Goal: Task Accomplishment & Management: Manage account settings

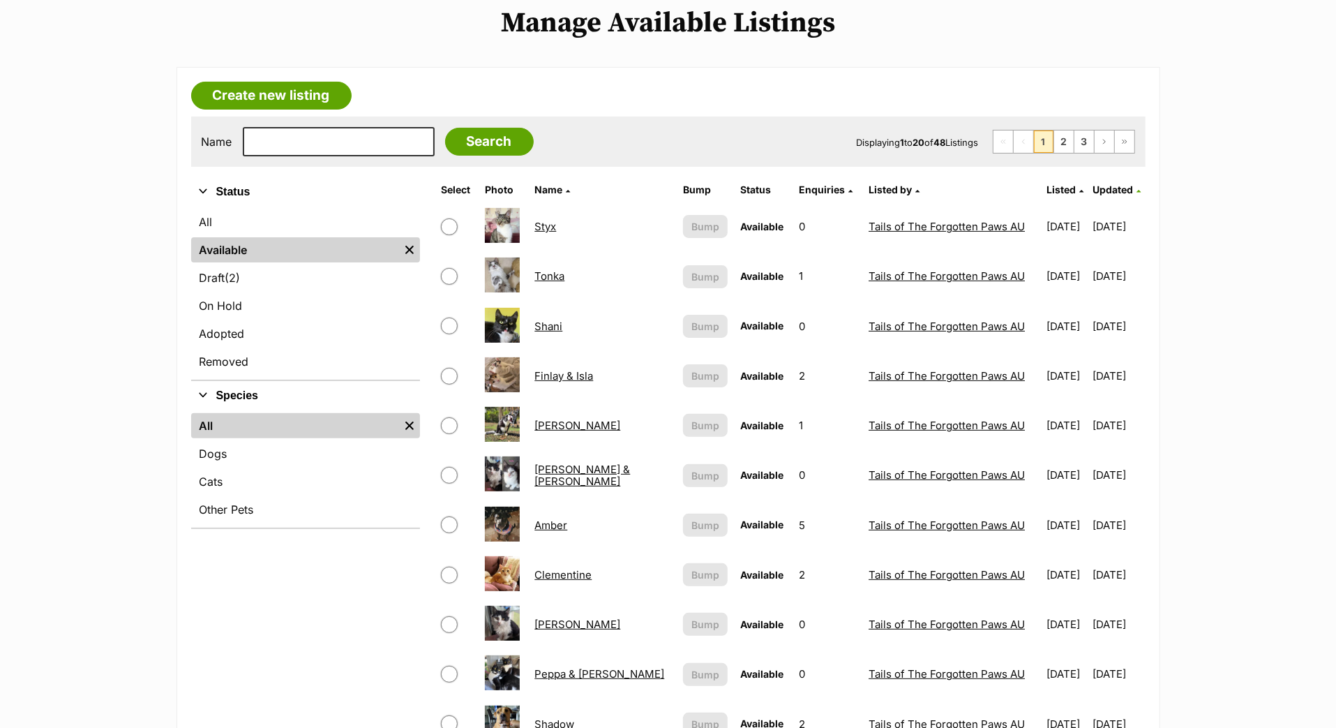
scroll to position [165, 0]
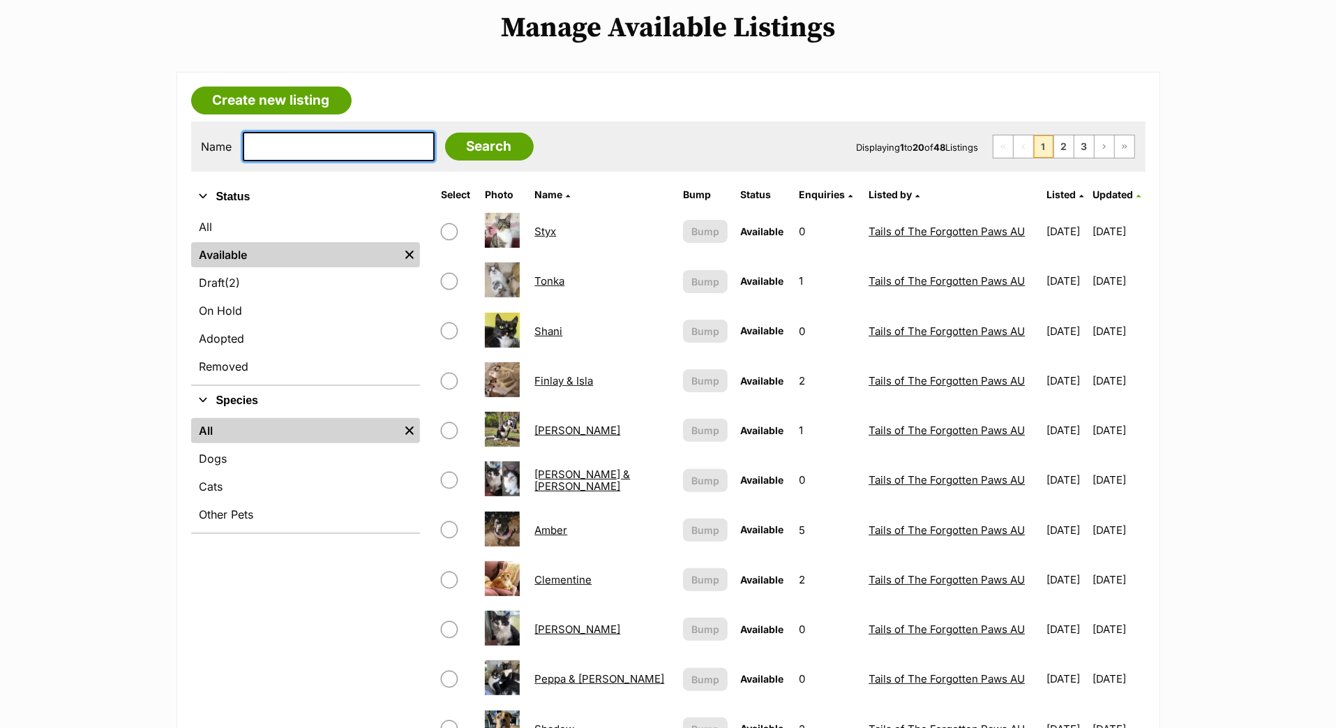
click at [398, 161] on input "text" at bounding box center [339, 146] width 192 height 29
type input "AVA"
click at [534, 161] on input "Search" at bounding box center [489, 147] width 89 height 28
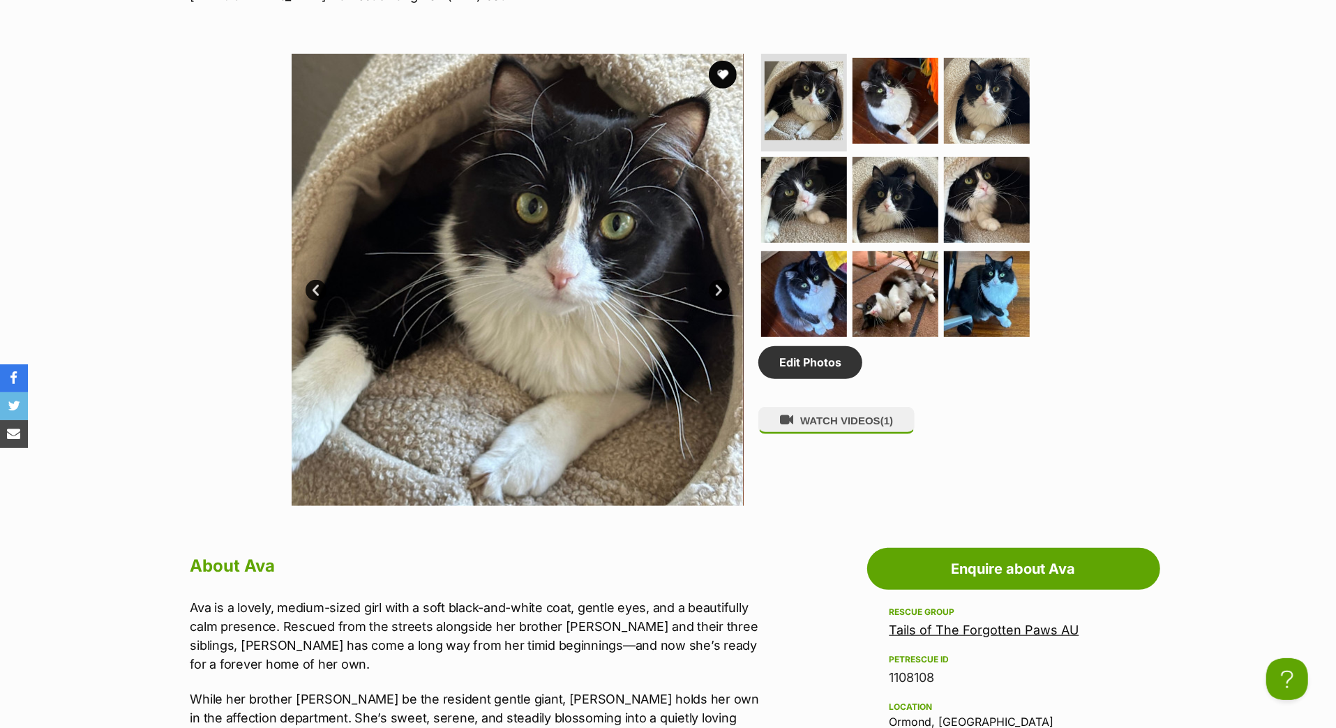
click at [728, 301] on link "Next" at bounding box center [719, 290] width 21 height 21
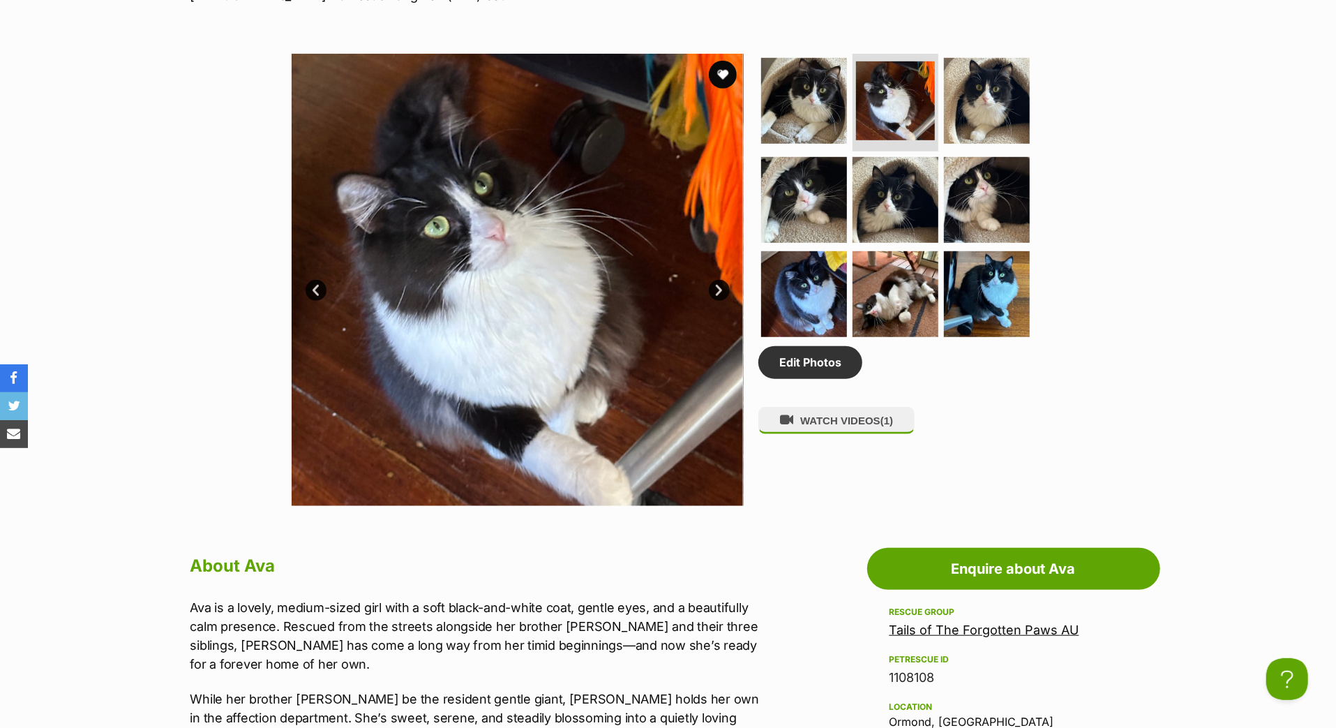
click at [727, 301] on link "Next" at bounding box center [719, 290] width 21 height 21
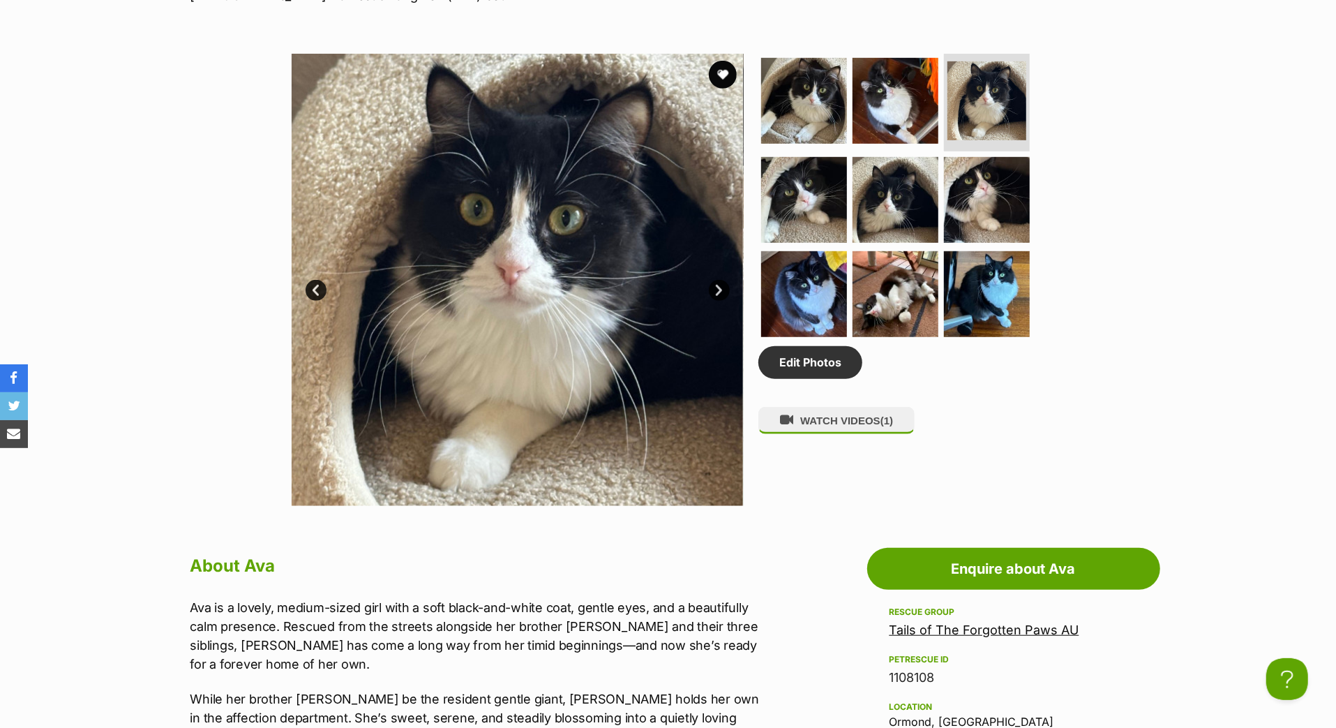
click at [727, 394] on img at bounding box center [517, 280] width 452 height 452
click at [309, 301] on link "Prev" at bounding box center [316, 290] width 21 height 21
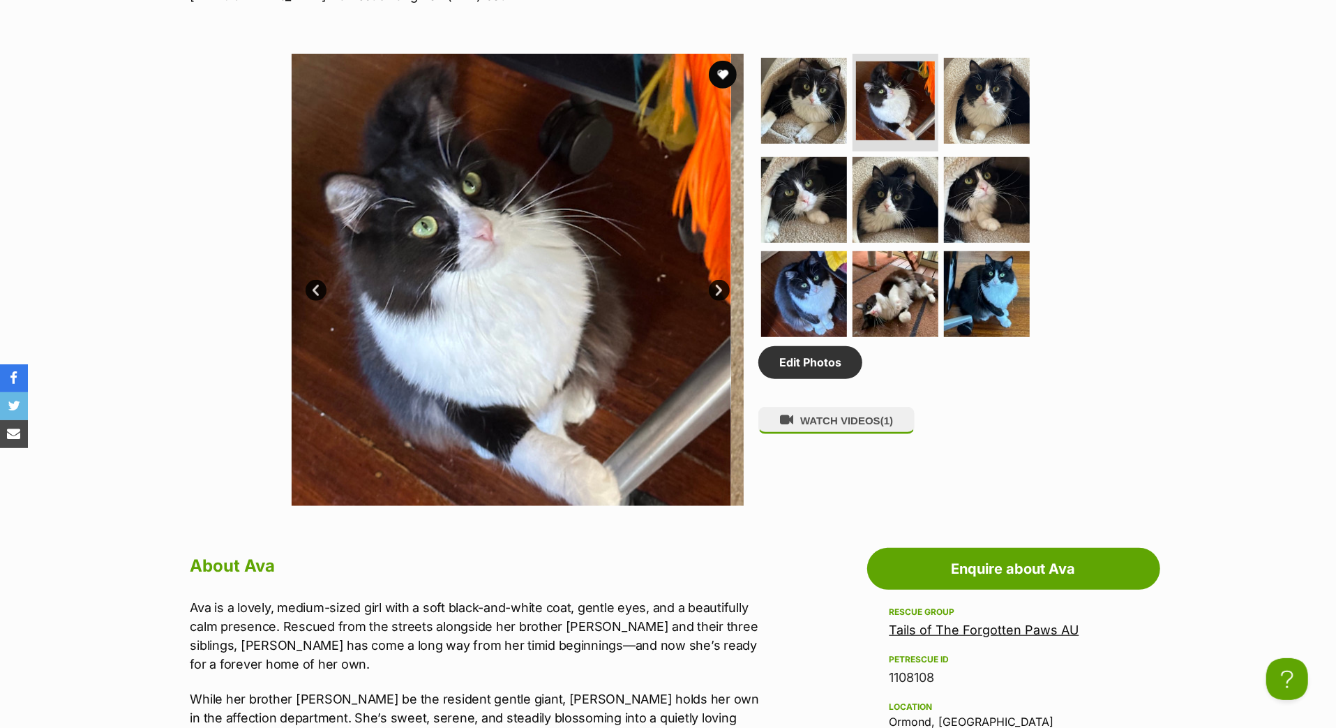
click at [309, 301] on link "Prev" at bounding box center [316, 290] width 21 height 21
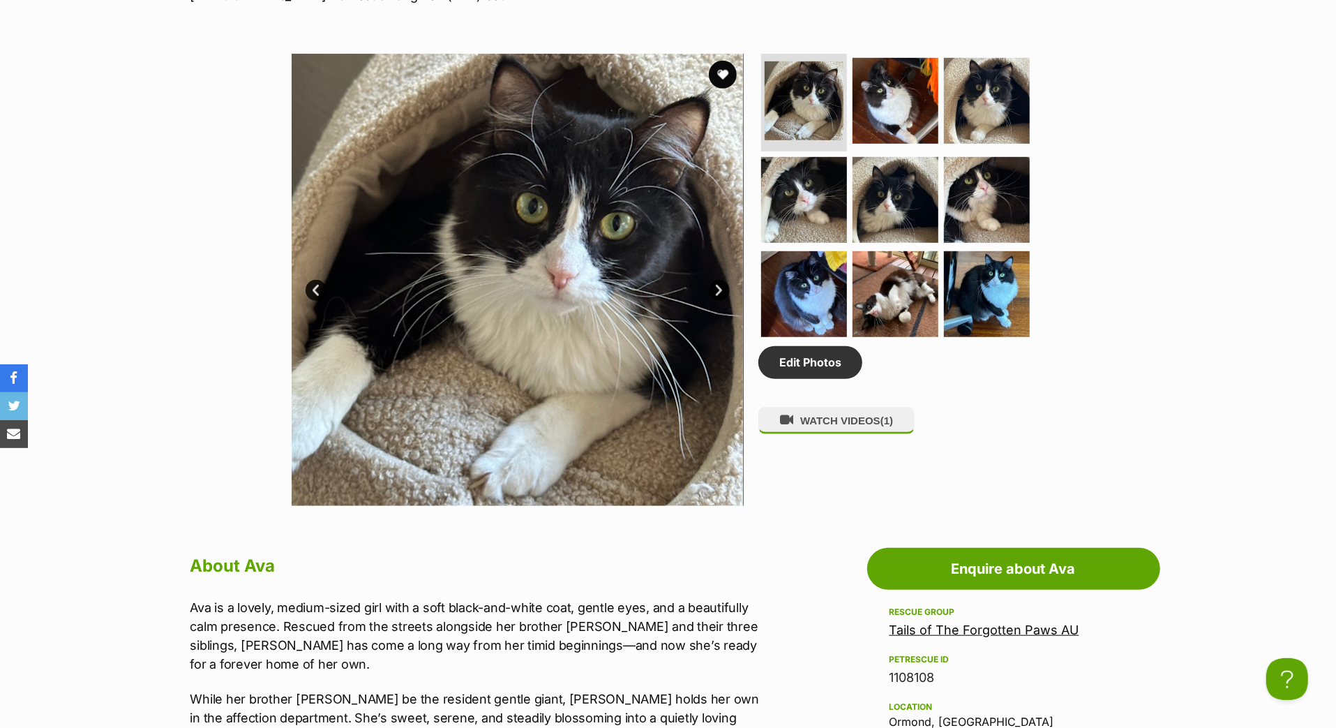
click at [723, 301] on link "Next" at bounding box center [719, 290] width 21 height 21
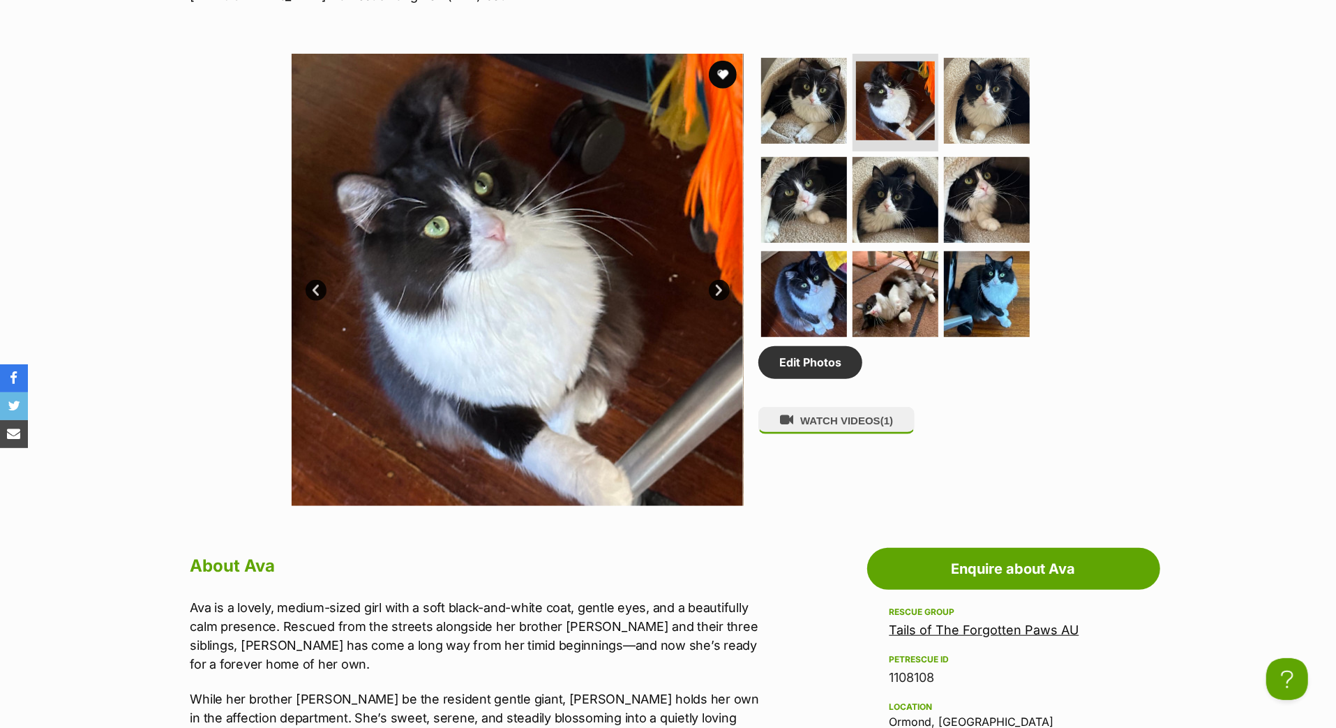
click at [724, 301] on link "Next" at bounding box center [719, 290] width 21 height 21
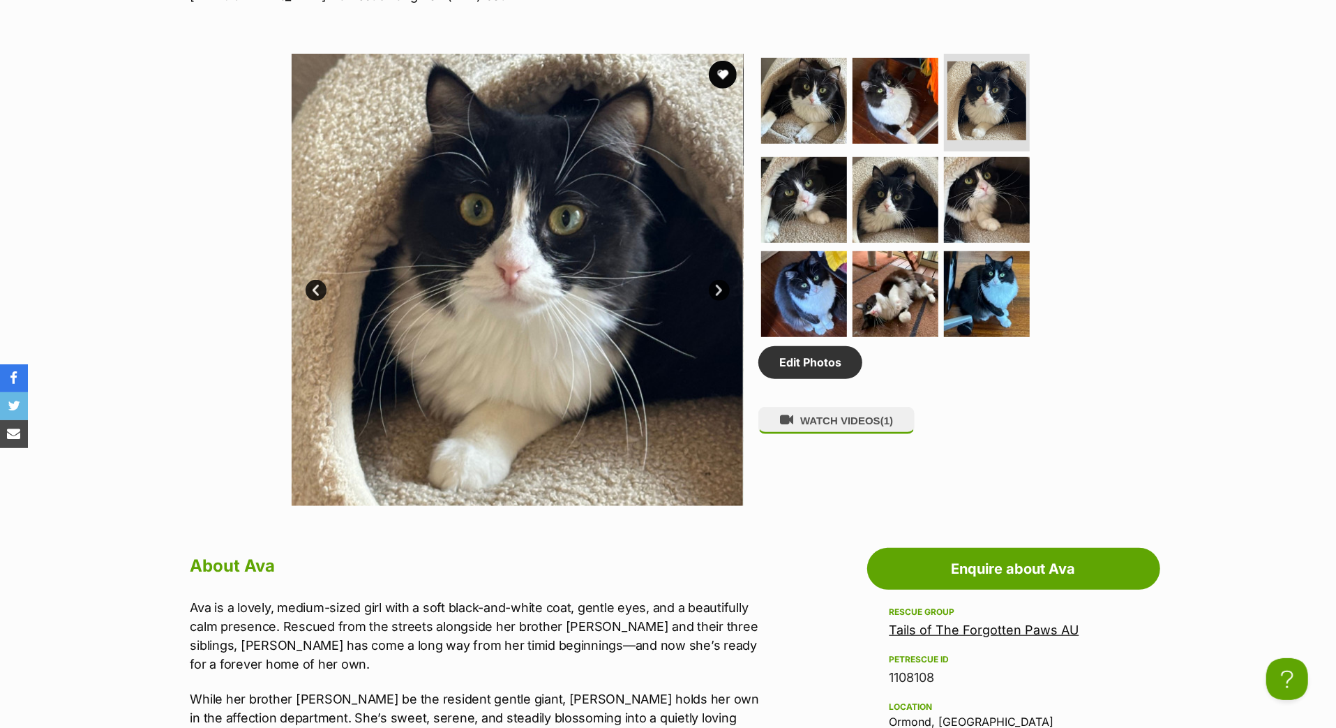
click at [720, 301] on link "Next" at bounding box center [719, 290] width 21 height 21
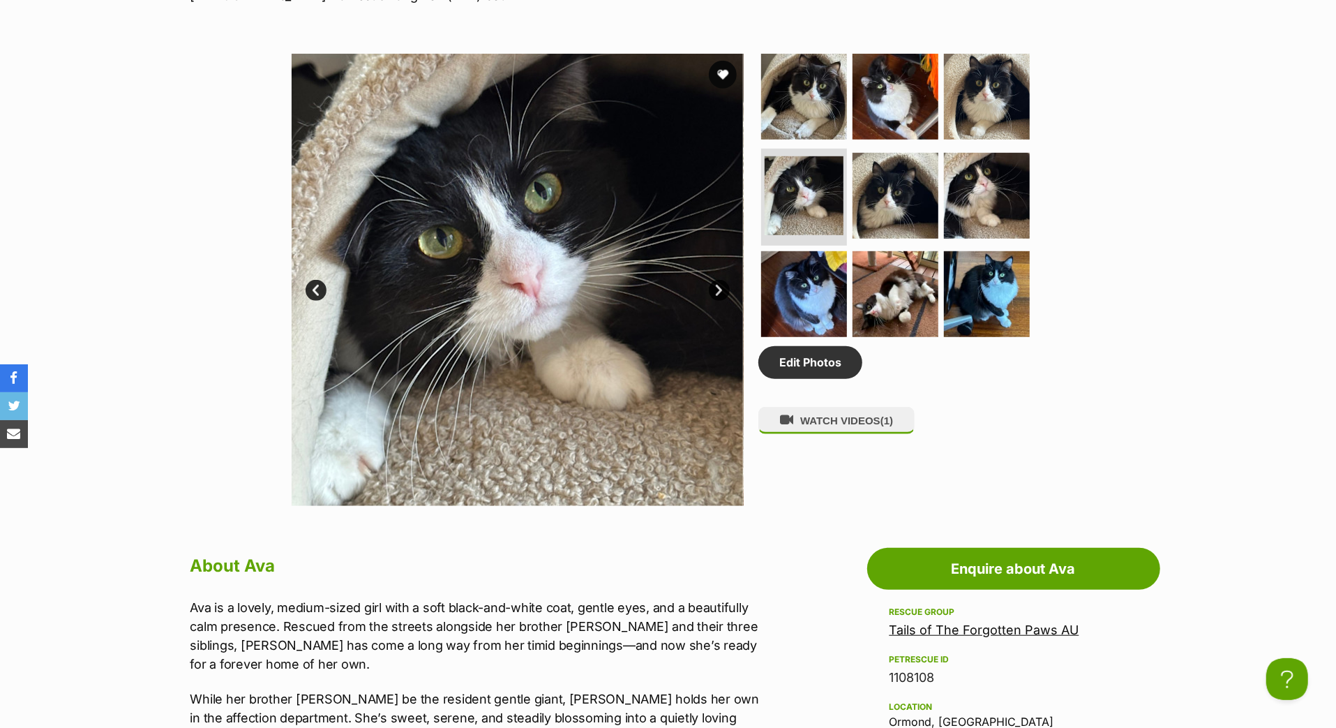
click at [720, 301] on link "Next" at bounding box center [719, 290] width 21 height 21
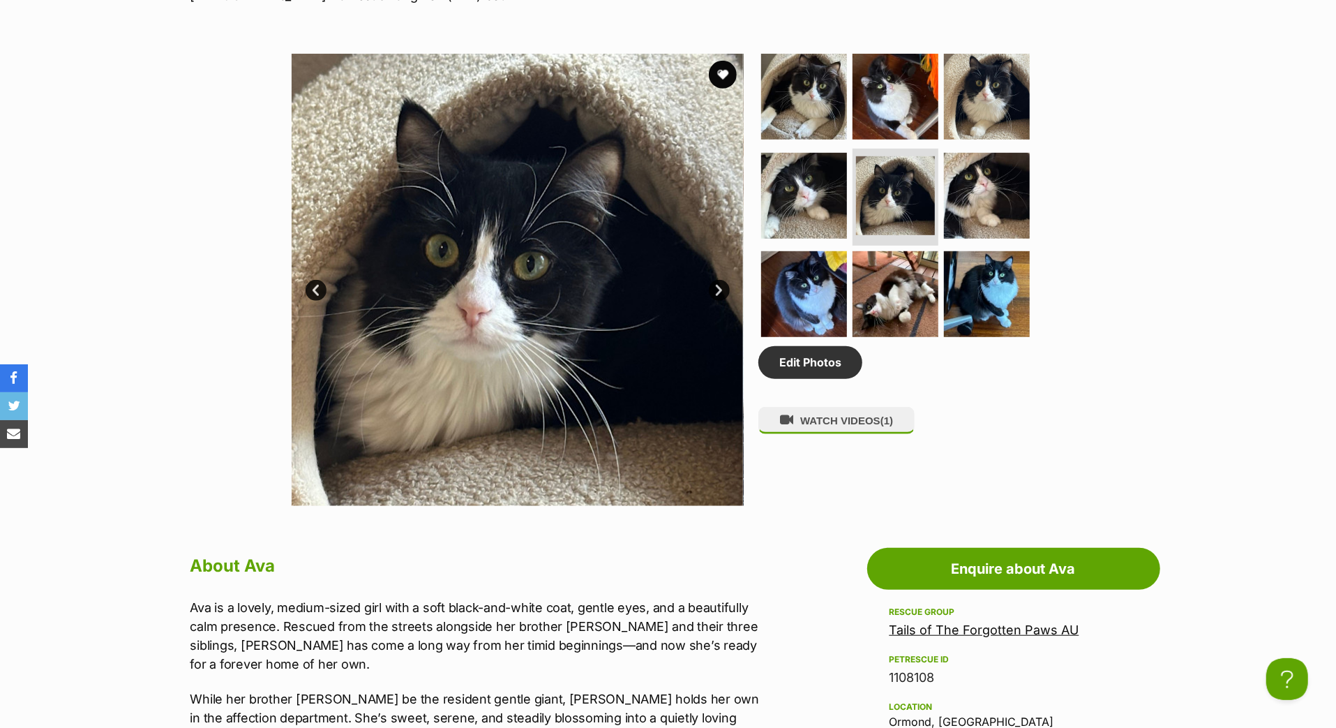
click at [720, 301] on link "Next" at bounding box center [719, 290] width 21 height 21
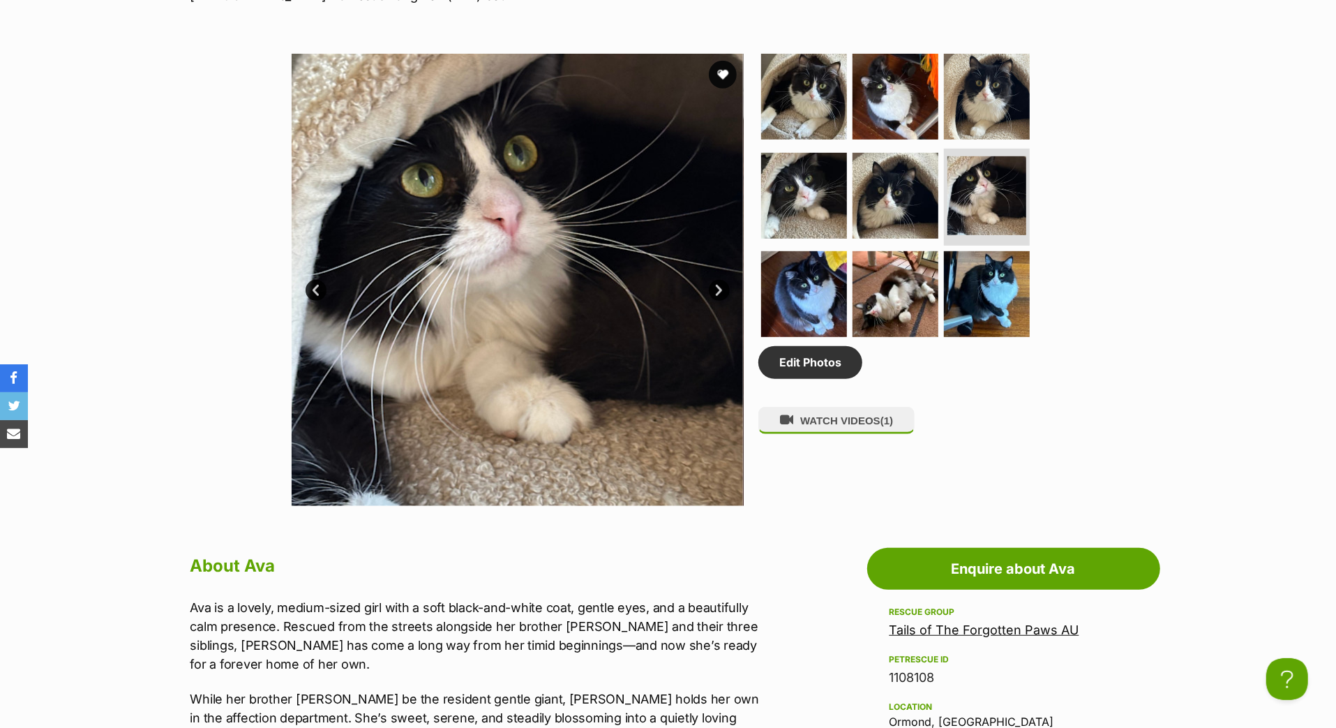
click at [720, 301] on link "Next" at bounding box center [719, 290] width 21 height 21
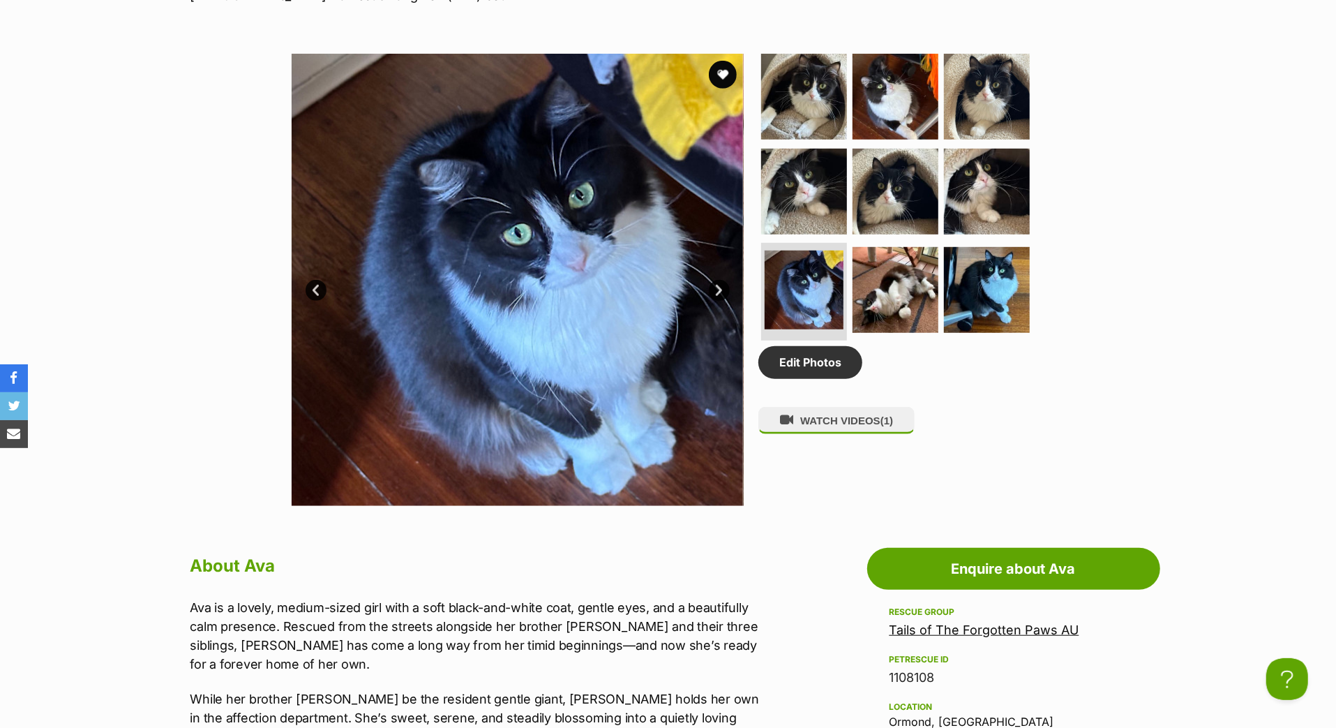
click at [720, 301] on link "Next" at bounding box center [719, 290] width 21 height 21
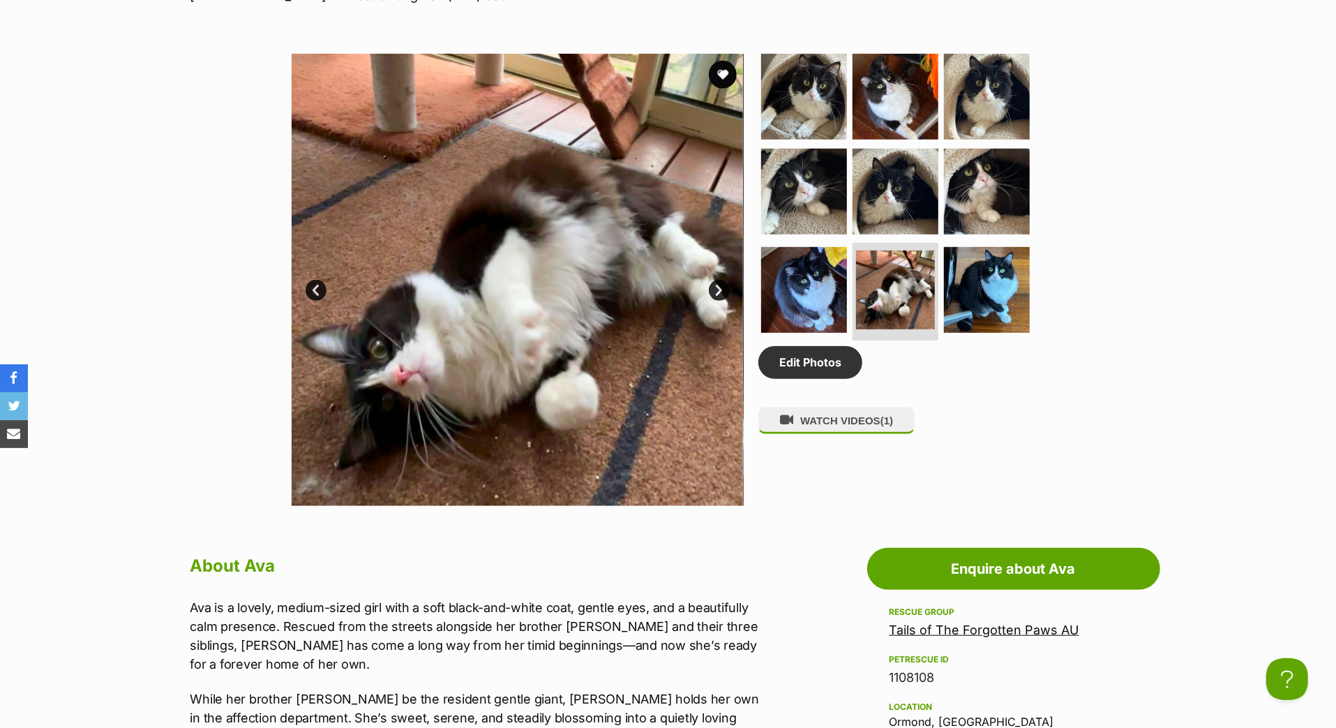
click at [720, 301] on link "Next" at bounding box center [719, 290] width 21 height 21
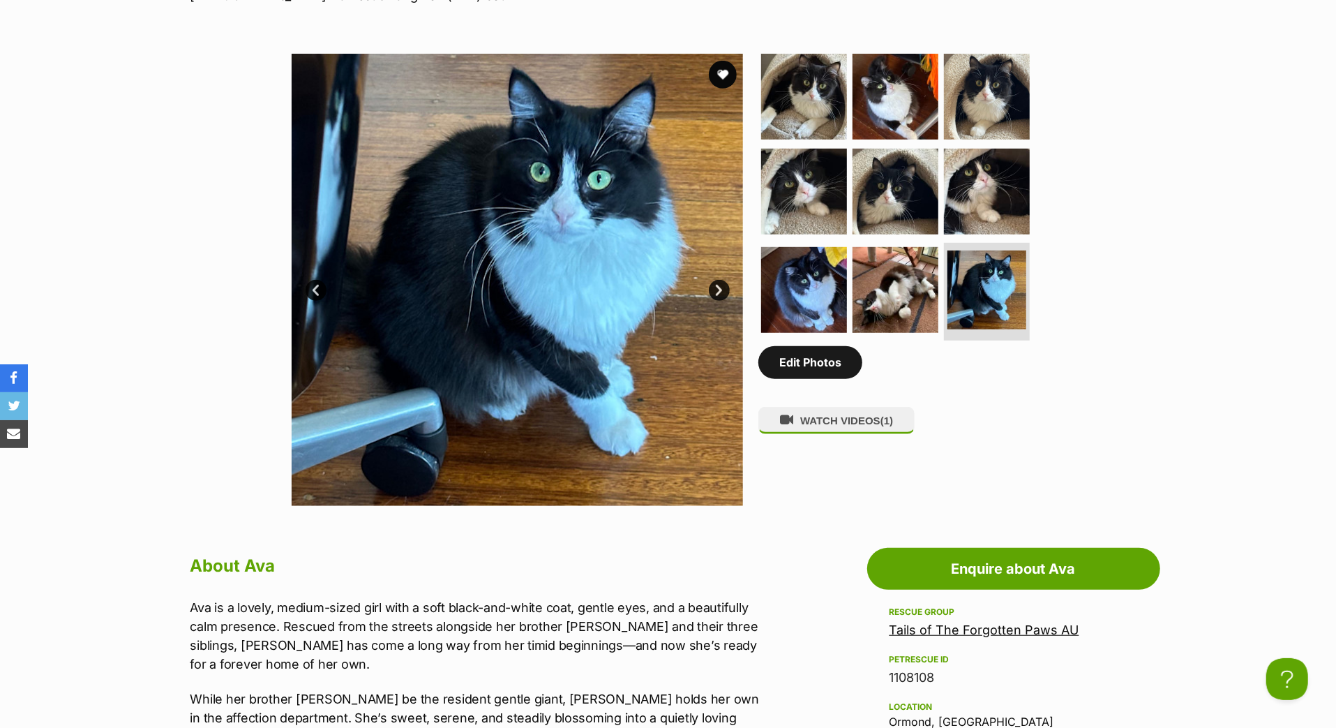
click at [801, 378] on link "Edit Photos" at bounding box center [811, 362] width 104 height 32
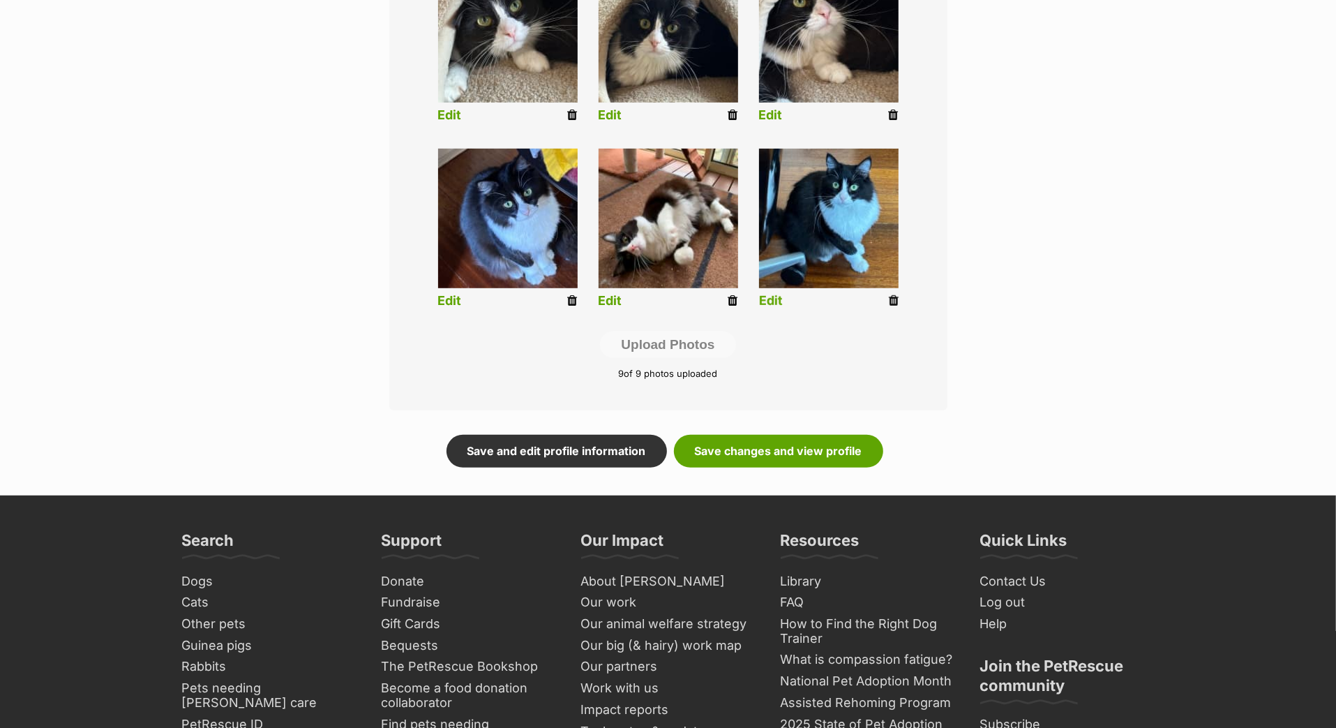
click at [890, 307] on icon at bounding box center [894, 301] width 10 height 13
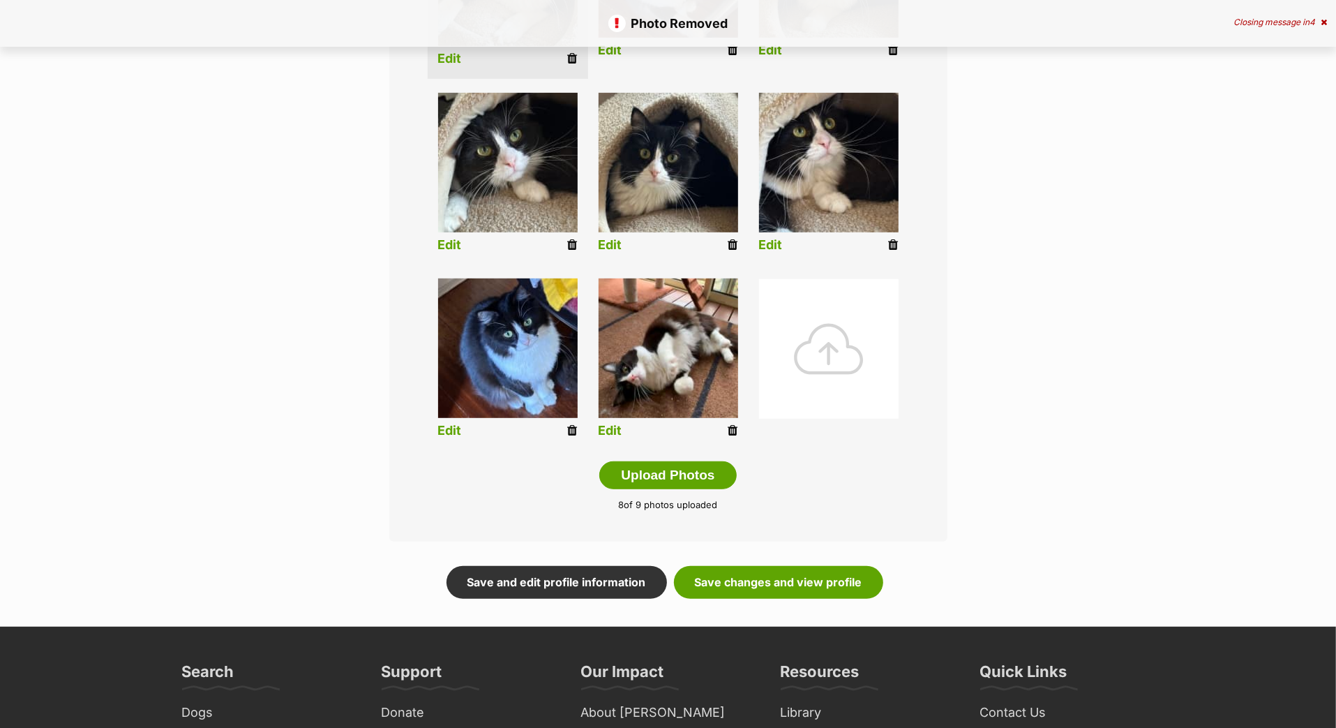
scroll to position [551, 0]
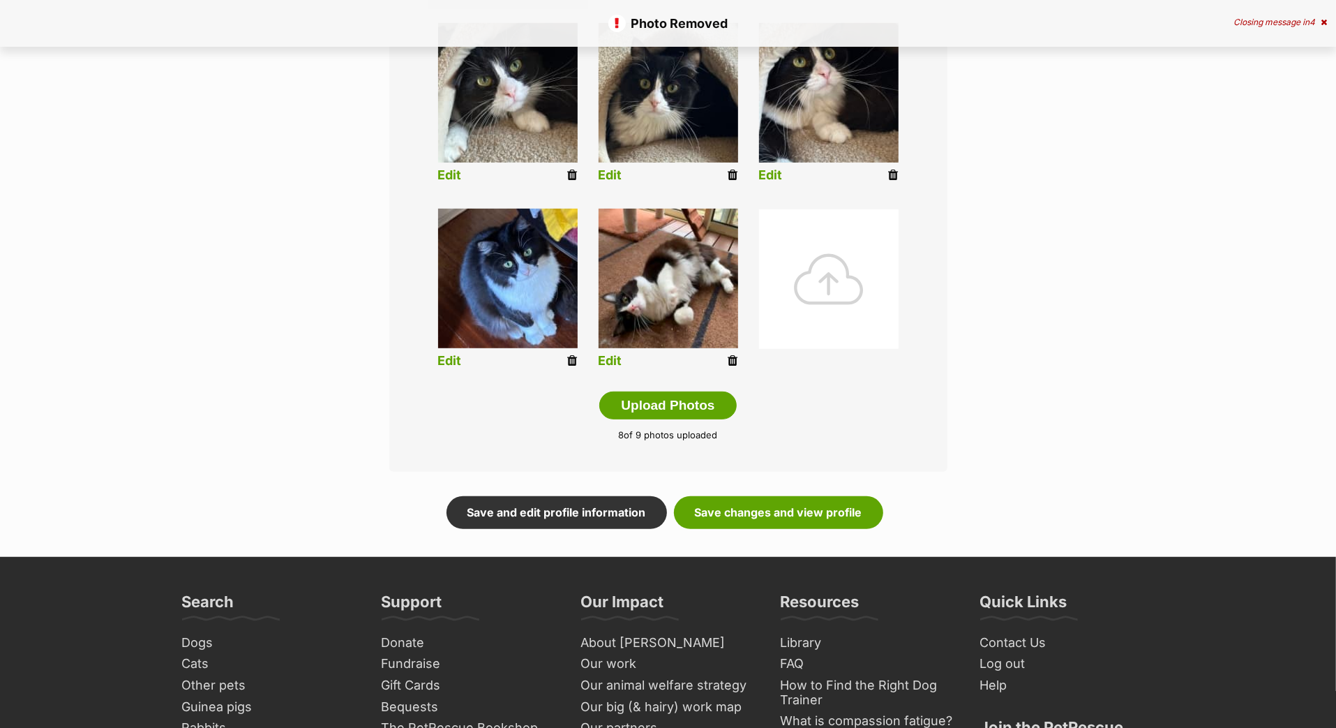
click at [812, 349] on div at bounding box center [829, 279] width 140 height 140
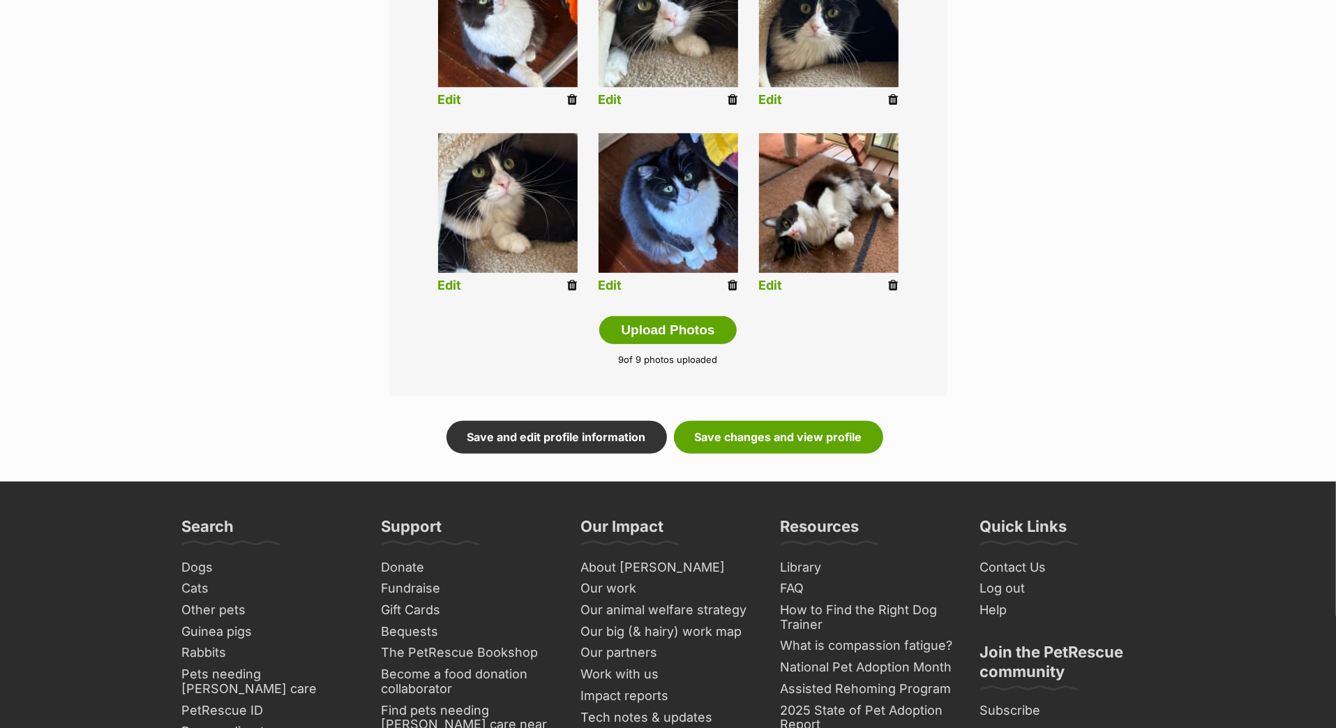
scroll to position [699, 0]
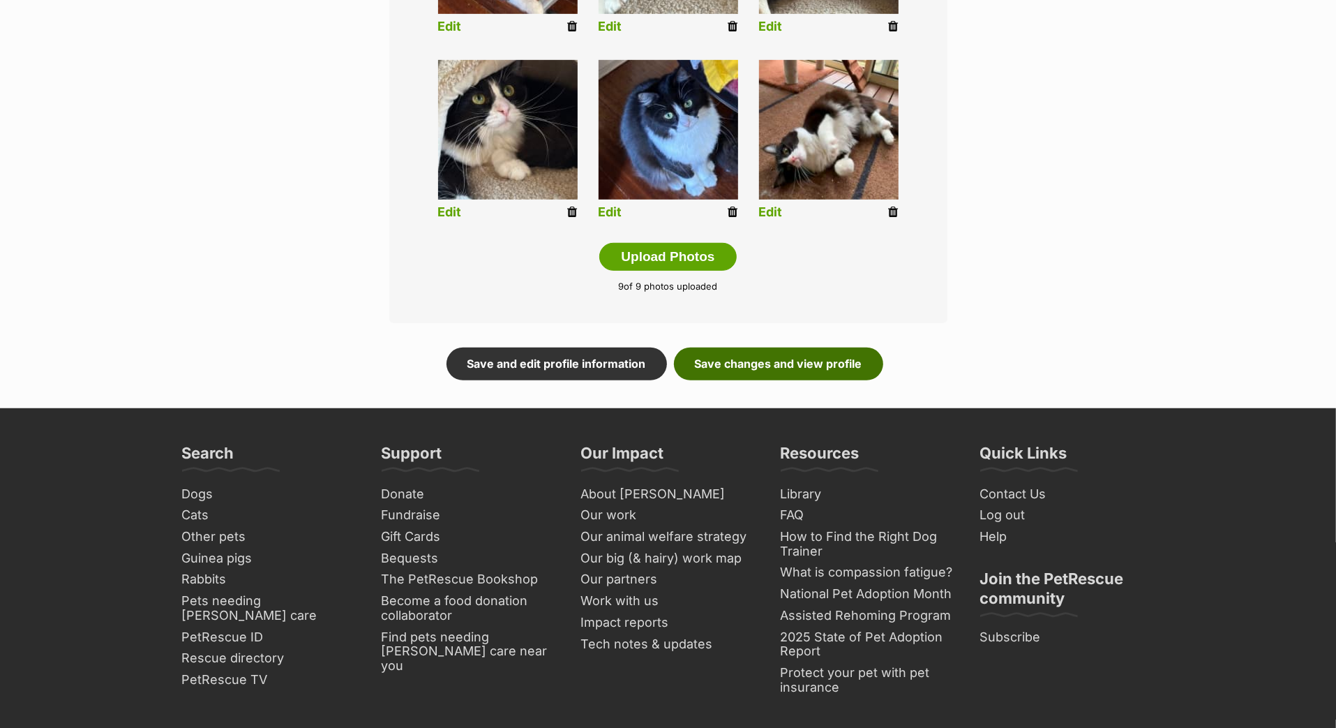
click at [787, 380] on link "Save changes and view profile" at bounding box center [778, 364] width 209 height 32
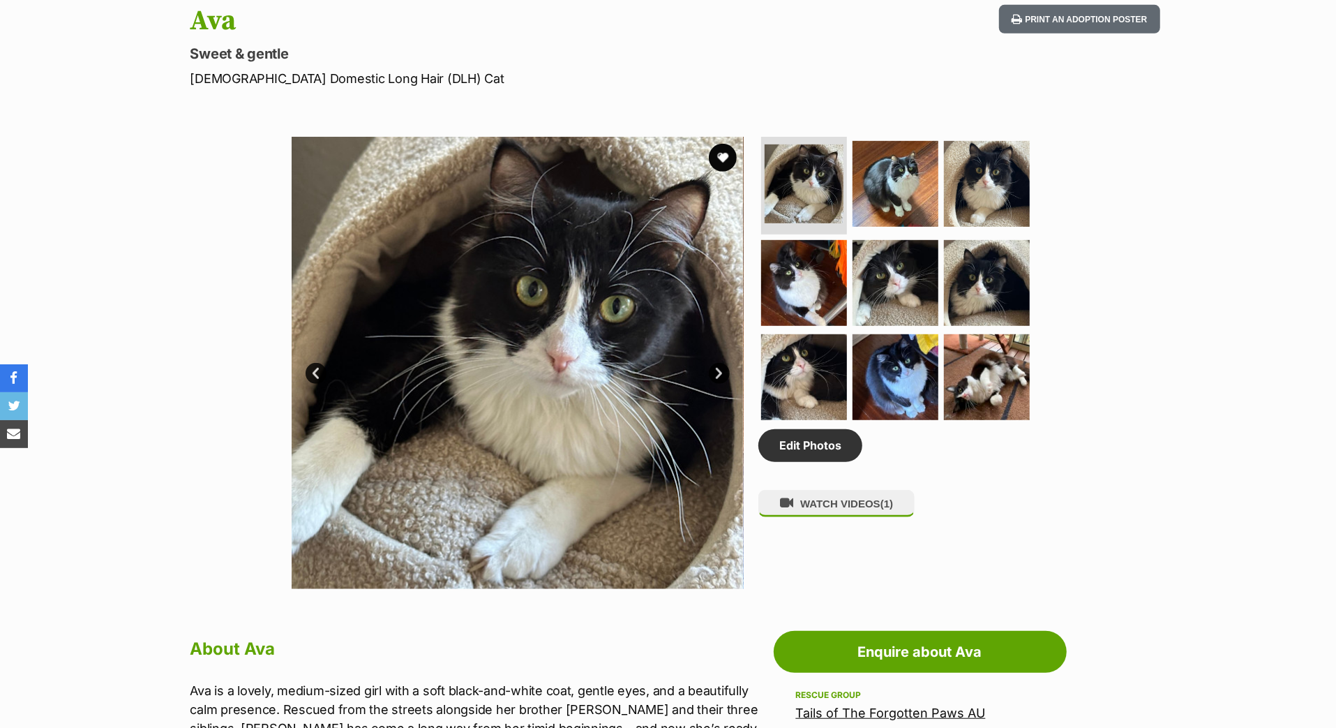
scroll to position [599, 0]
click at [722, 384] on link "Next" at bounding box center [719, 373] width 21 height 21
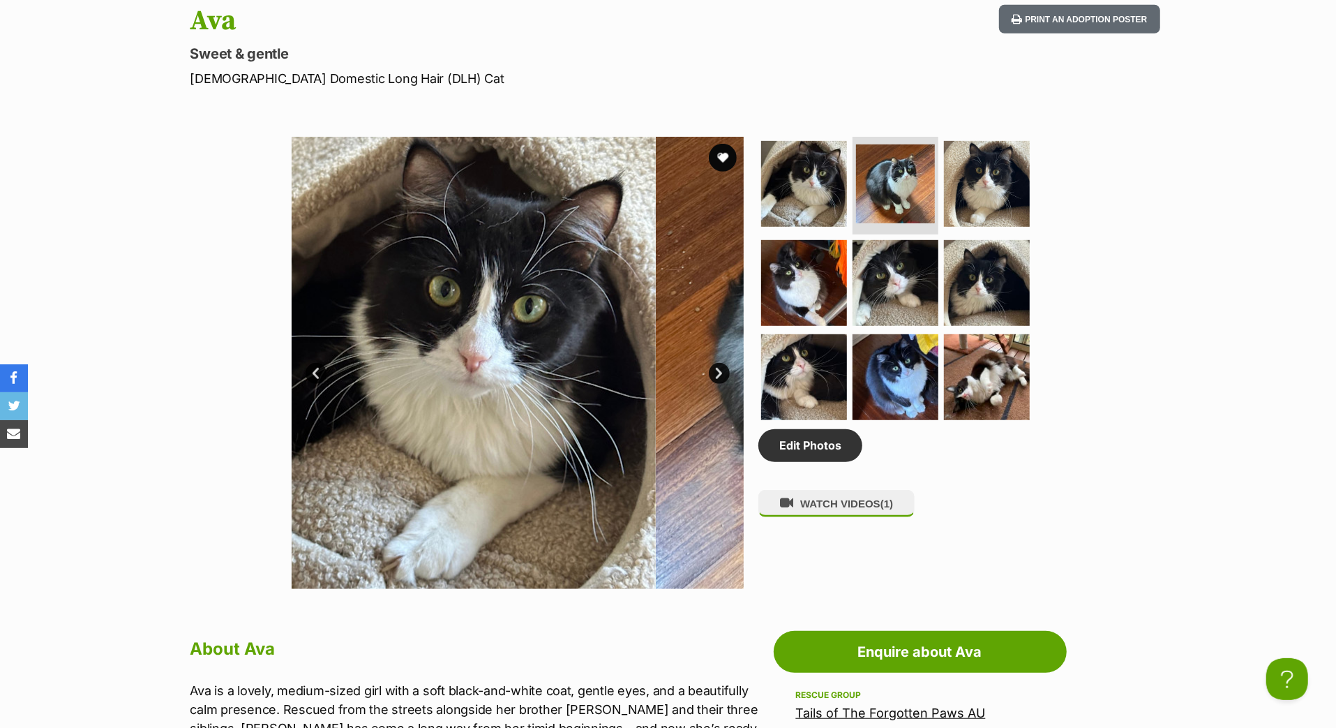
scroll to position [0, 0]
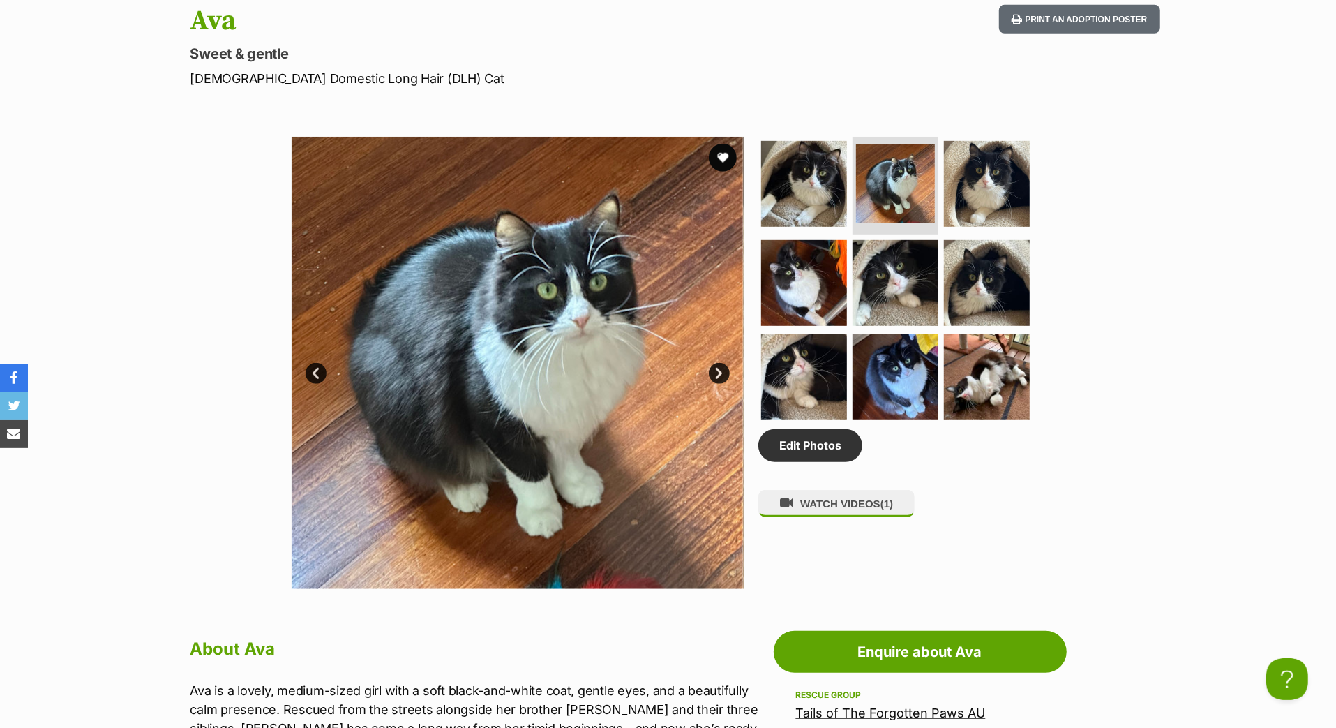
click at [722, 384] on link "Next" at bounding box center [719, 373] width 21 height 21
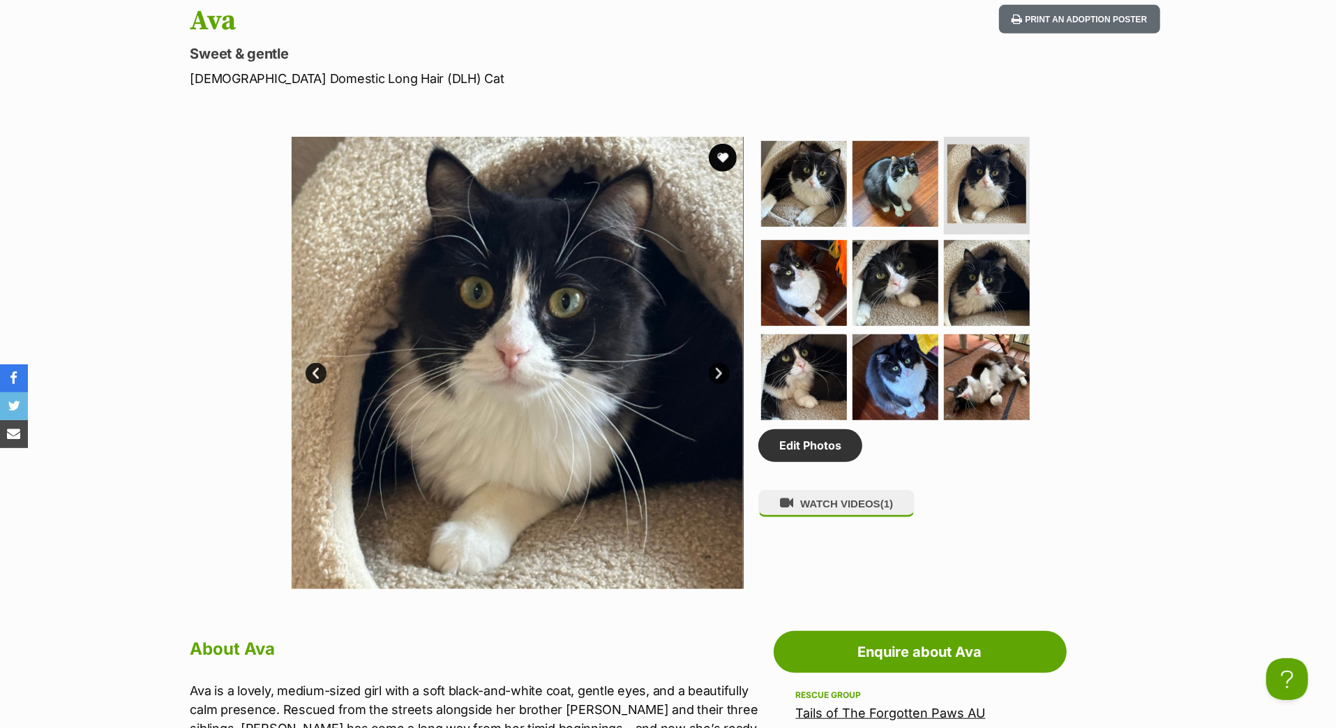
click at [722, 384] on link "Next" at bounding box center [719, 373] width 21 height 21
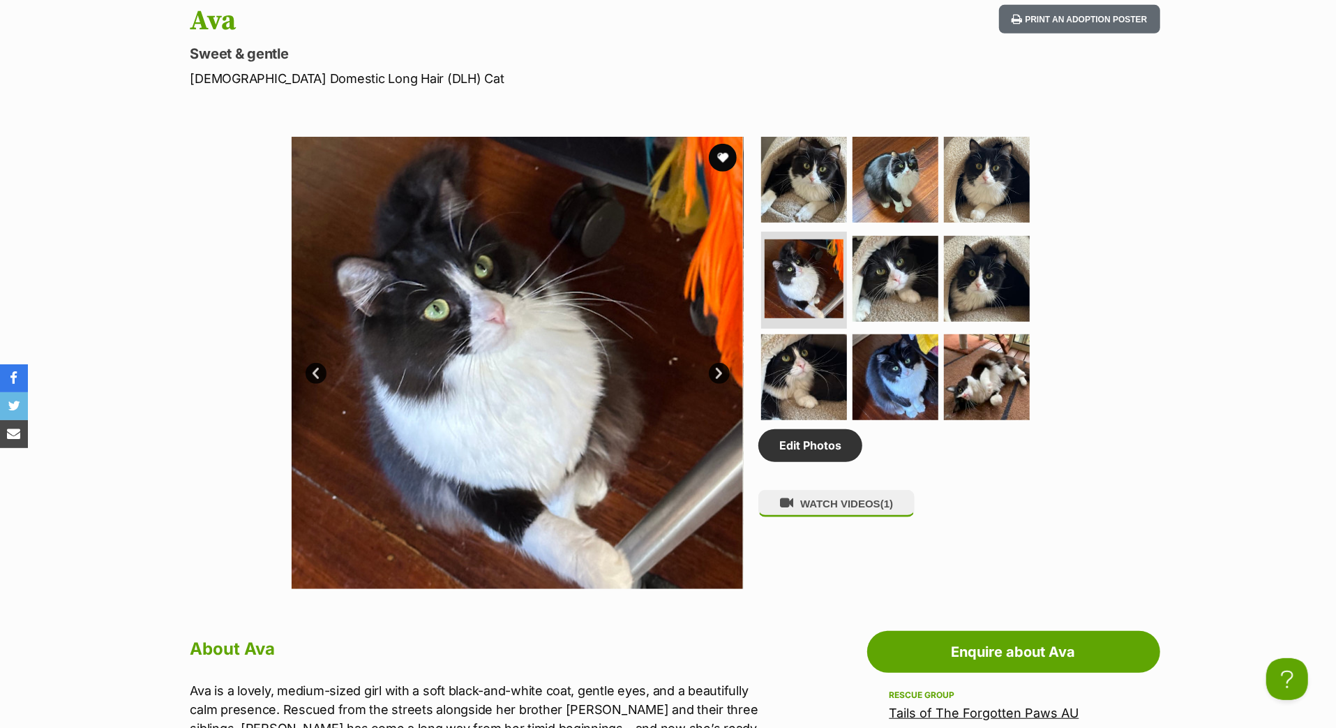
click at [722, 384] on link "Next" at bounding box center [719, 373] width 21 height 21
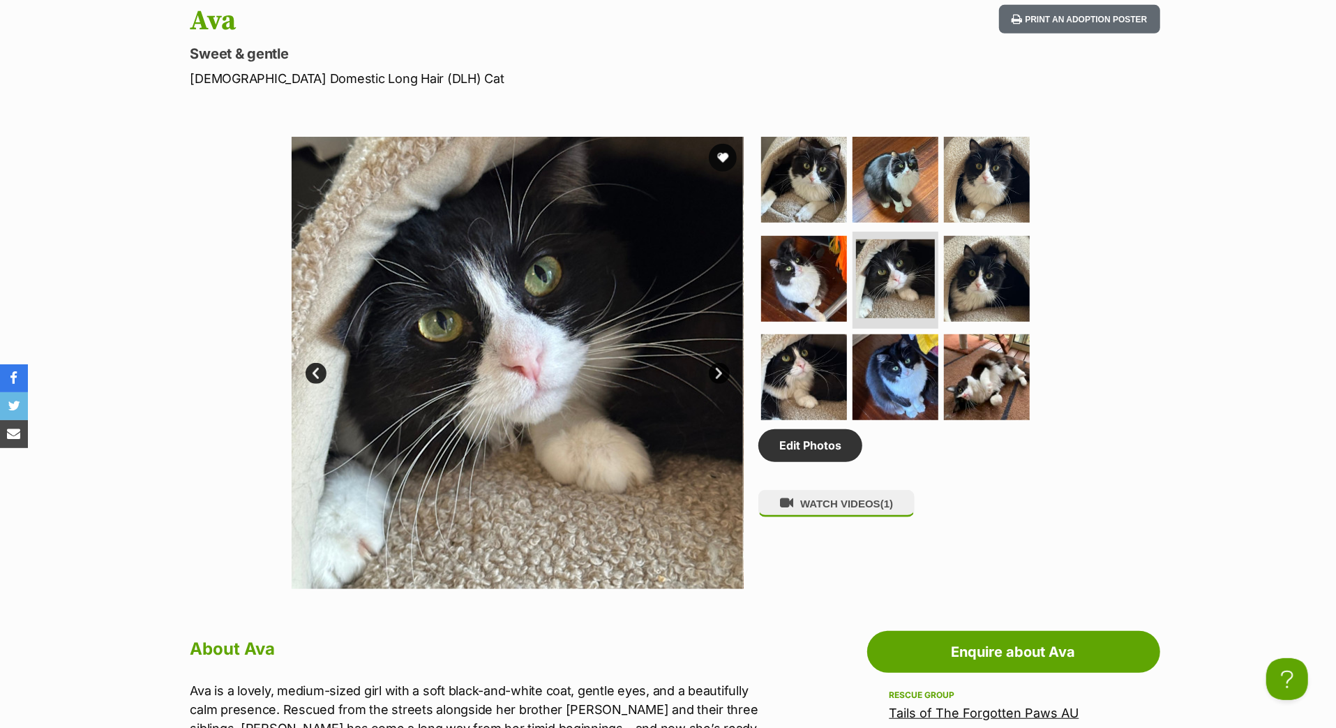
click at [723, 384] on link "Next" at bounding box center [719, 373] width 21 height 21
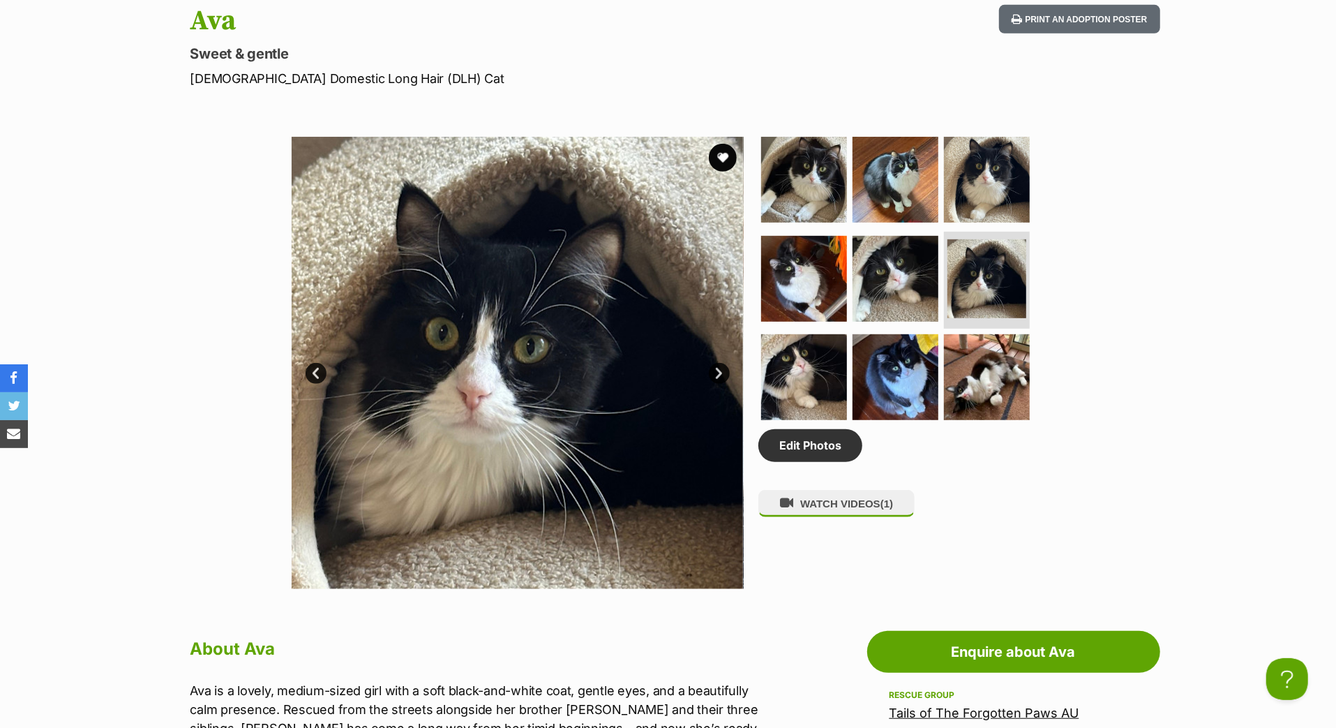
click at [723, 384] on link "Next" at bounding box center [719, 373] width 21 height 21
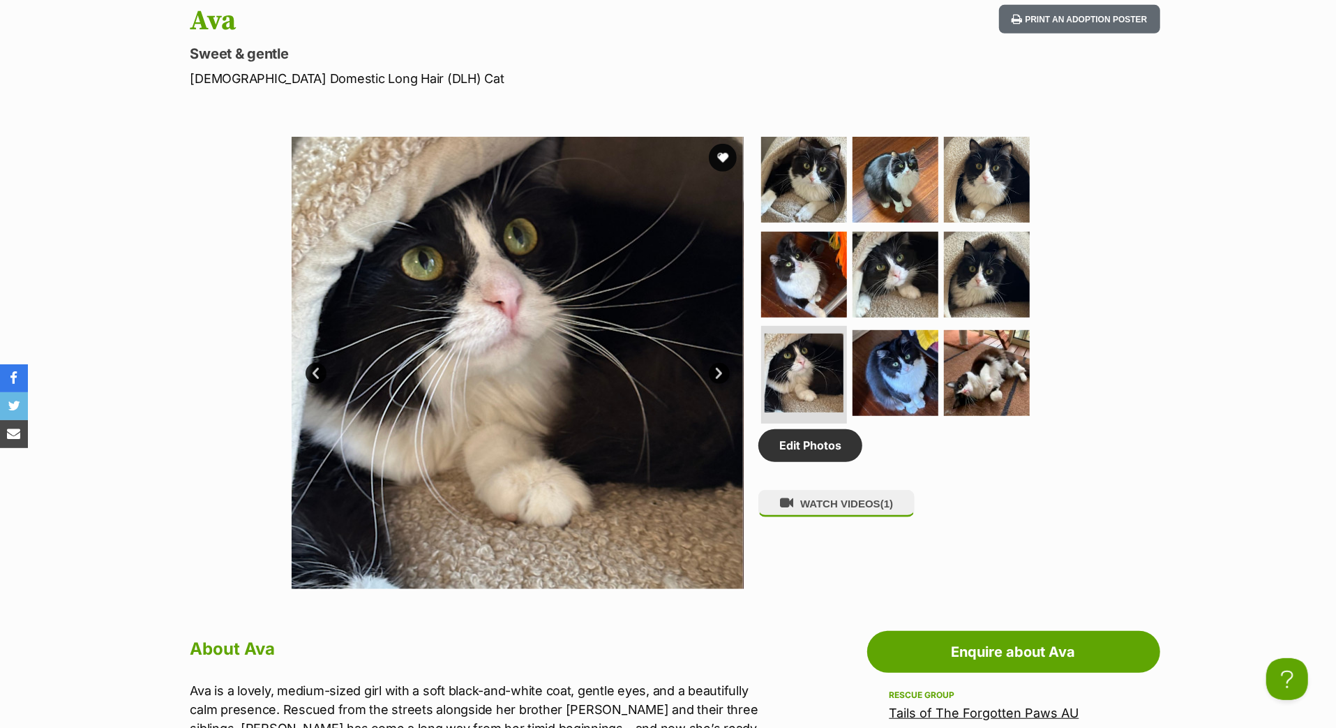
click at [724, 384] on link "Next" at bounding box center [719, 373] width 21 height 21
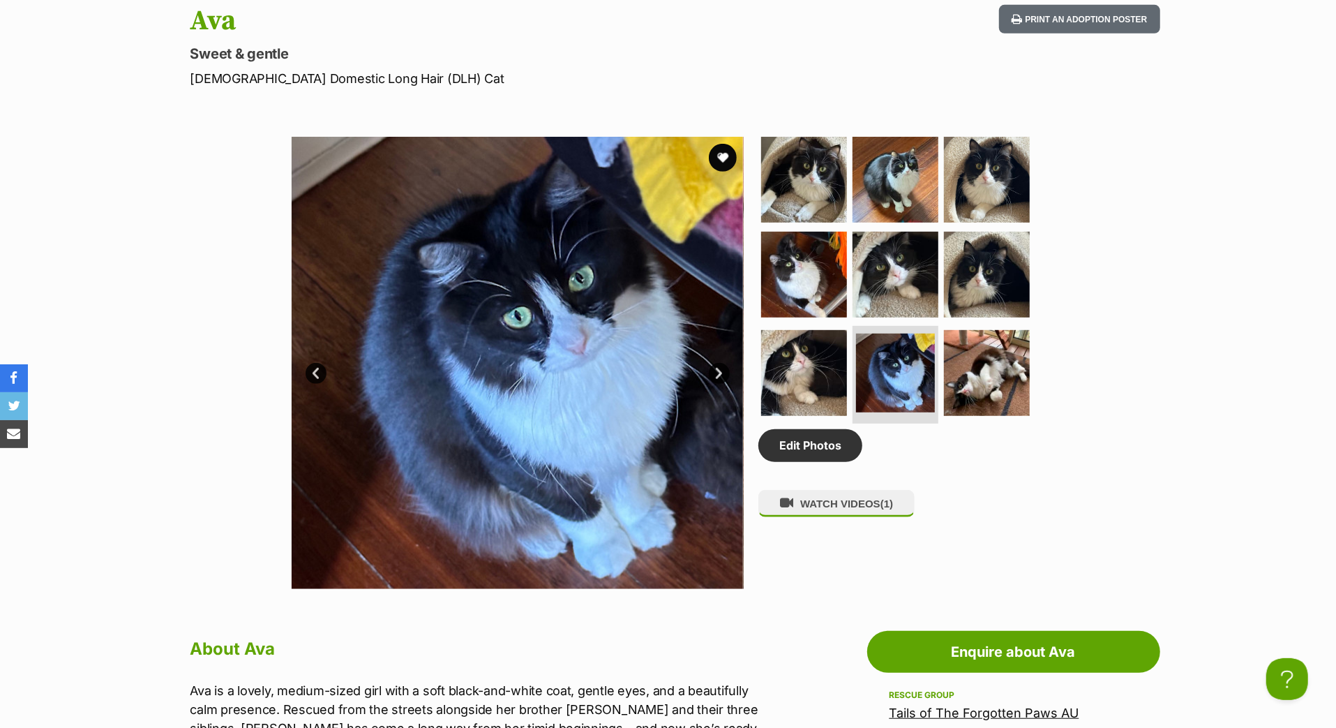
click at [724, 384] on link "Next" at bounding box center [719, 373] width 21 height 21
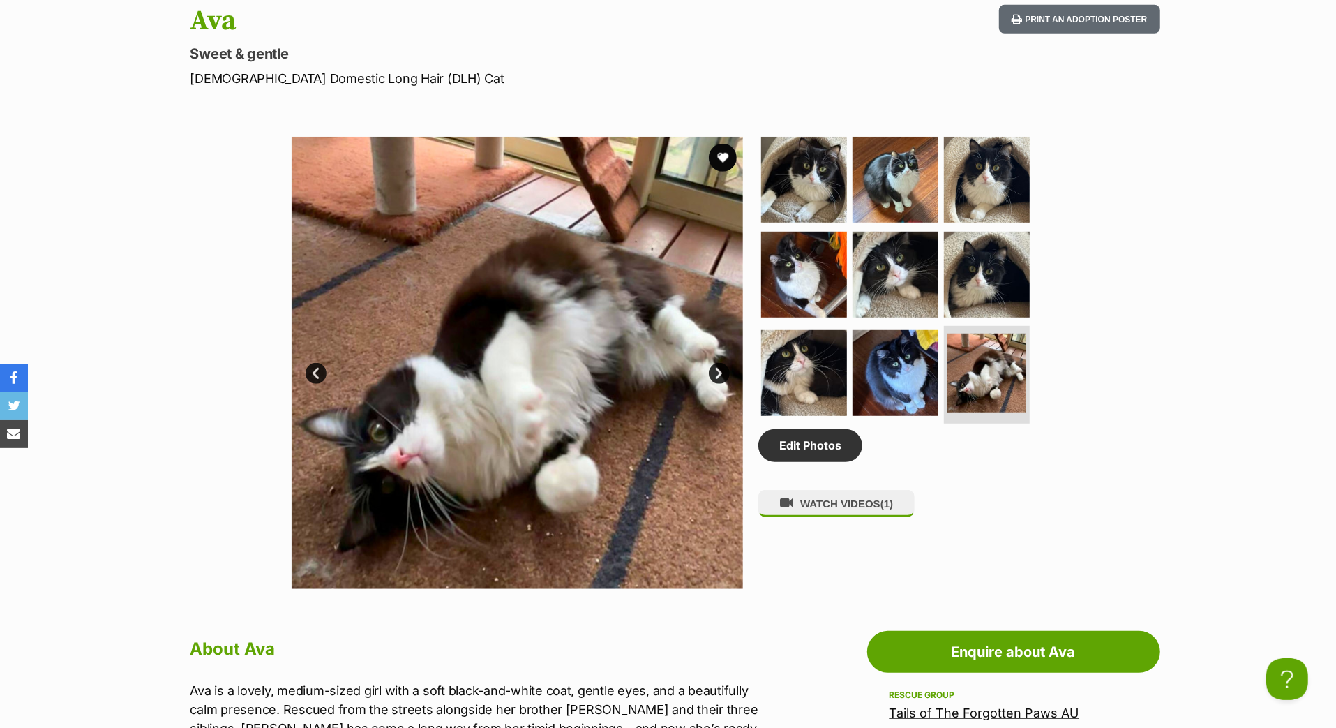
click at [724, 478] on img at bounding box center [517, 363] width 452 height 452
click at [718, 384] on link "Next" at bounding box center [719, 373] width 21 height 21
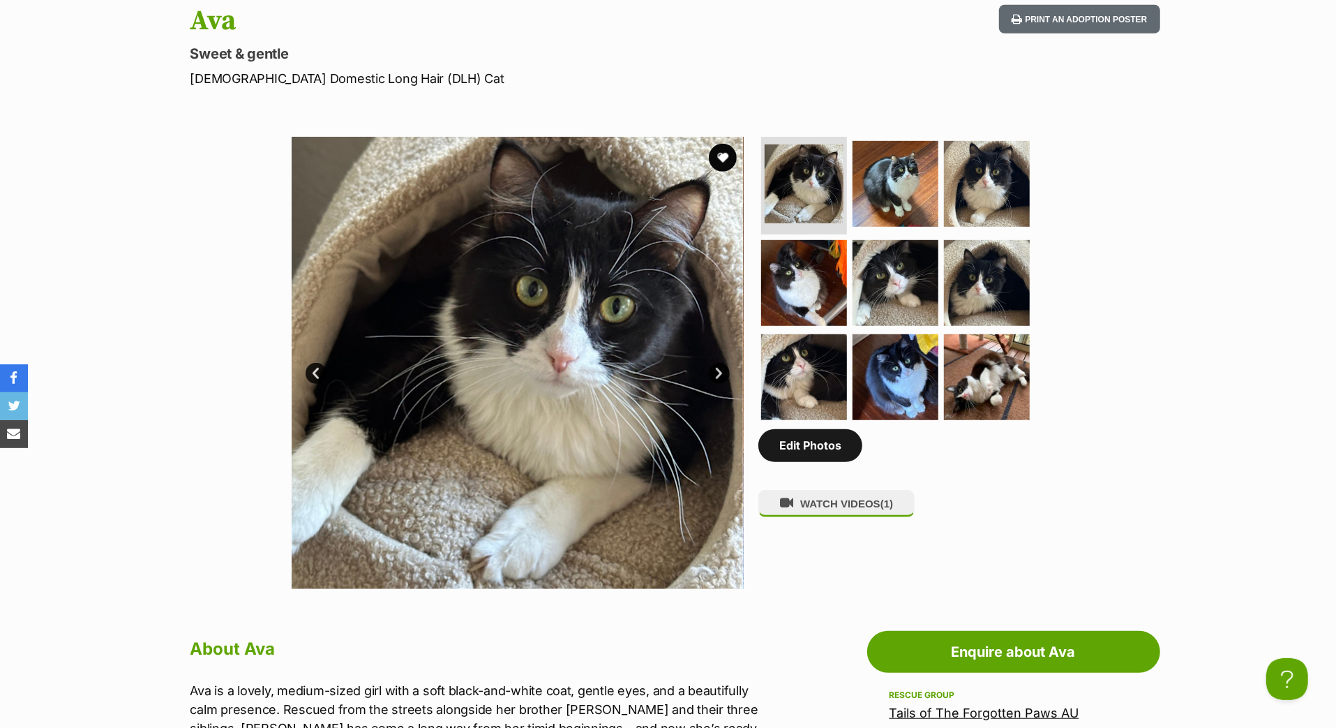
click at [836, 461] on link "Edit Photos" at bounding box center [811, 445] width 104 height 32
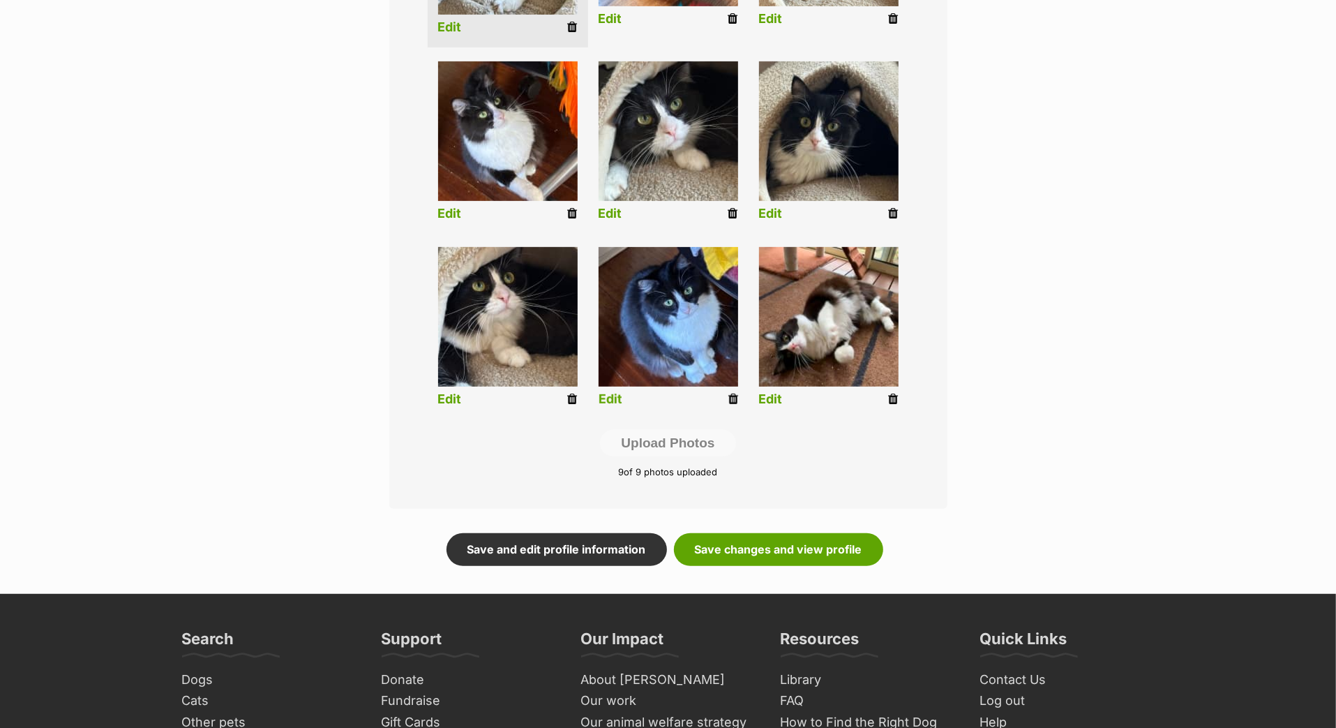
click at [731, 405] on icon at bounding box center [734, 399] width 10 height 13
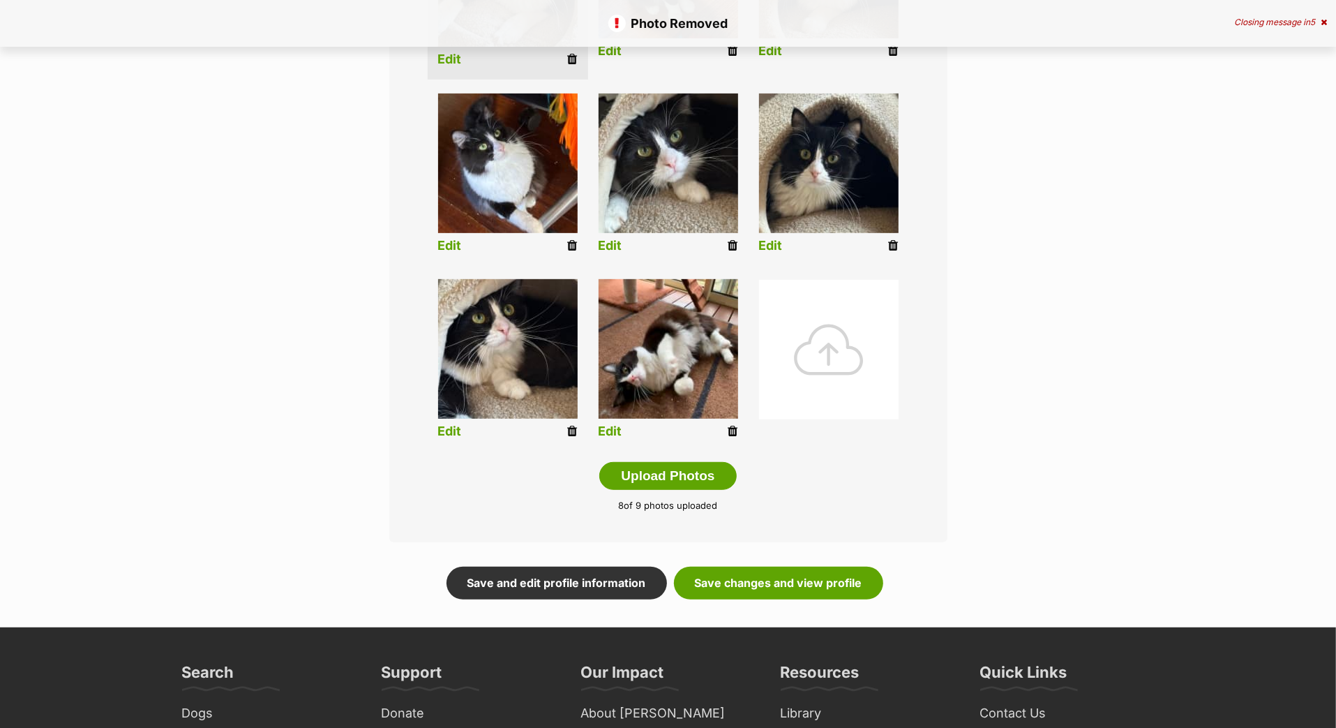
scroll to position [480, 0]
click at [793, 419] on div at bounding box center [829, 350] width 140 height 140
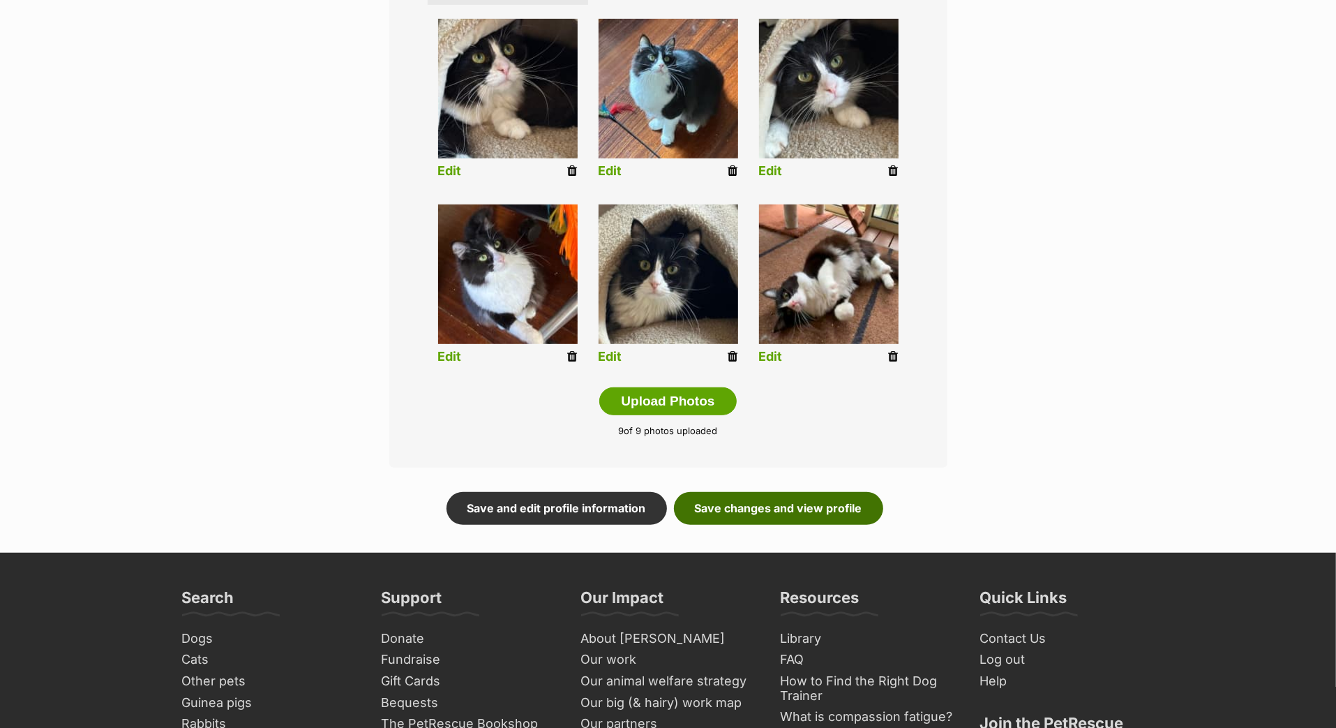
scroll to position [579, 0]
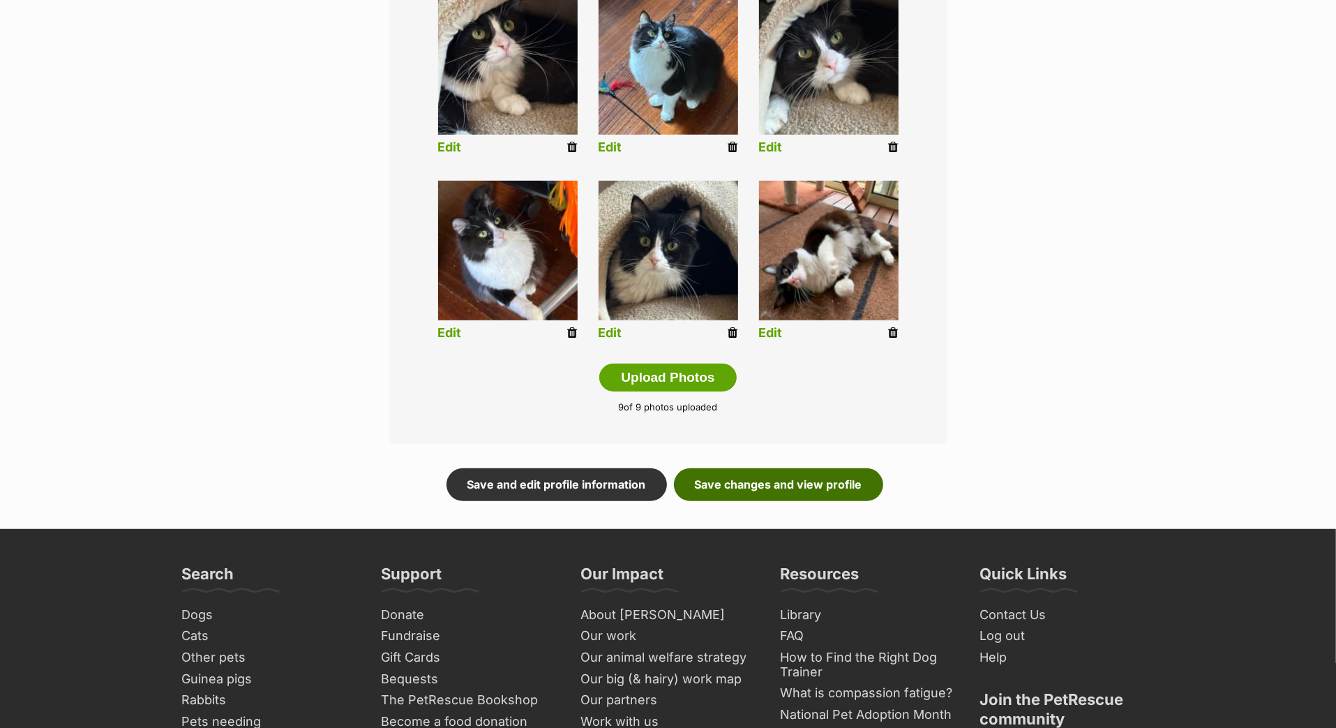
click at [806, 500] on link "Save changes and view profile" at bounding box center [778, 484] width 209 height 32
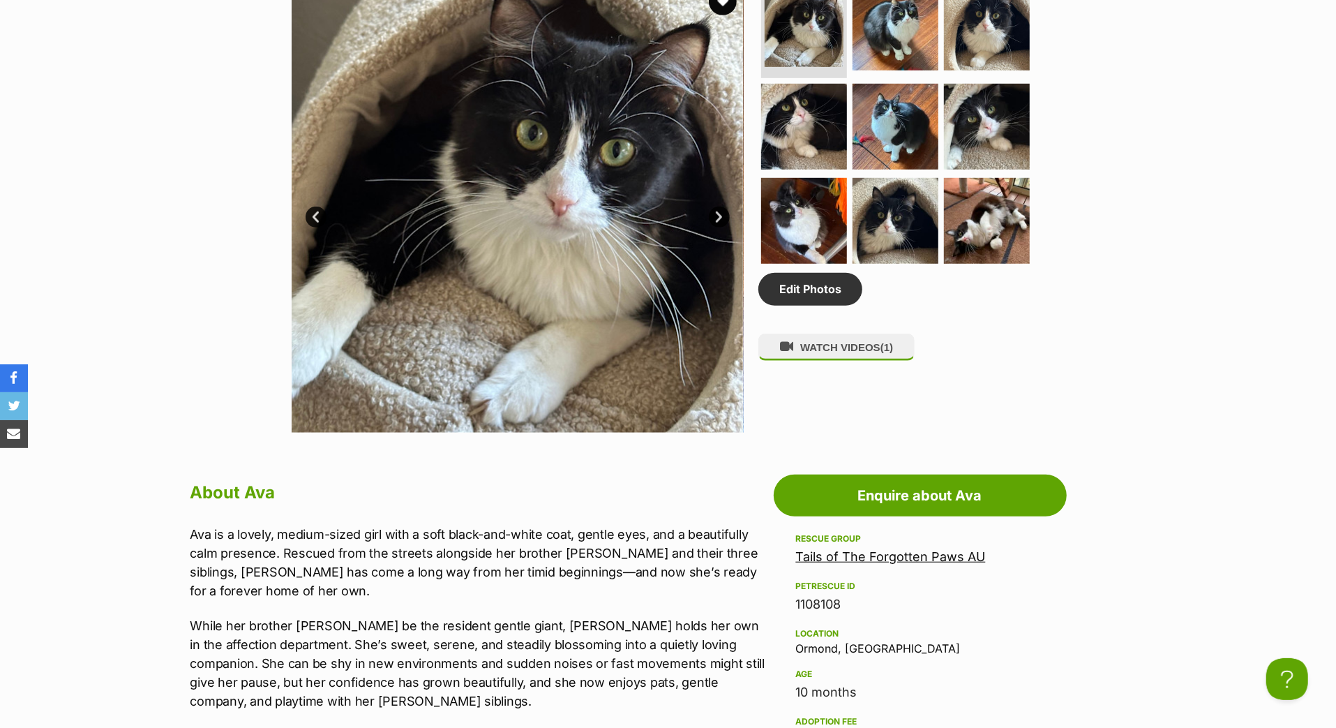
click at [720, 228] on link "Next" at bounding box center [719, 217] width 21 height 21
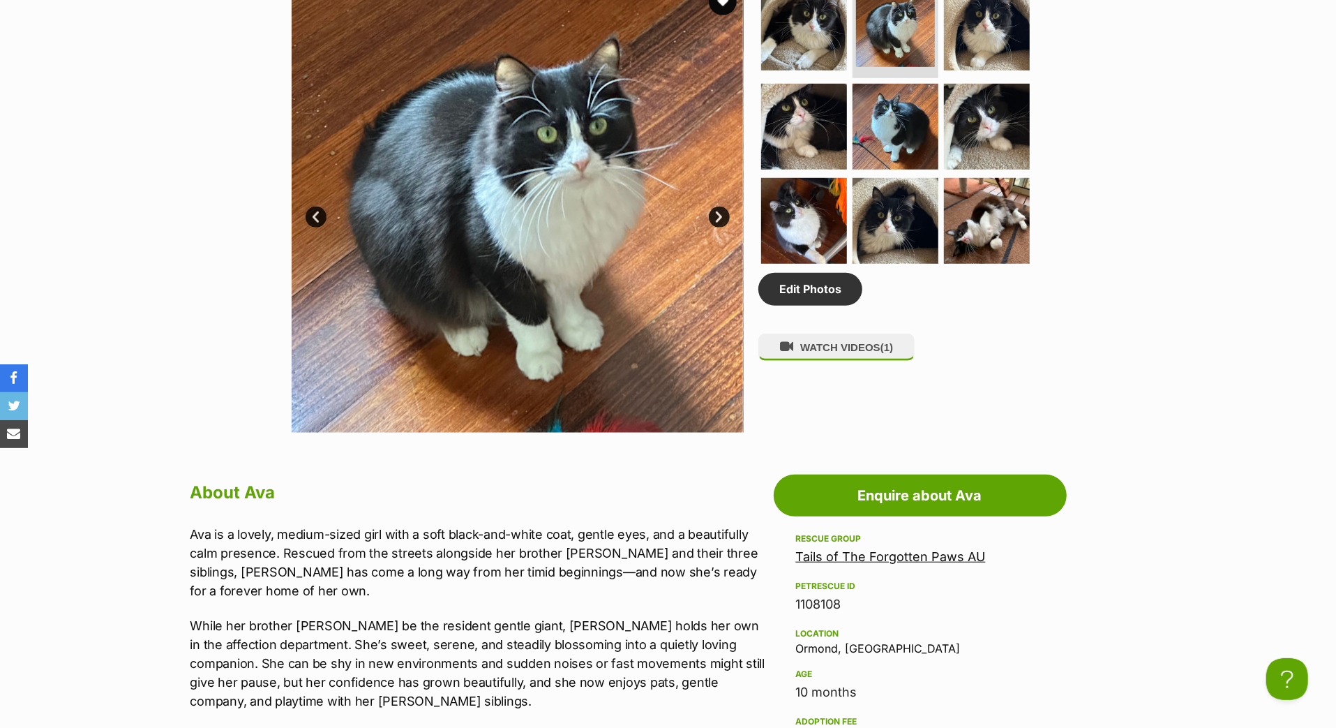
click at [720, 228] on link "Next" at bounding box center [719, 217] width 21 height 21
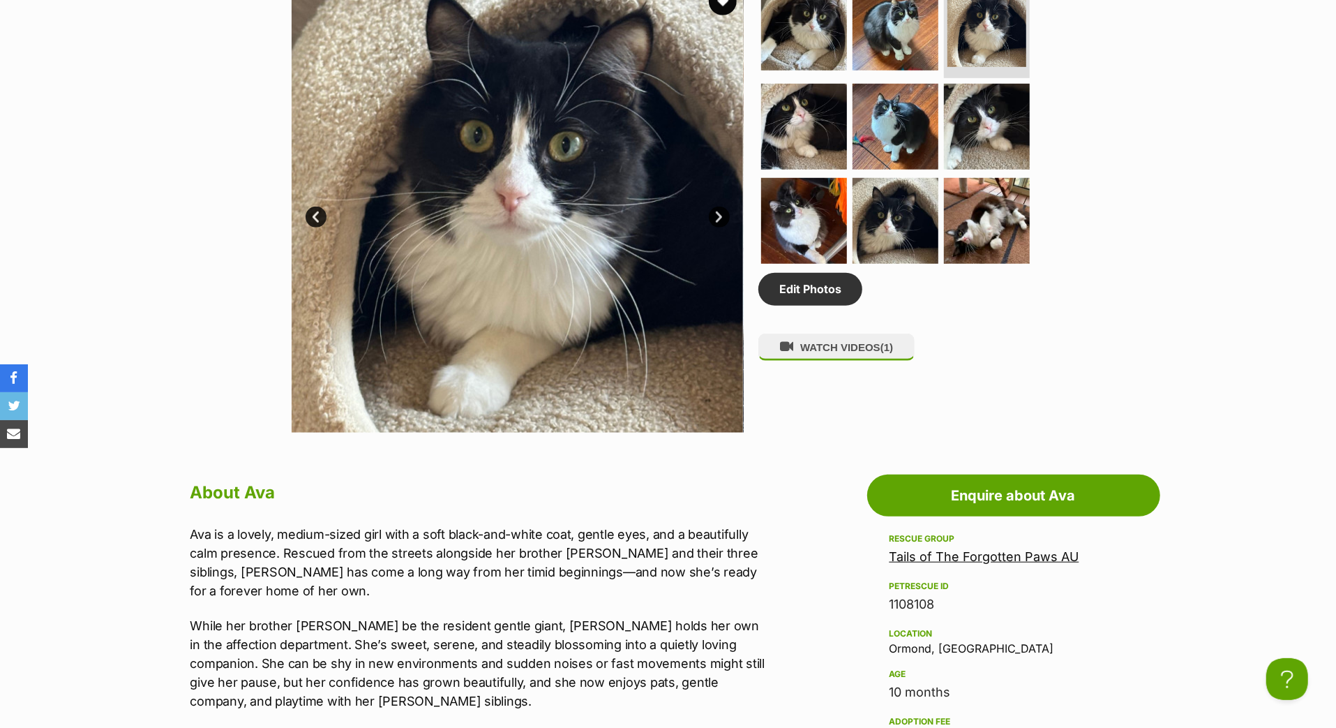
click at [722, 228] on link "Next" at bounding box center [719, 217] width 21 height 21
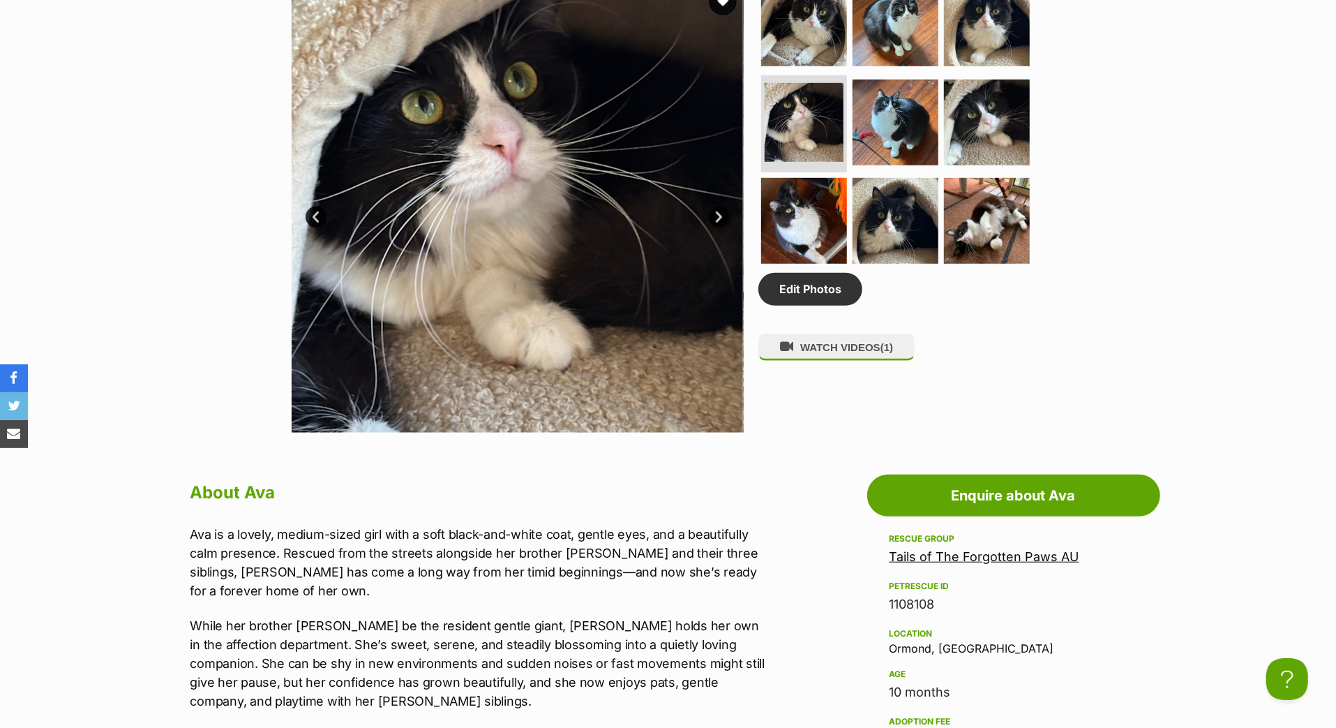
click at [723, 228] on link "Next" at bounding box center [719, 217] width 21 height 21
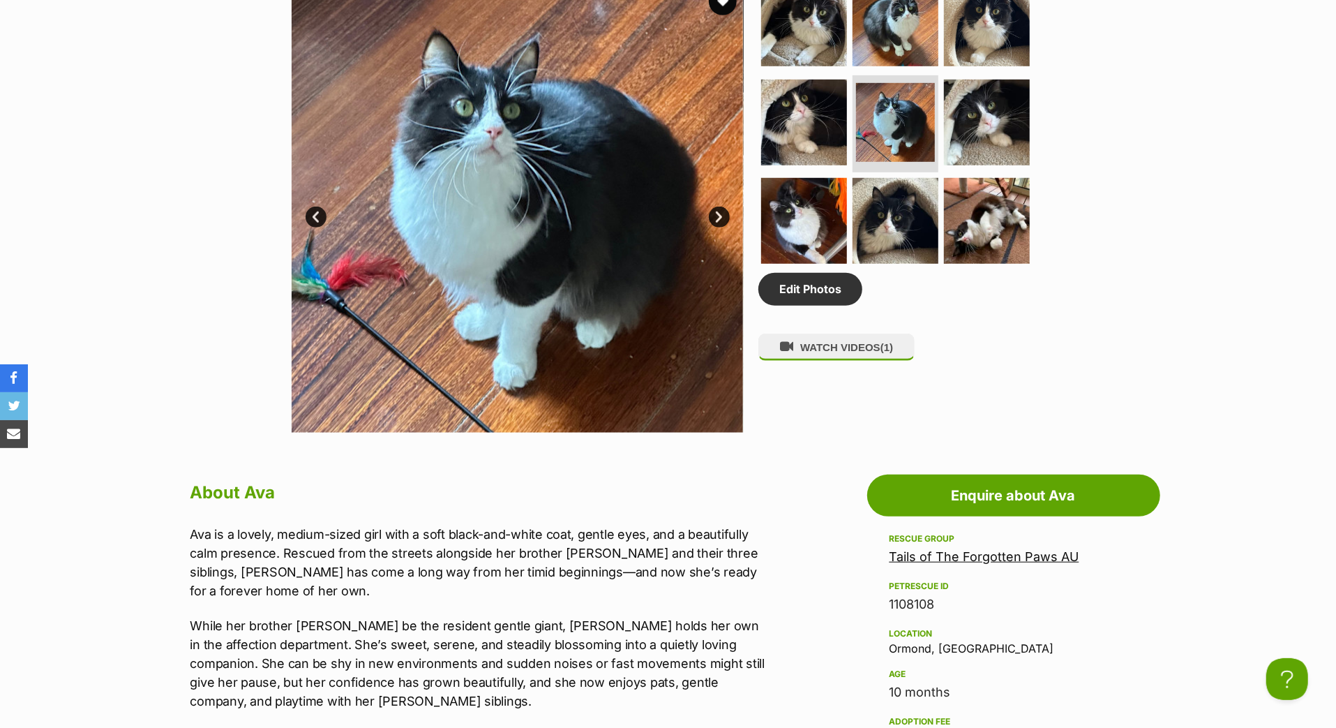
click at [724, 228] on link "Next" at bounding box center [719, 217] width 21 height 21
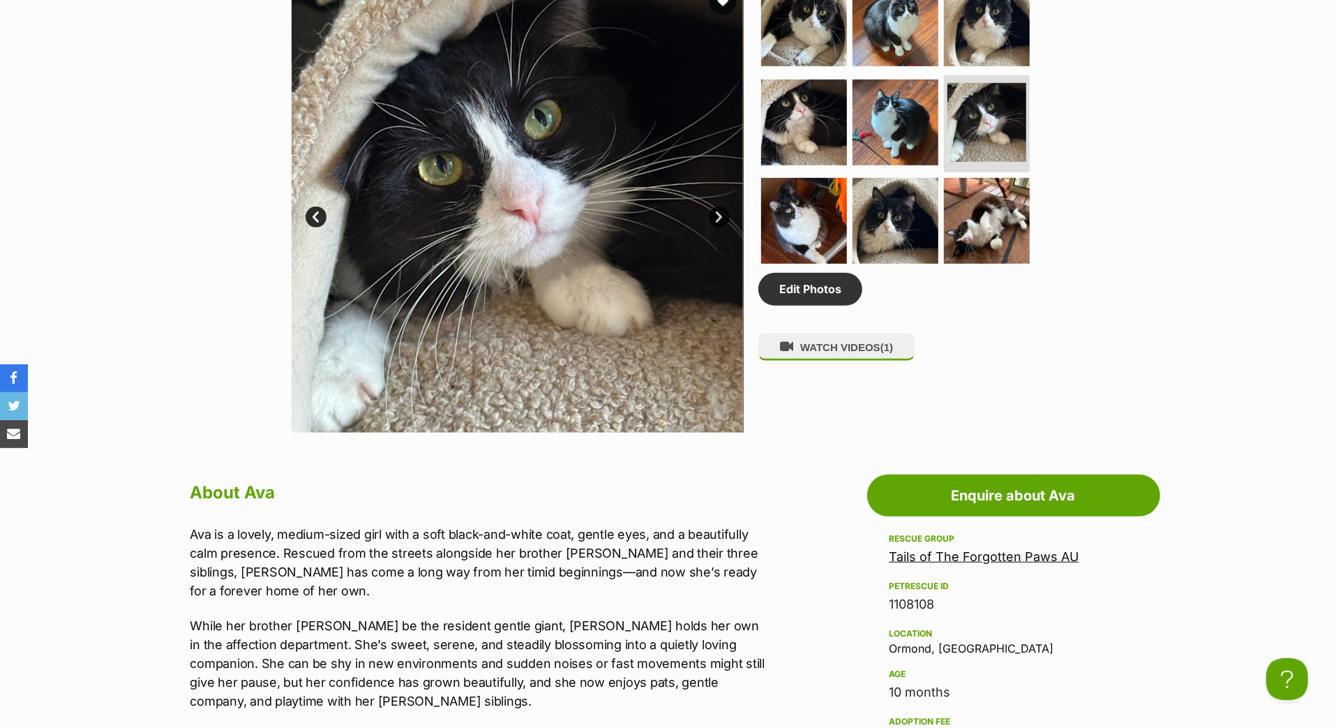
click at [724, 228] on link "Next" at bounding box center [719, 217] width 21 height 21
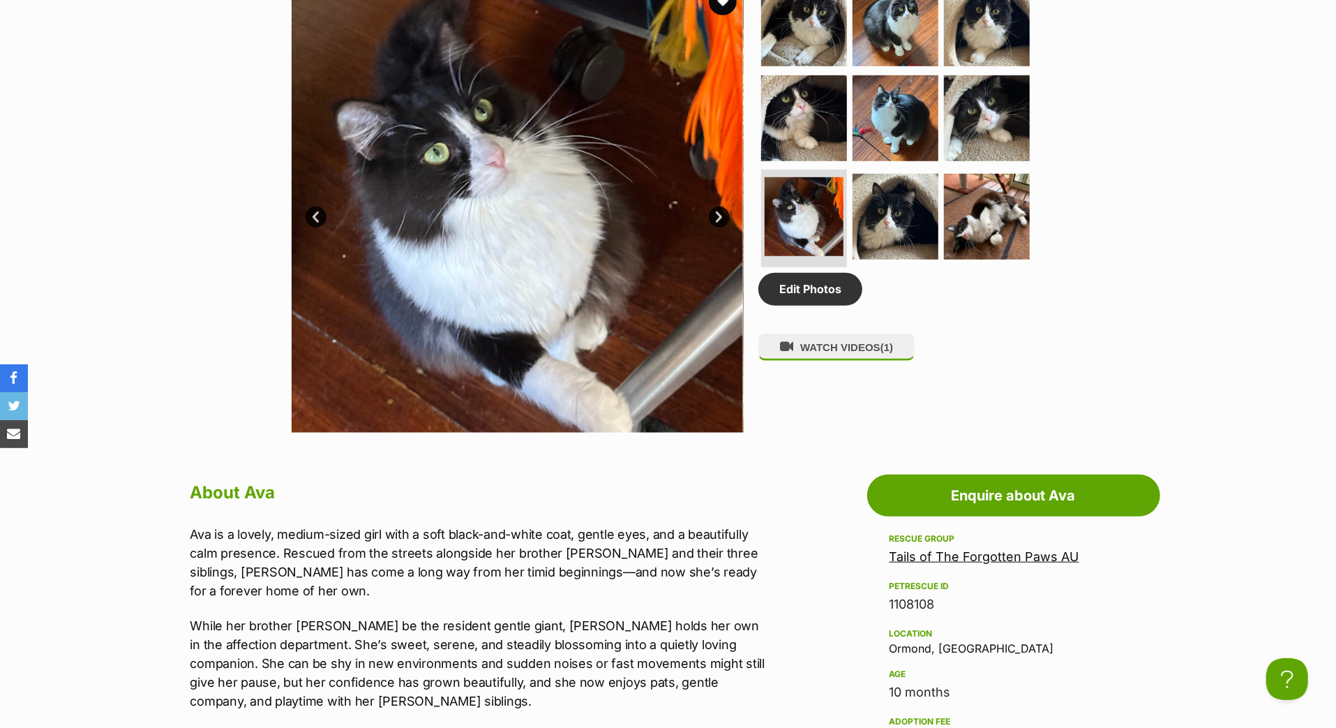
click at [724, 228] on link "Next" at bounding box center [719, 217] width 21 height 21
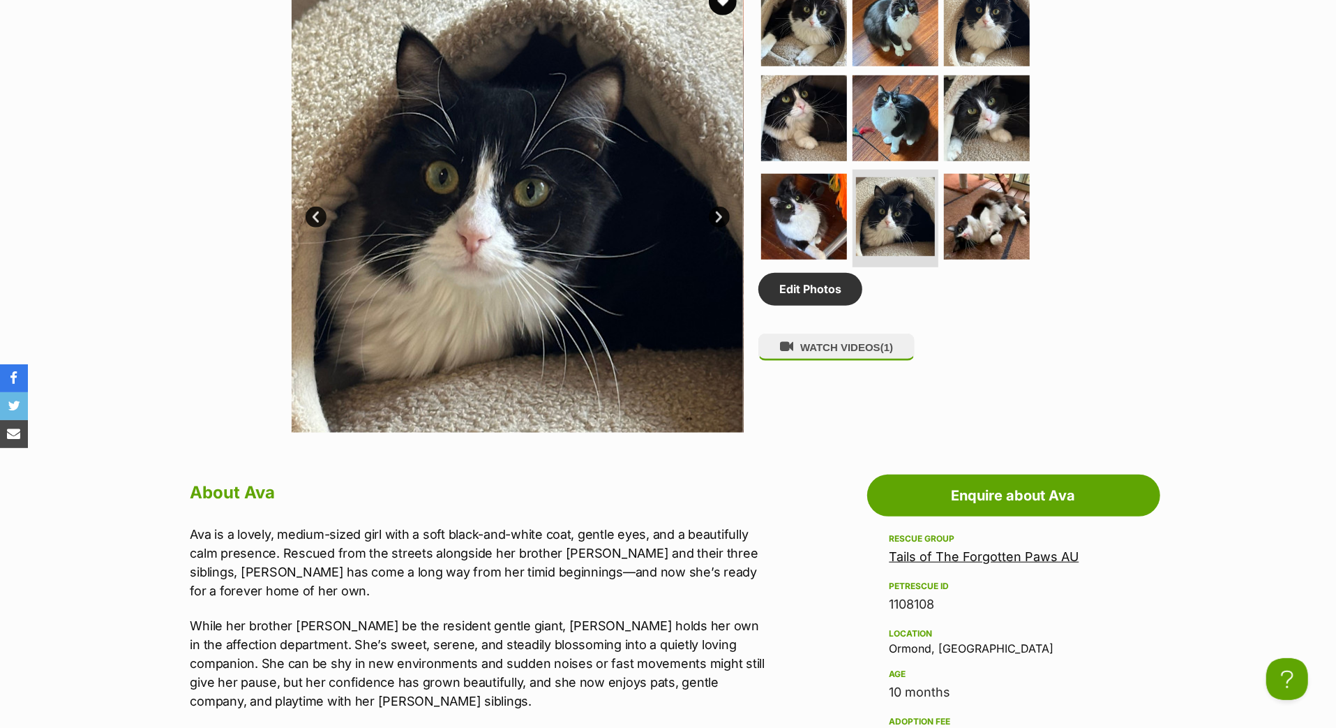
click at [724, 228] on link "Next" at bounding box center [719, 217] width 21 height 21
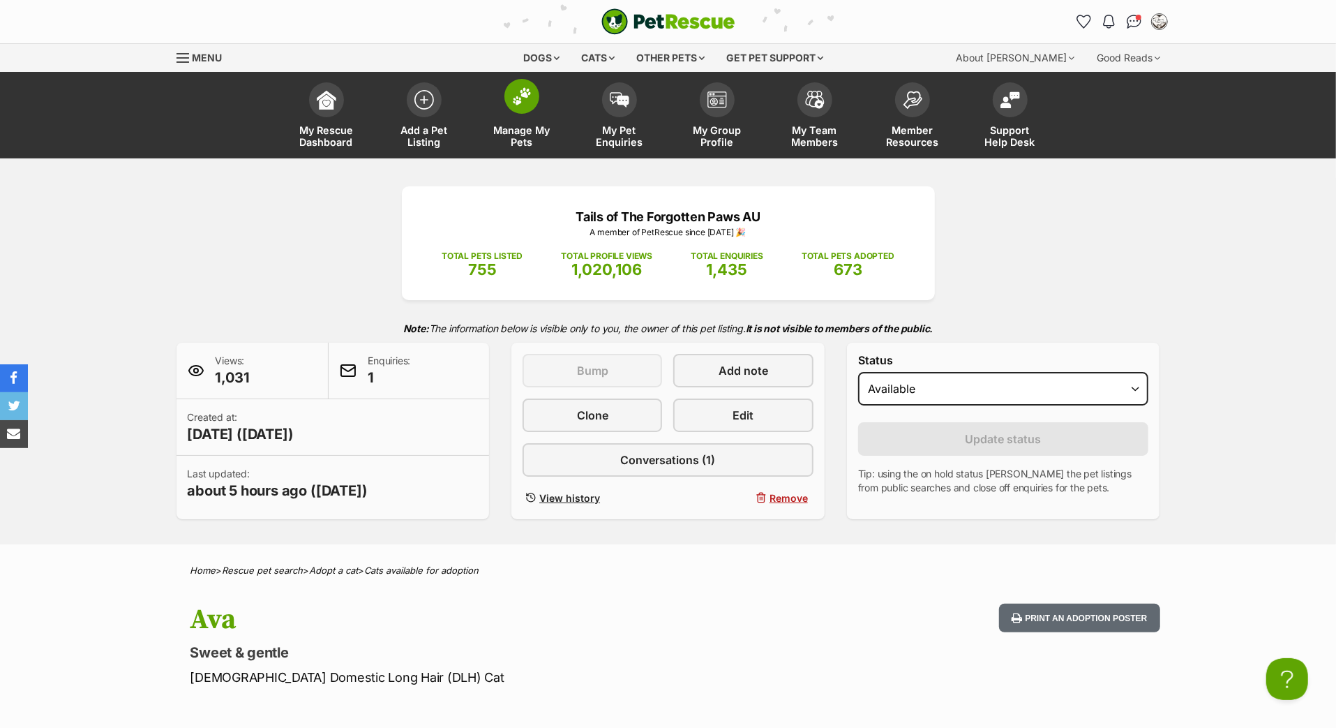
click at [529, 105] on img at bounding box center [522, 96] width 20 height 18
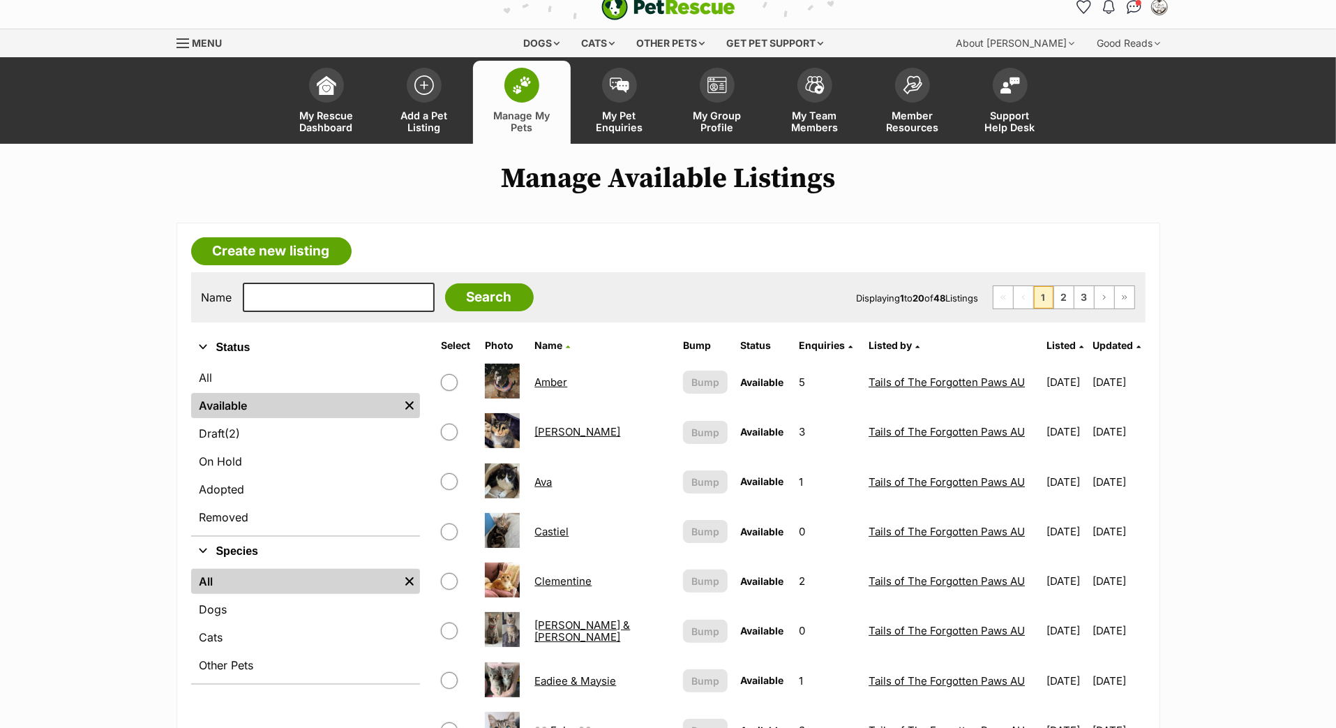
click at [1094, 351] on span "Updated" at bounding box center [1114, 345] width 40 height 12
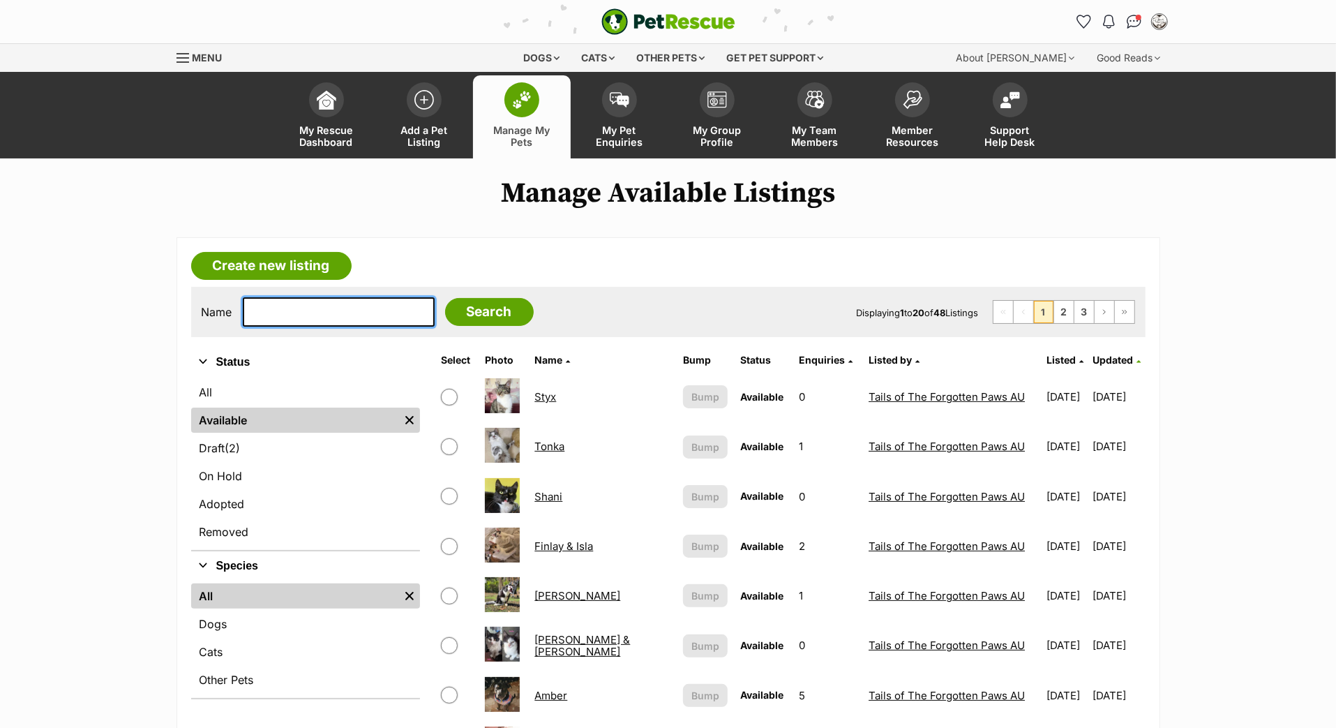
click at [392, 327] on input "text" at bounding box center [339, 311] width 192 height 29
type input "MAX"
click at [503, 326] on input "Search" at bounding box center [489, 312] width 89 height 28
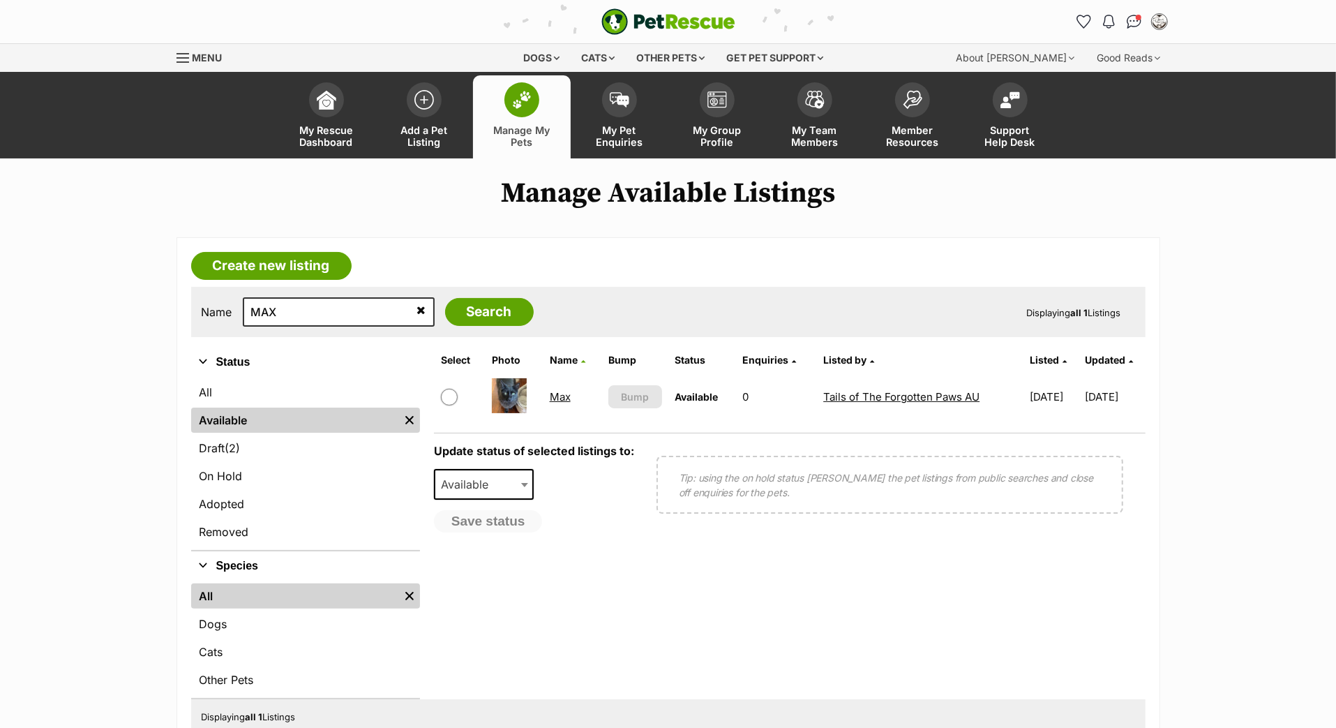
click at [550, 403] on link "Max" at bounding box center [560, 396] width 21 height 13
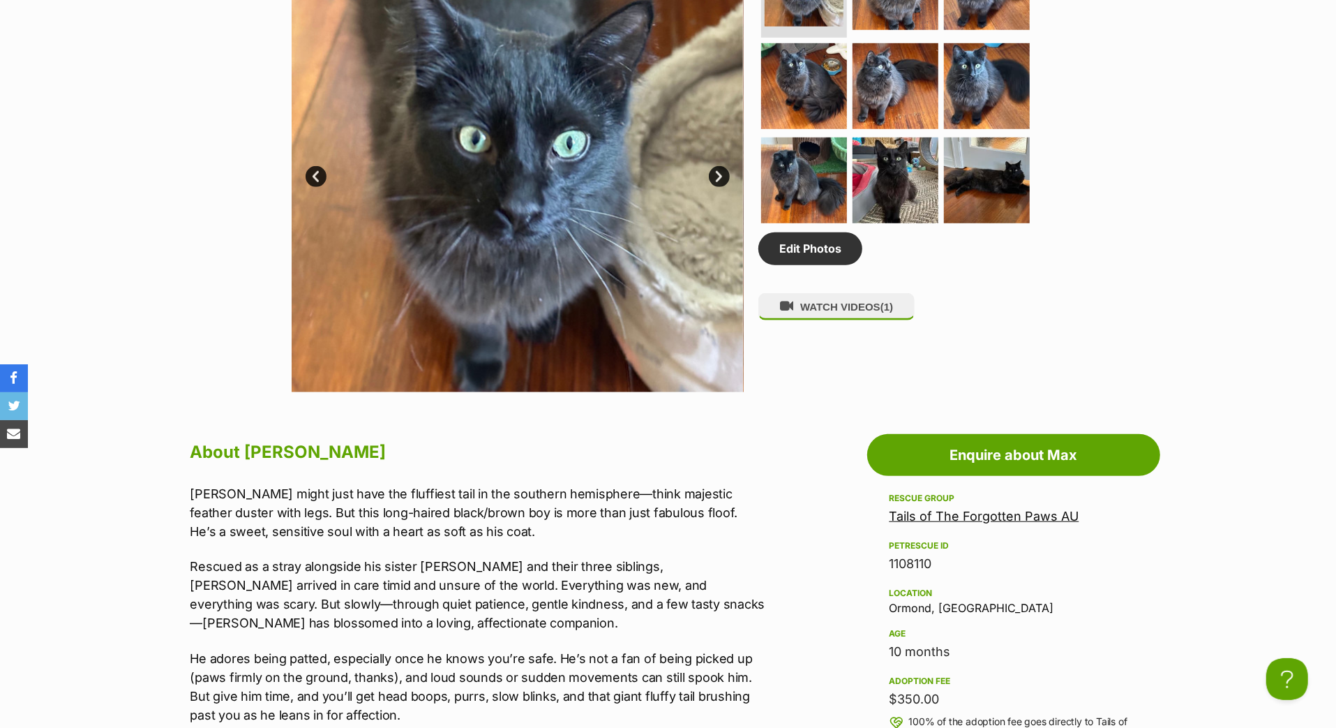
scroll to position [779, 0]
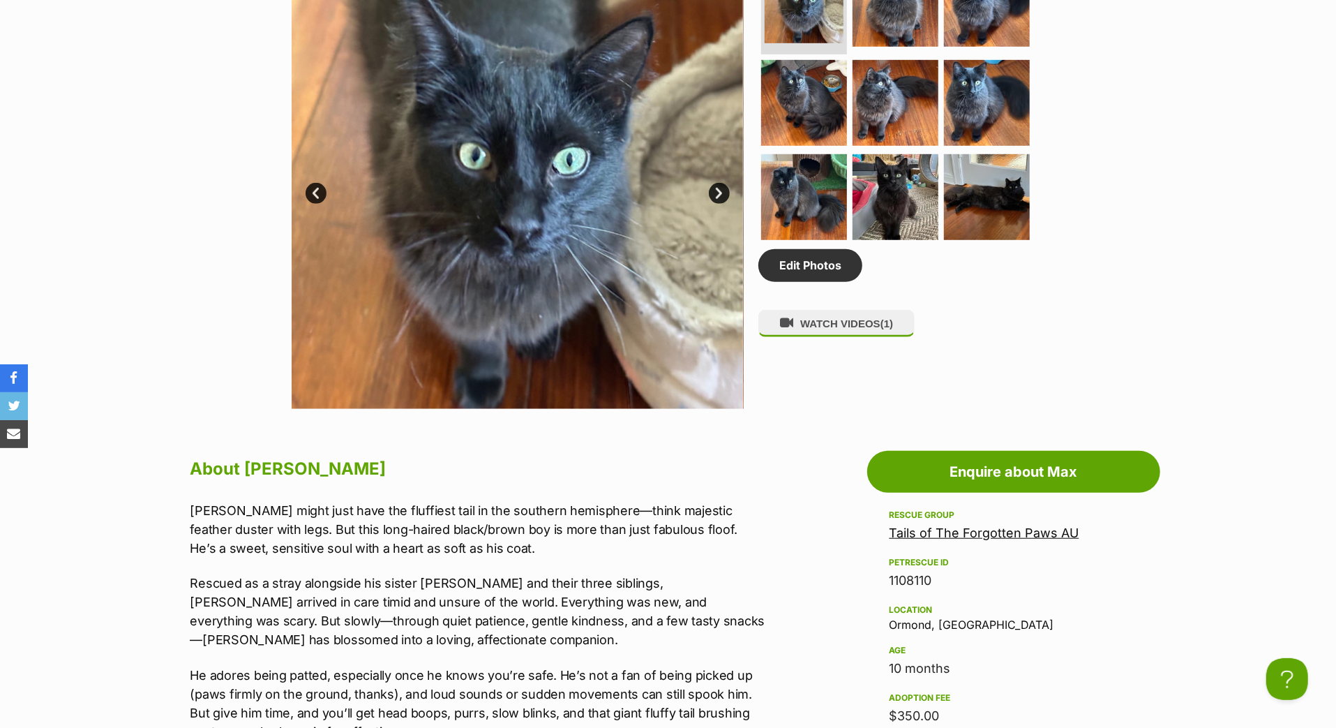
click at [715, 204] on link "Next" at bounding box center [719, 193] width 21 height 21
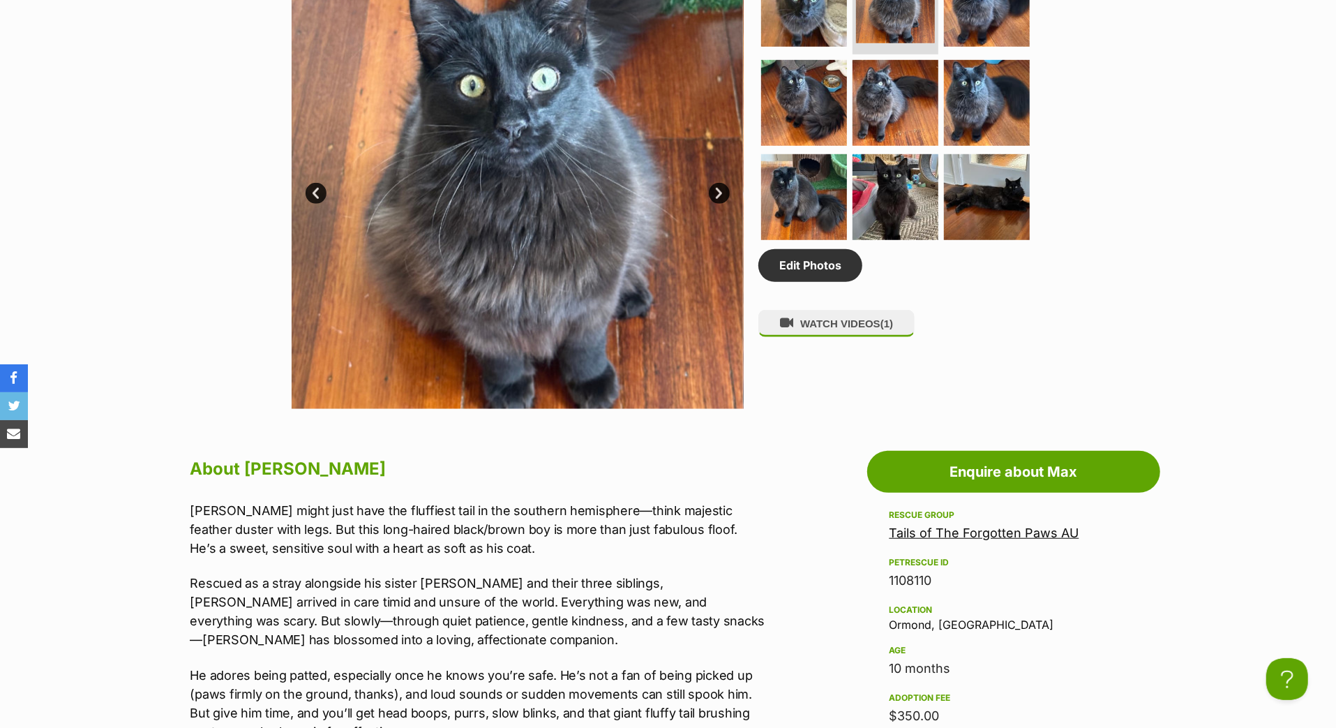
click at [717, 204] on link "Next" at bounding box center [719, 193] width 21 height 21
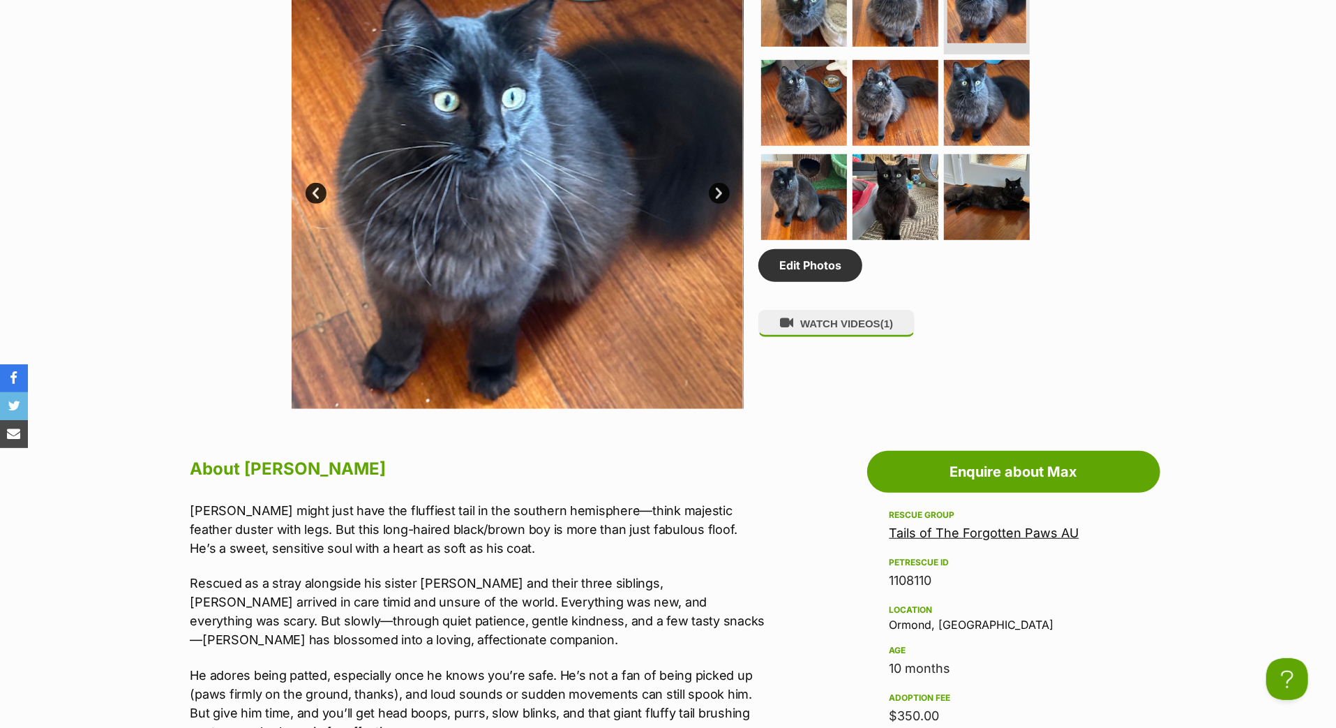
click at [717, 204] on link "Next" at bounding box center [719, 193] width 21 height 21
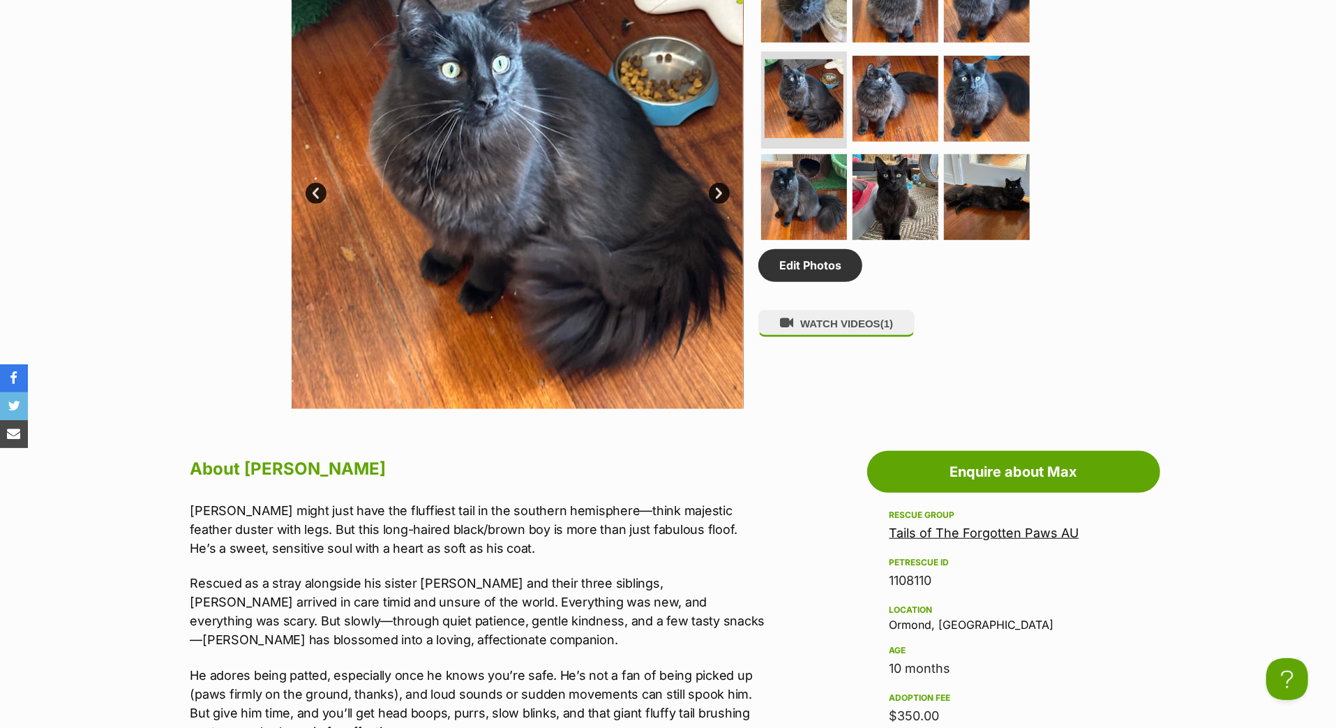
click at [717, 204] on link "Next" at bounding box center [719, 193] width 21 height 21
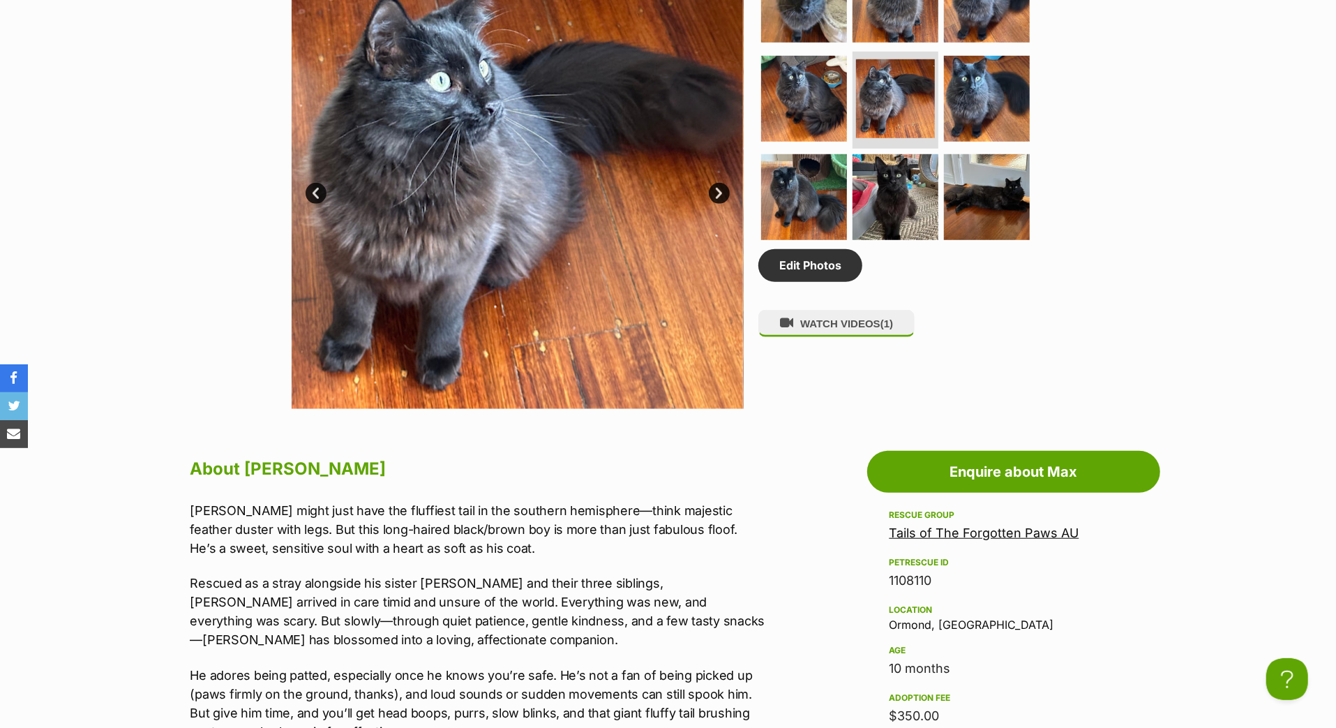
click at [717, 204] on link "Next" at bounding box center [719, 193] width 21 height 21
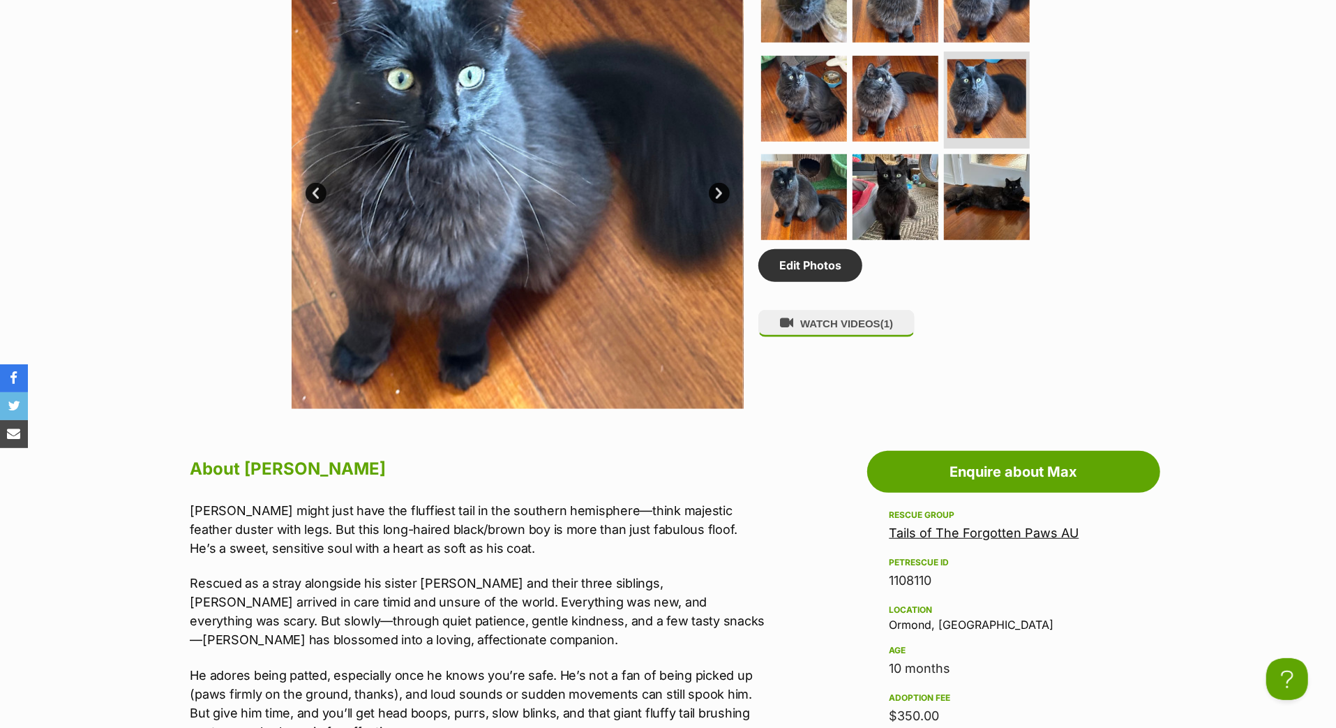
click at [717, 204] on link "Next" at bounding box center [719, 193] width 21 height 21
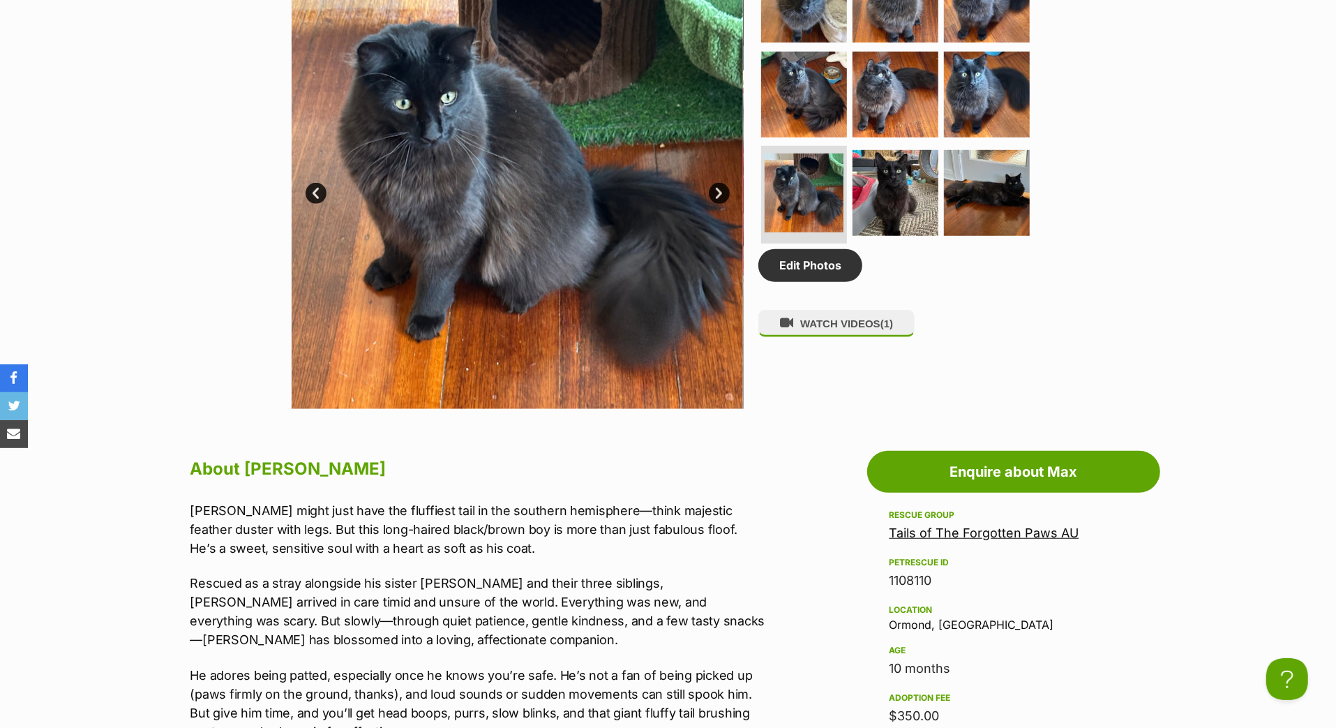
click at [718, 204] on link "Next" at bounding box center [719, 193] width 21 height 21
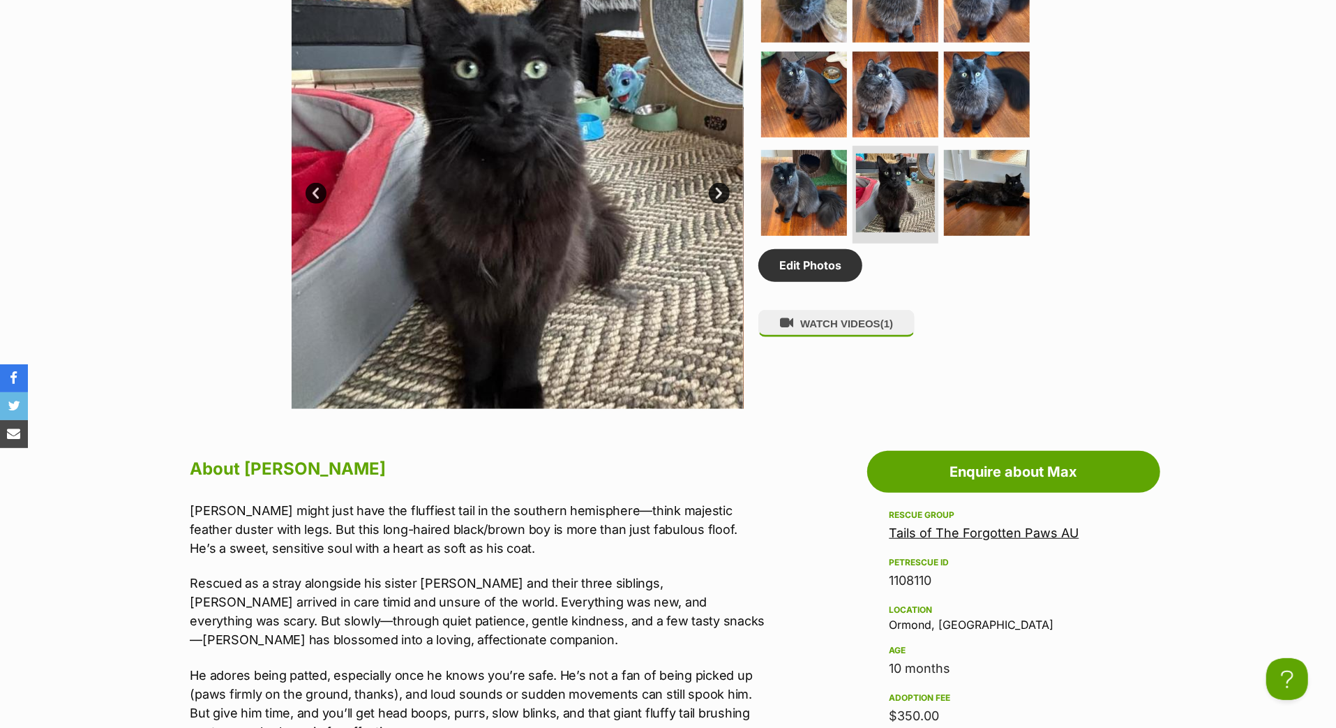
click at [719, 204] on link "Next" at bounding box center [719, 193] width 21 height 21
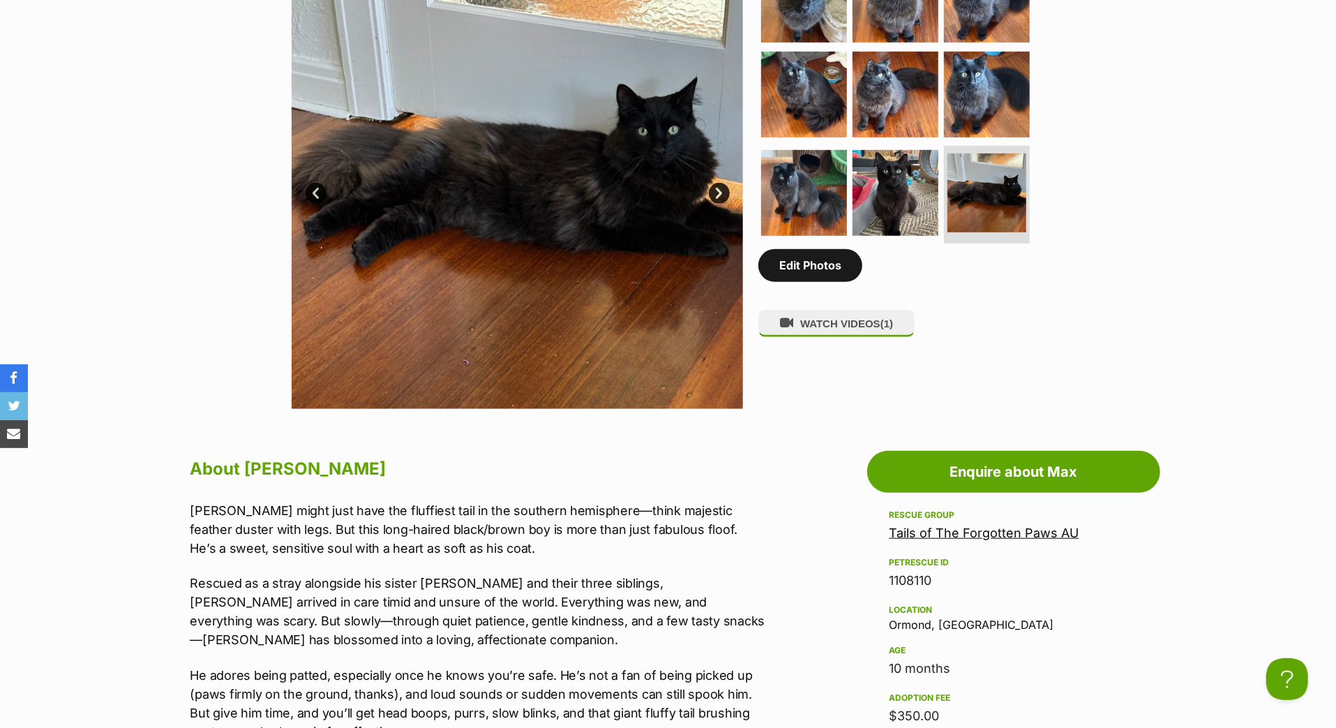
click at [826, 281] on link "Edit Photos" at bounding box center [811, 265] width 104 height 32
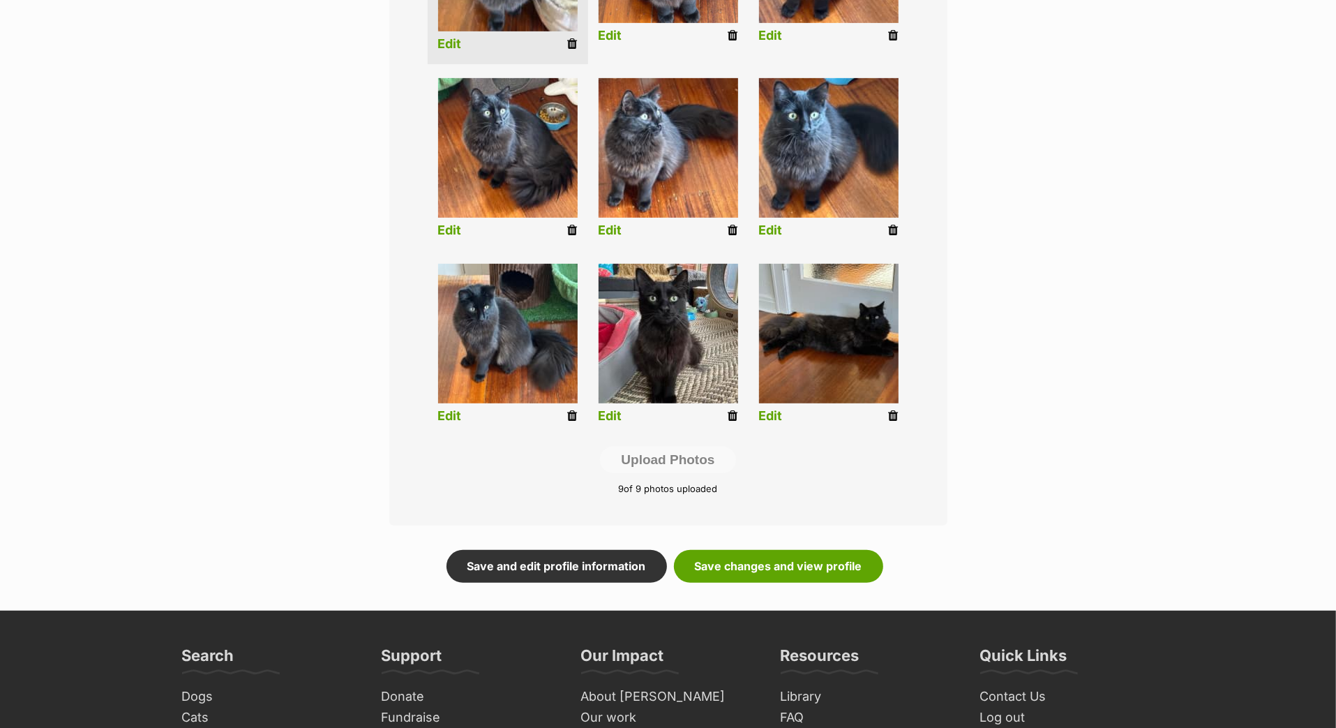
scroll to position [513, 0]
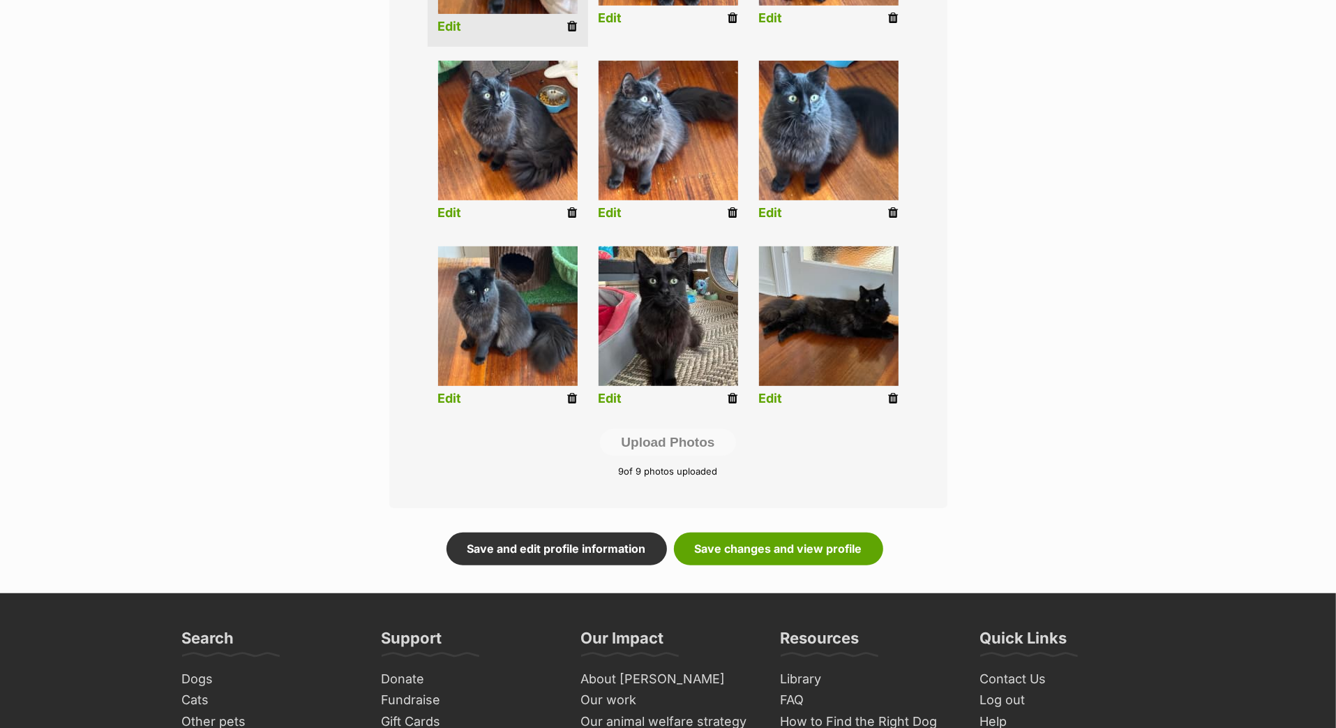
click at [736, 405] on icon at bounding box center [734, 398] width 10 height 13
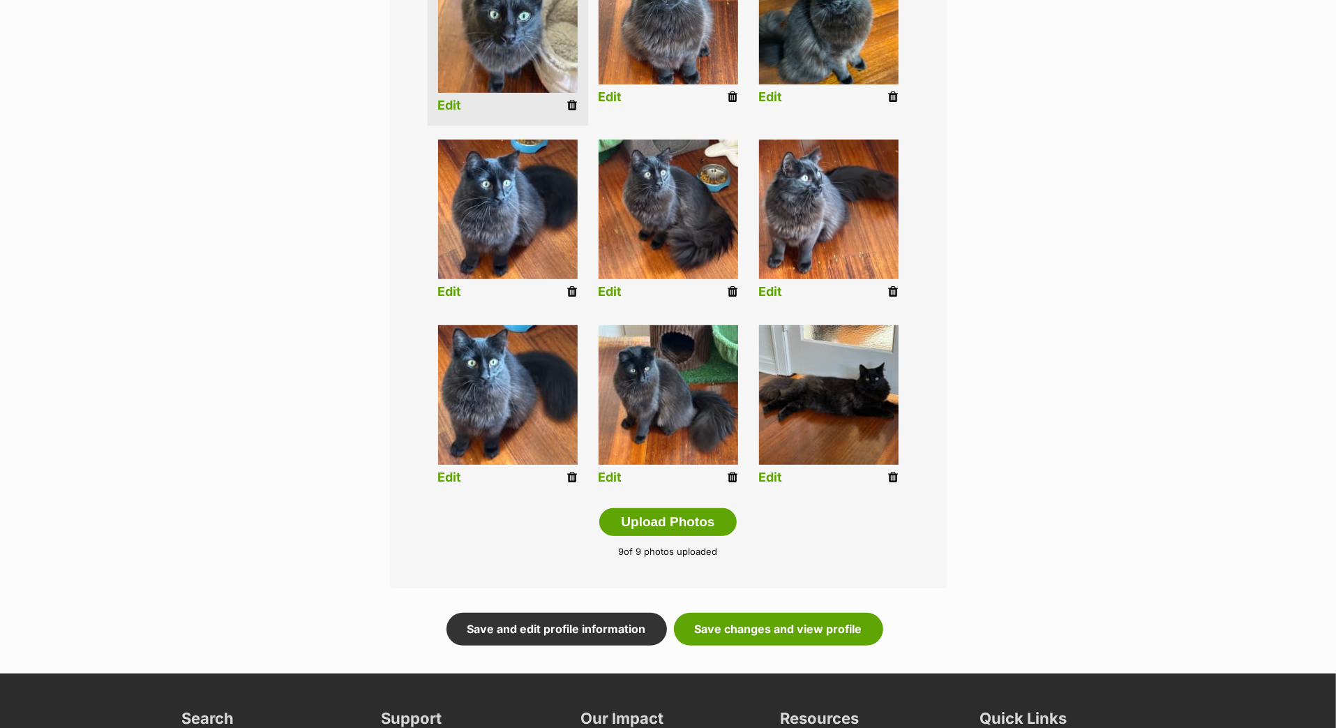
scroll to position [450, 0]
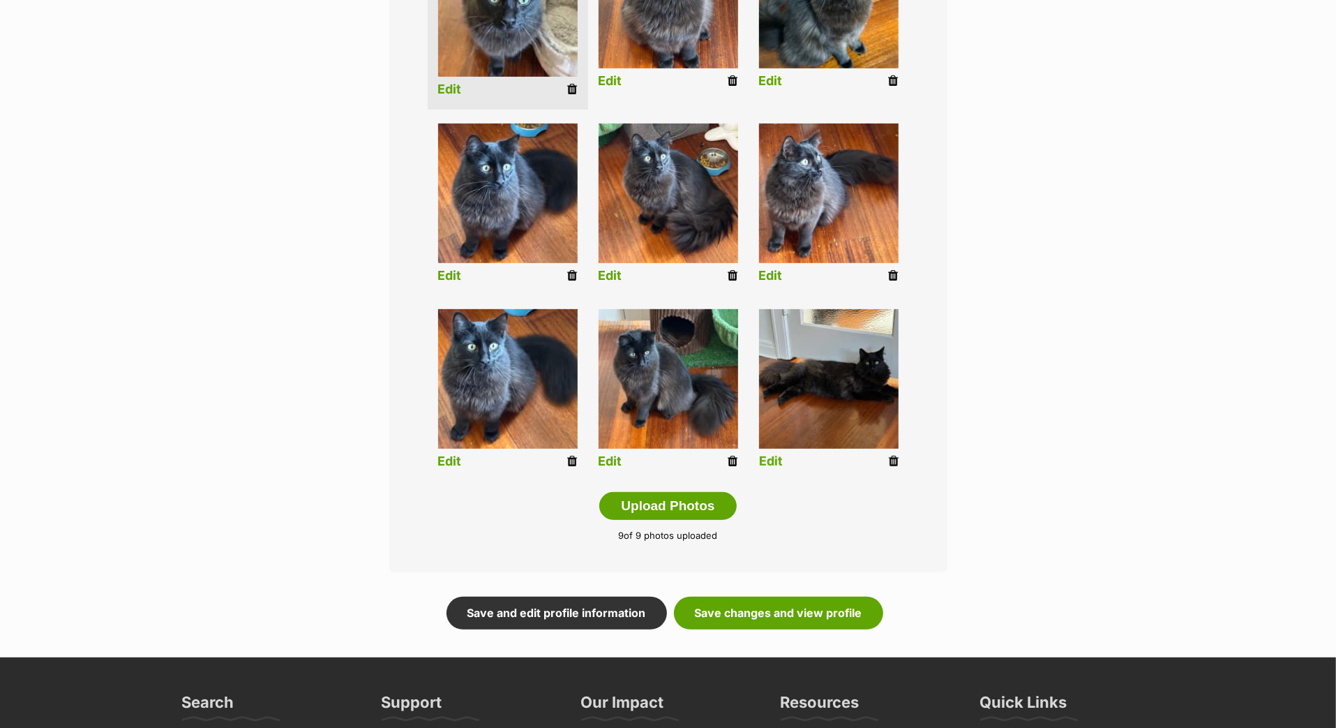
click at [889, 468] on icon at bounding box center [894, 461] width 10 height 13
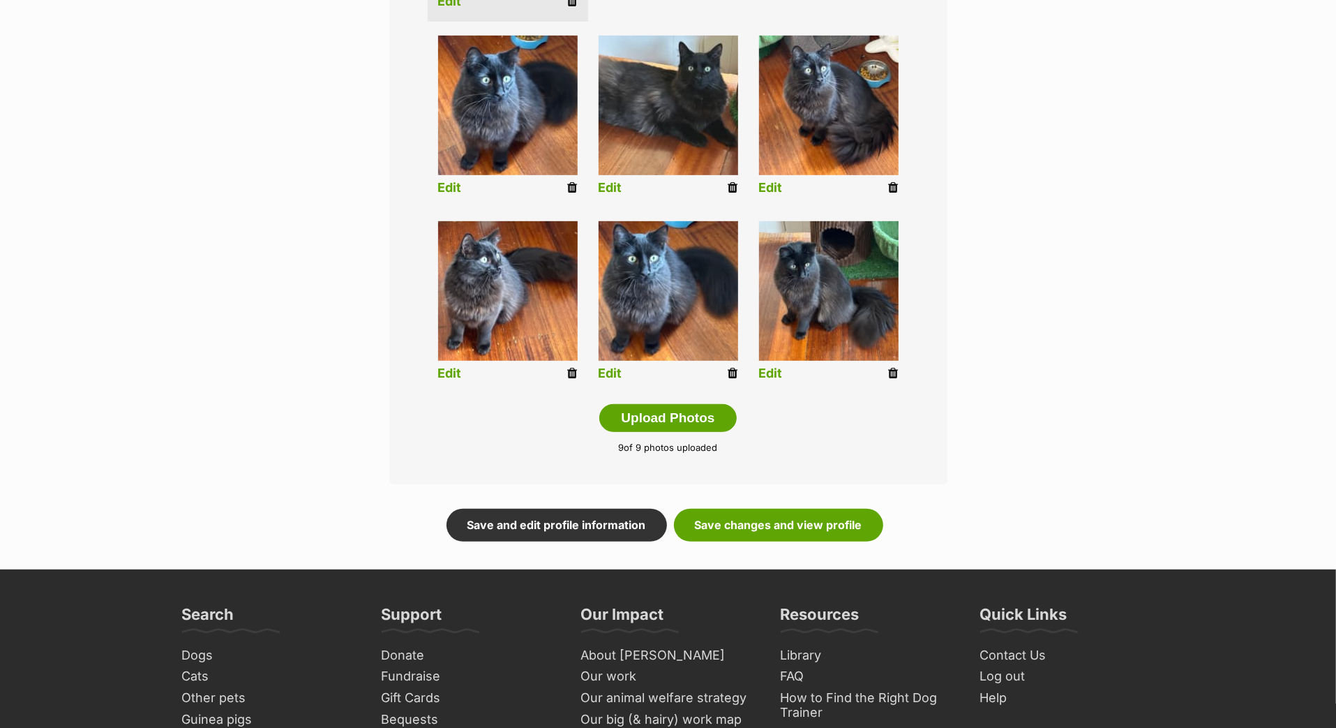
scroll to position [587, 0]
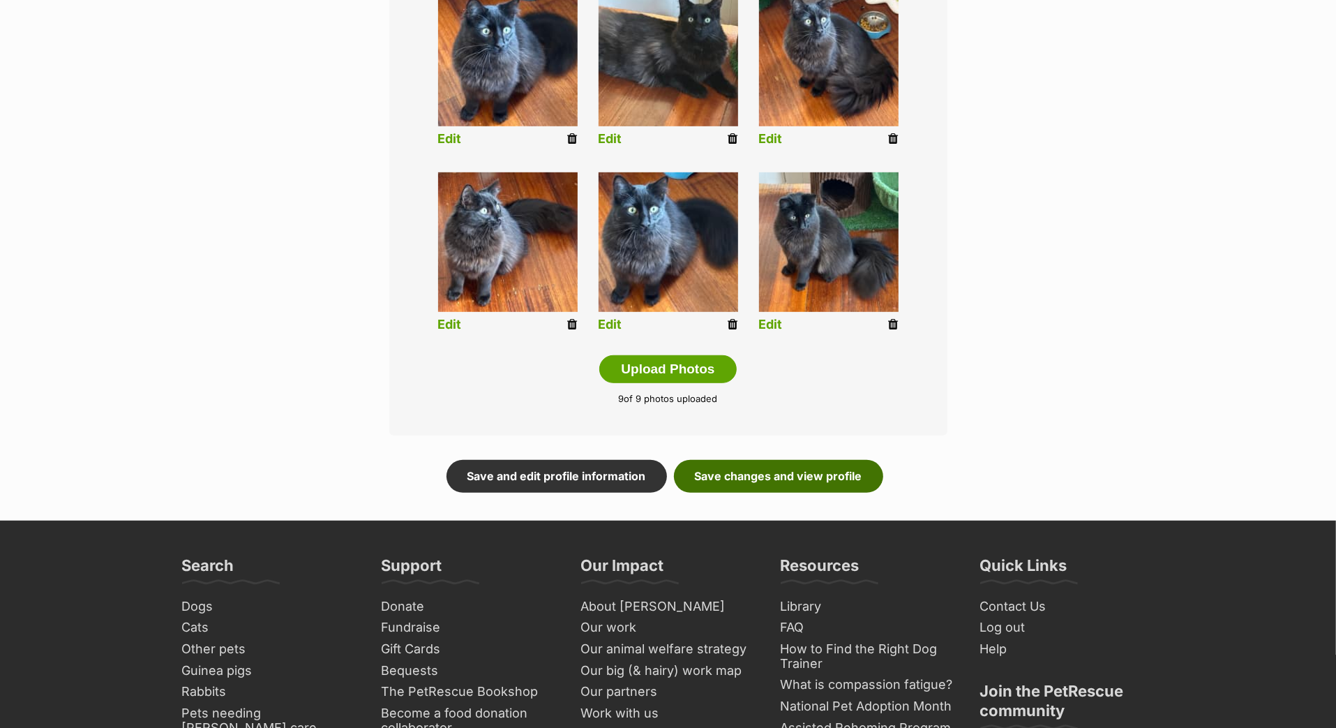
click at [733, 492] on link "Save changes and view profile" at bounding box center [778, 476] width 209 height 32
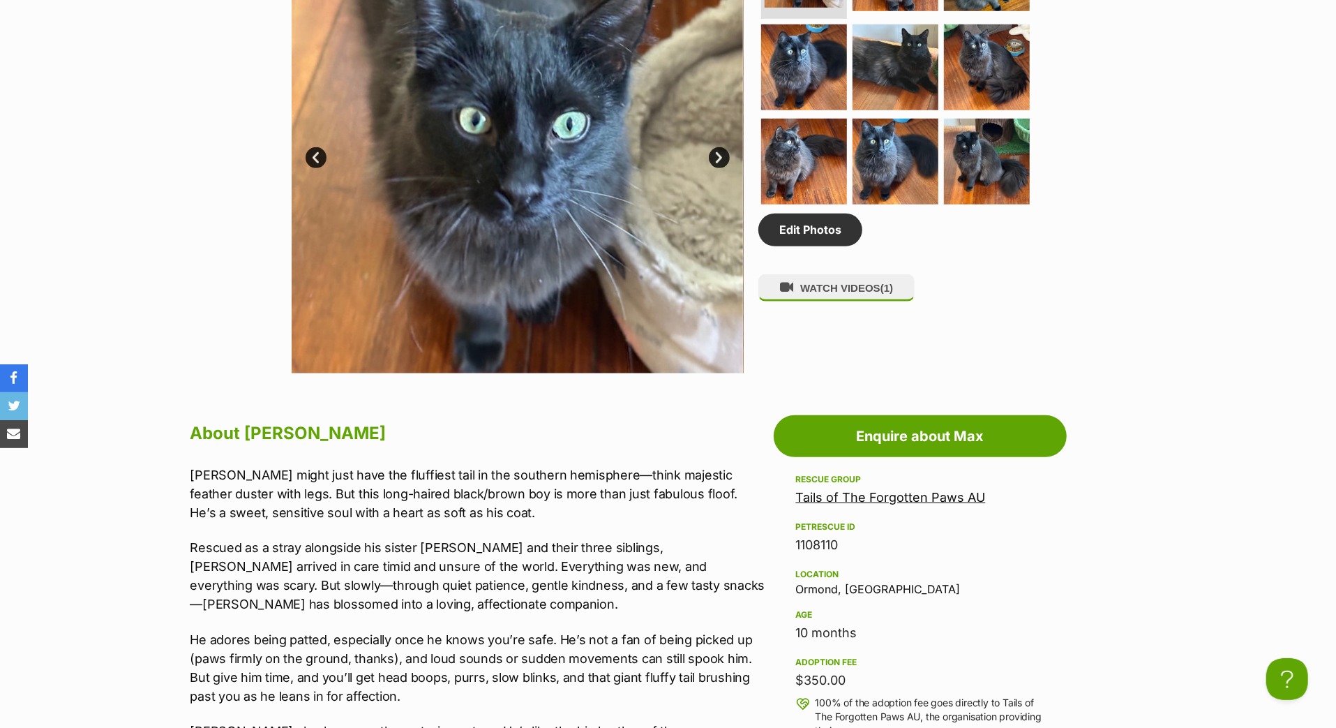
click at [715, 168] on link "Next" at bounding box center [719, 157] width 21 height 21
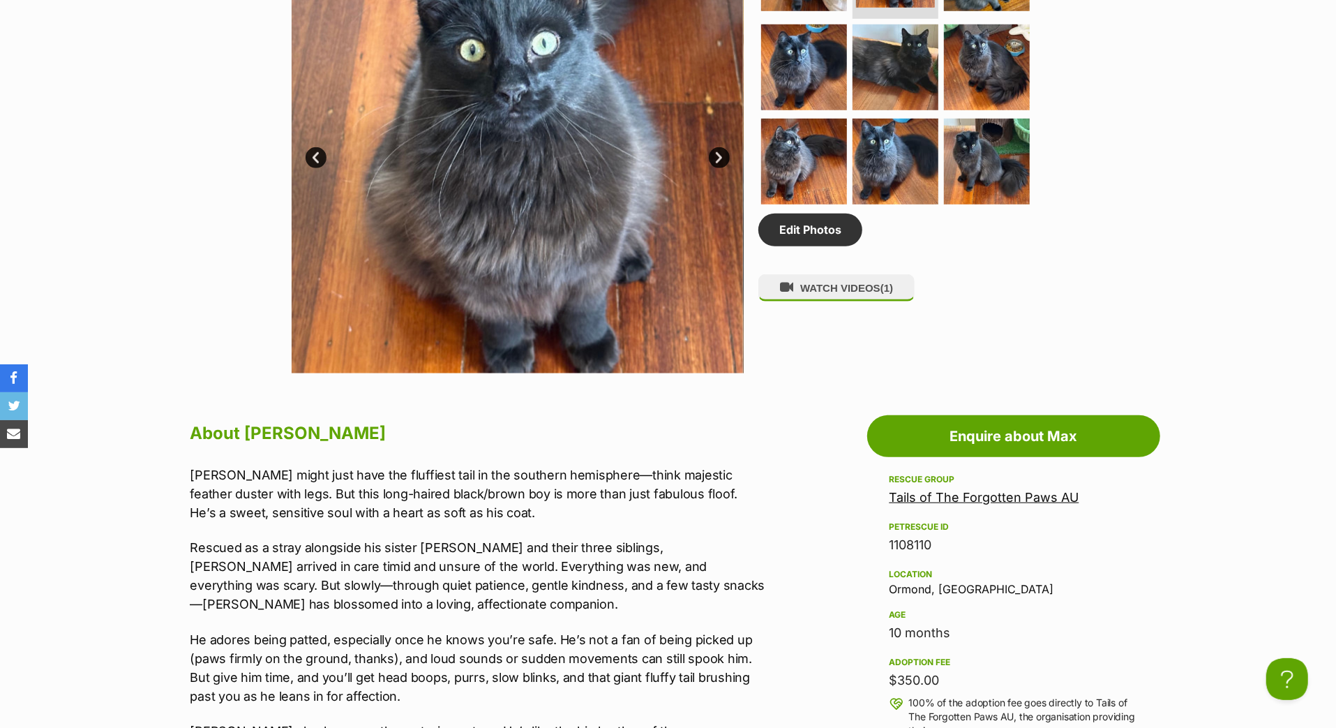
click at [715, 168] on link "Next" at bounding box center [719, 157] width 21 height 21
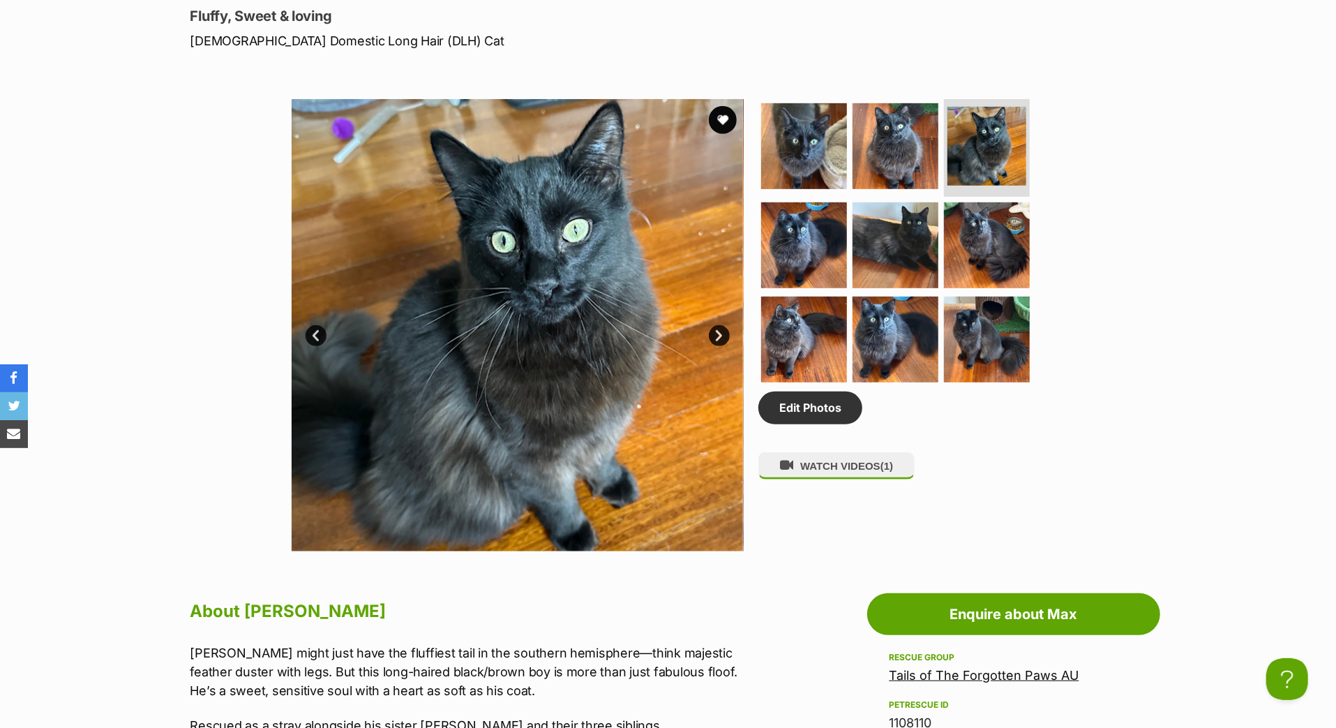
scroll to position [640, 0]
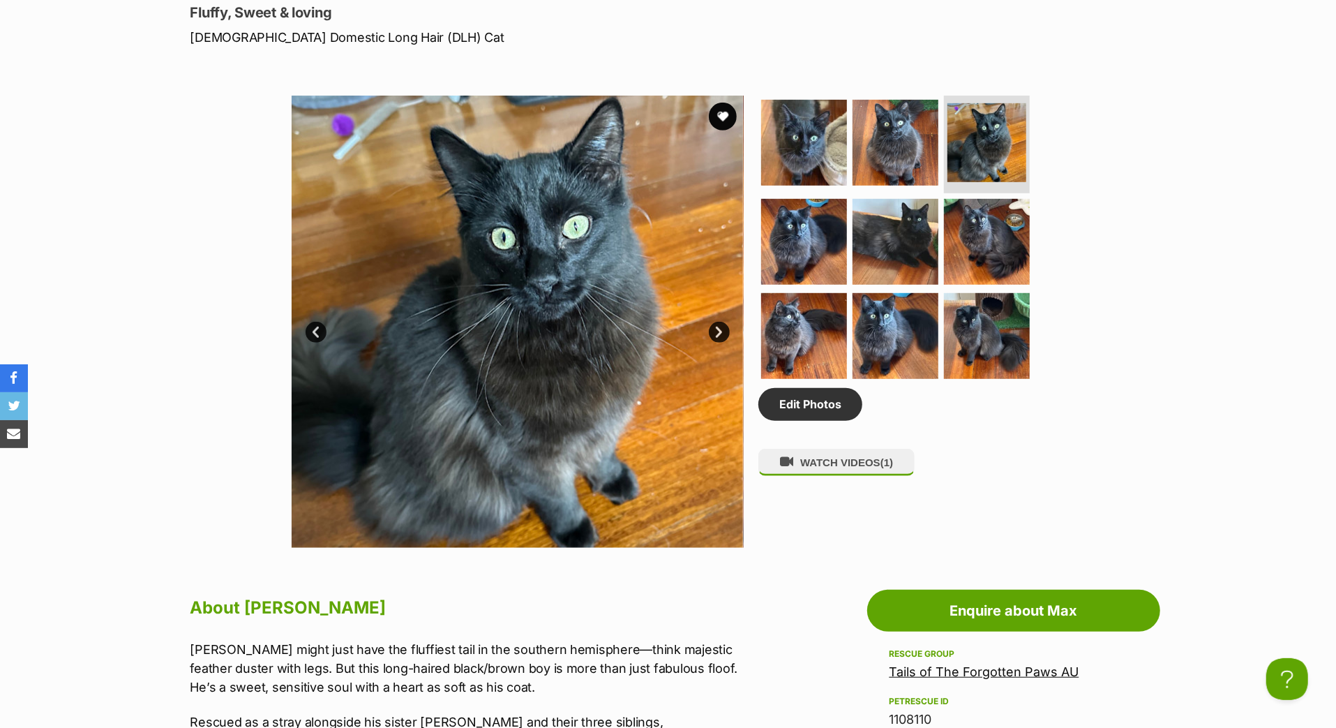
click at [724, 343] on link "Next" at bounding box center [719, 332] width 21 height 21
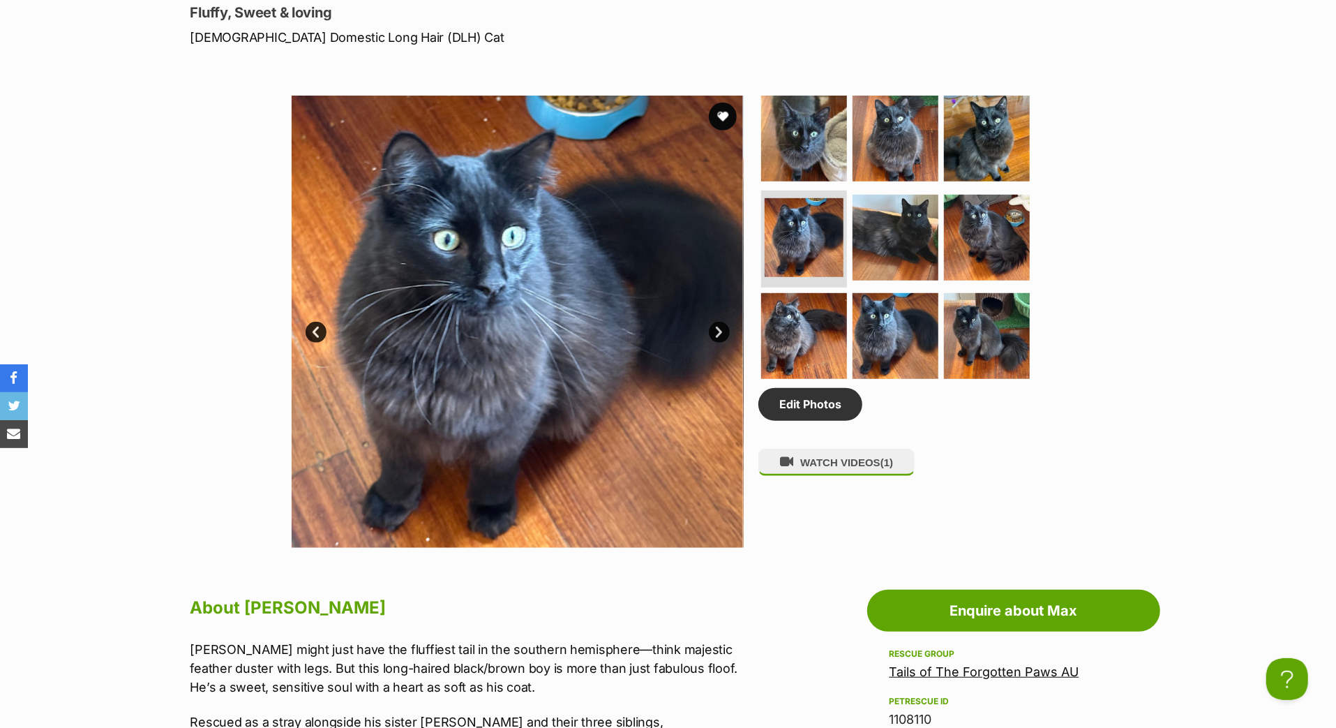
click at [724, 343] on link "Next" at bounding box center [719, 332] width 21 height 21
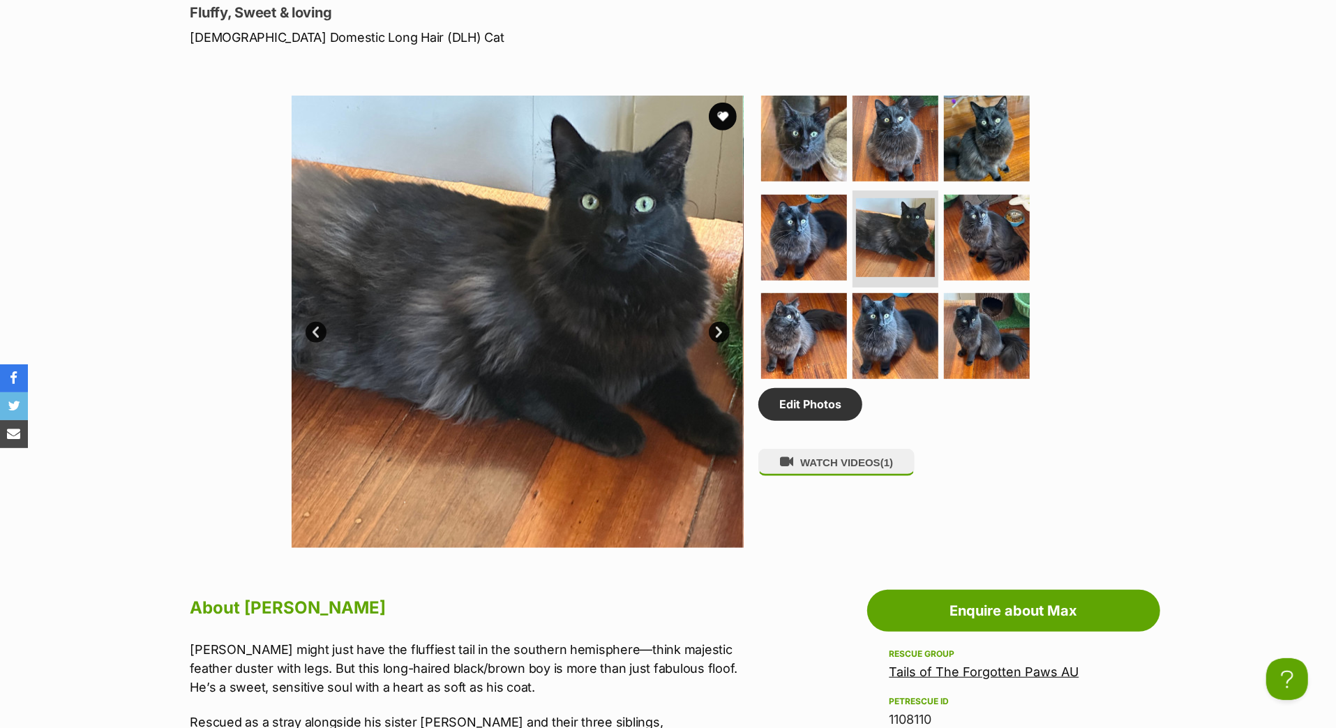
click at [724, 343] on link "Next" at bounding box center [719, 332] width 21 height 21
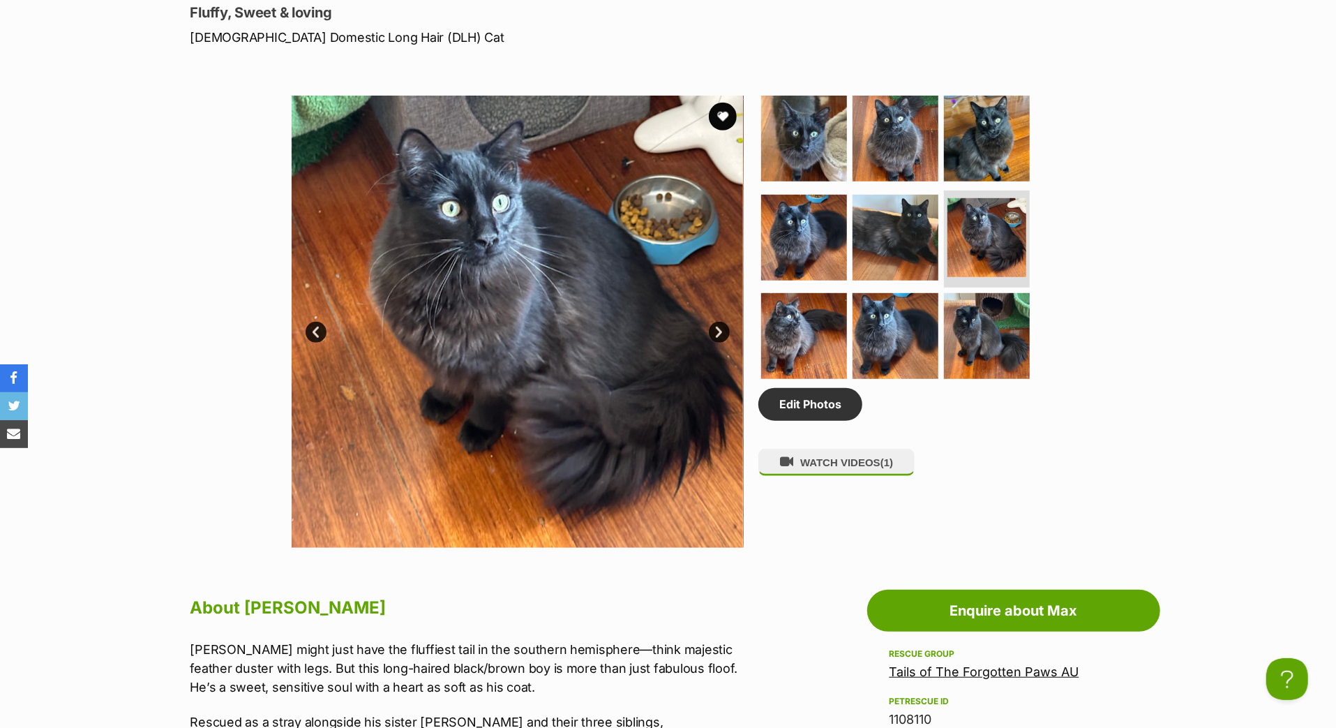
click at [724, 343] on link "Next" at bounding box center [719, 332] width 21 height 21
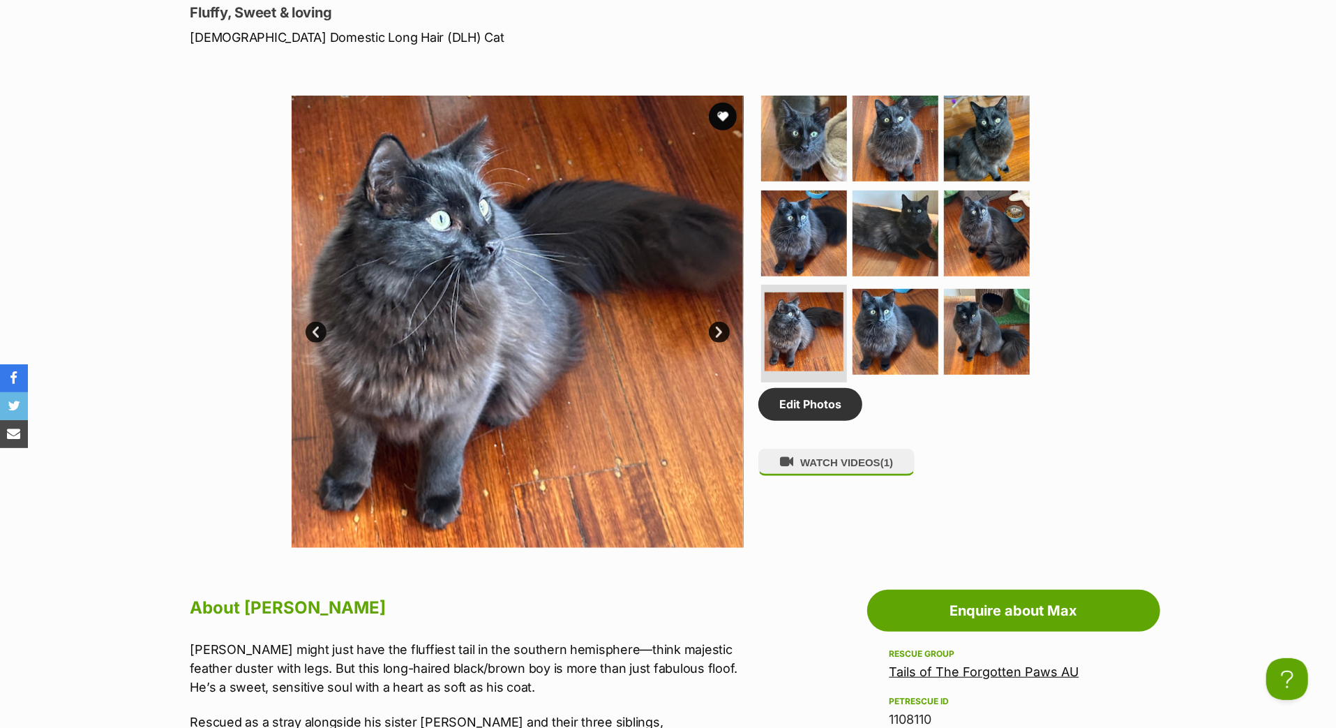
click at [724, 343] on link "Next" at bounding box center [719, 332] width 21 height 21
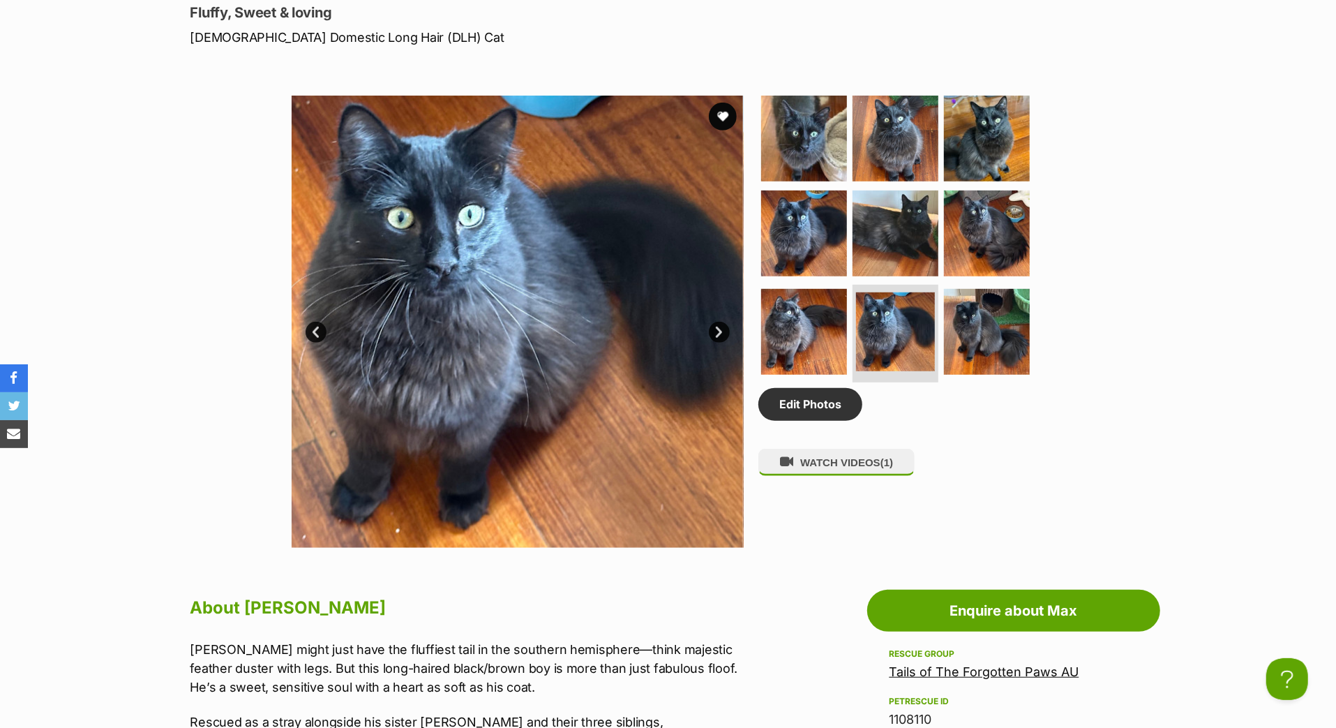
click at [725, 343] on link "Next" at bounding box center [719, 332] width 21 height 21
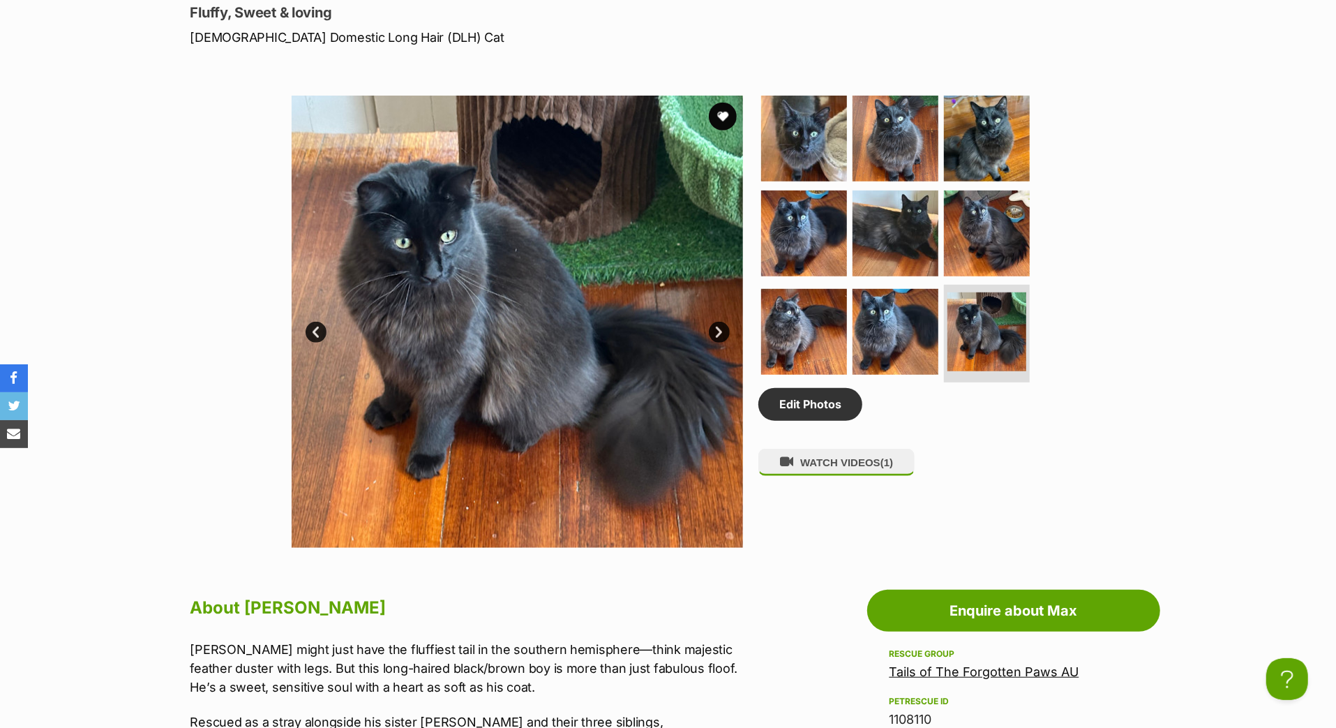
click at [725, 343] on link "Next" at bounding box center [719, 332] width 21 height 21
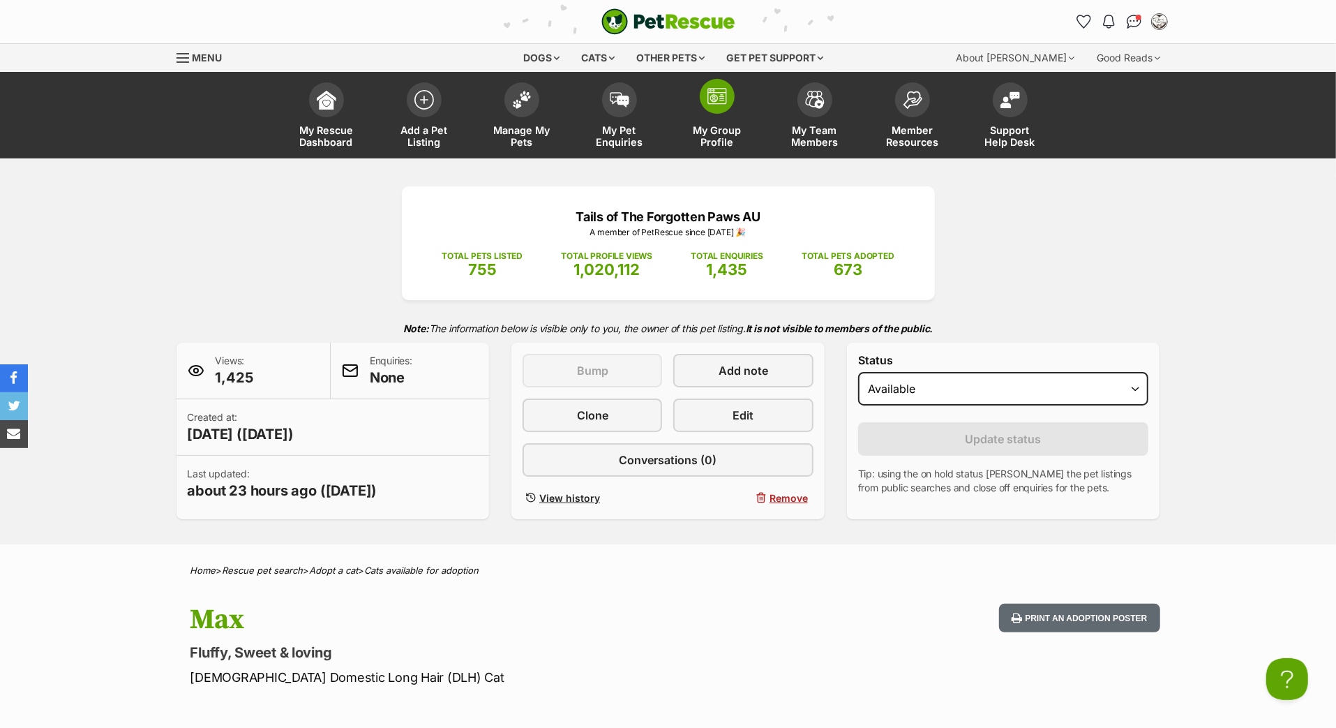
scroll to position [0, 0]
click at [720, 105] on img at bounding box center [718, 96] width 20 height 17
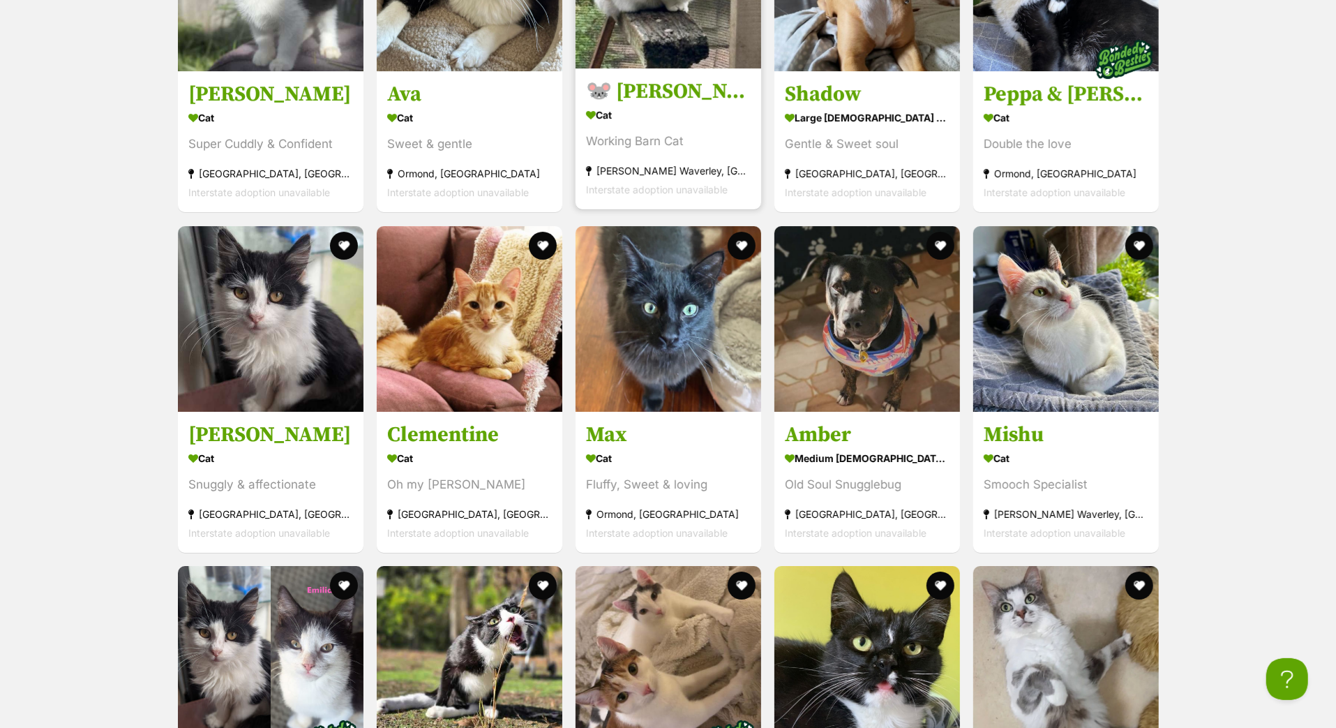
scroll to position [4145, 0]
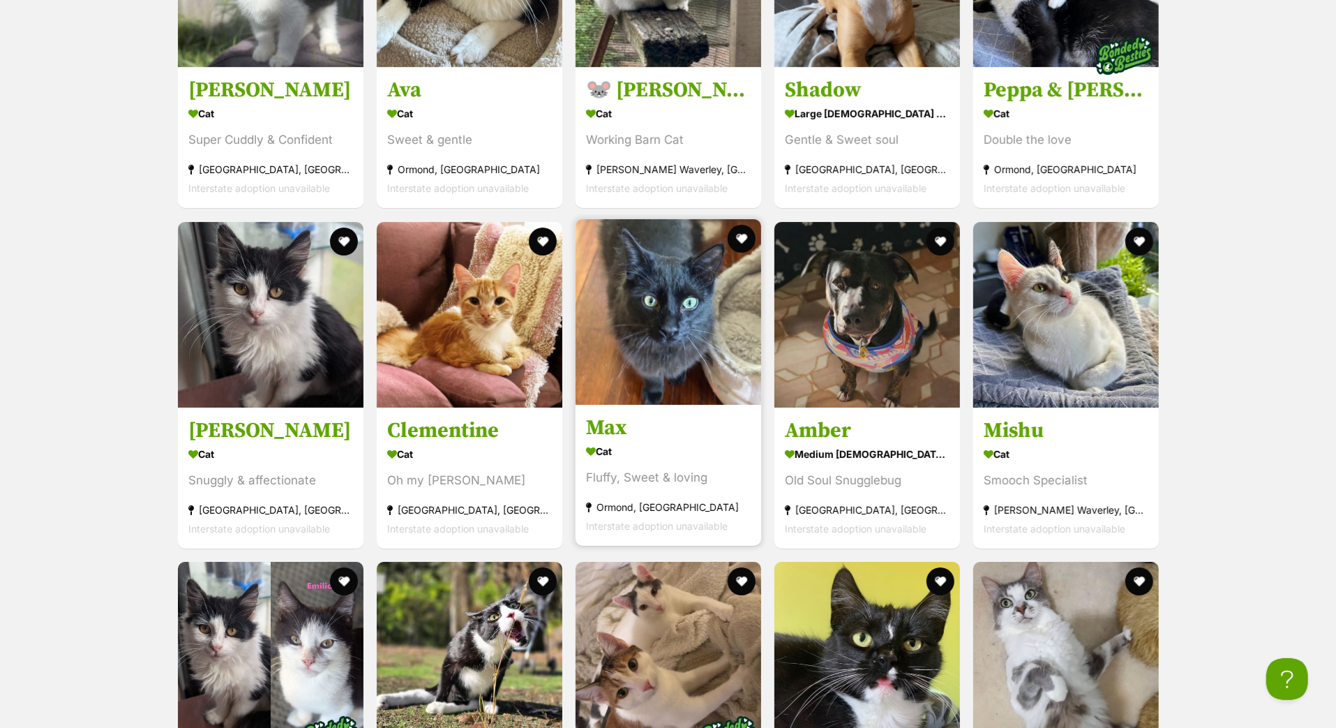
click at [611, 441] on h3 "Max" at bounding box center [668, 428] width 165 height 27
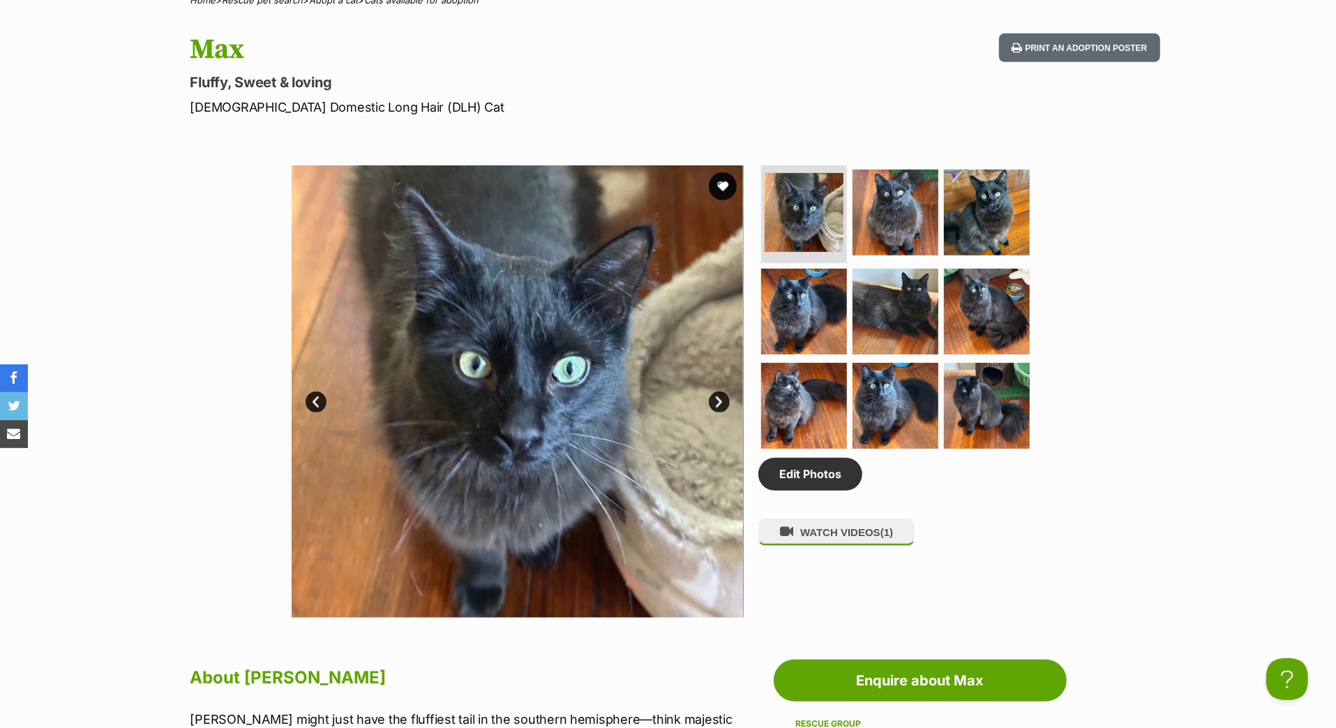
click at [718, 412] on link "Next" at bounding box center [719, 402] width 21 height 21
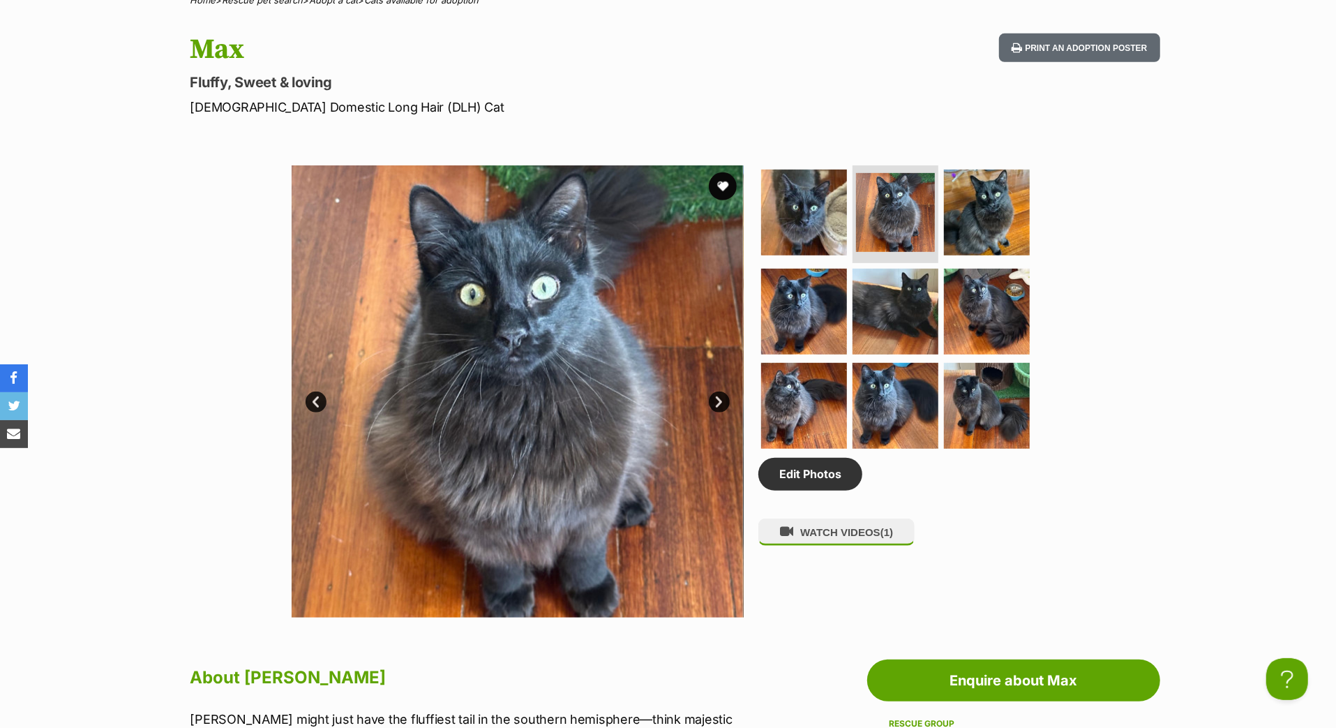
click at [718, 412] on link "Next" at bounding box center [719, 402] width 21 height 21
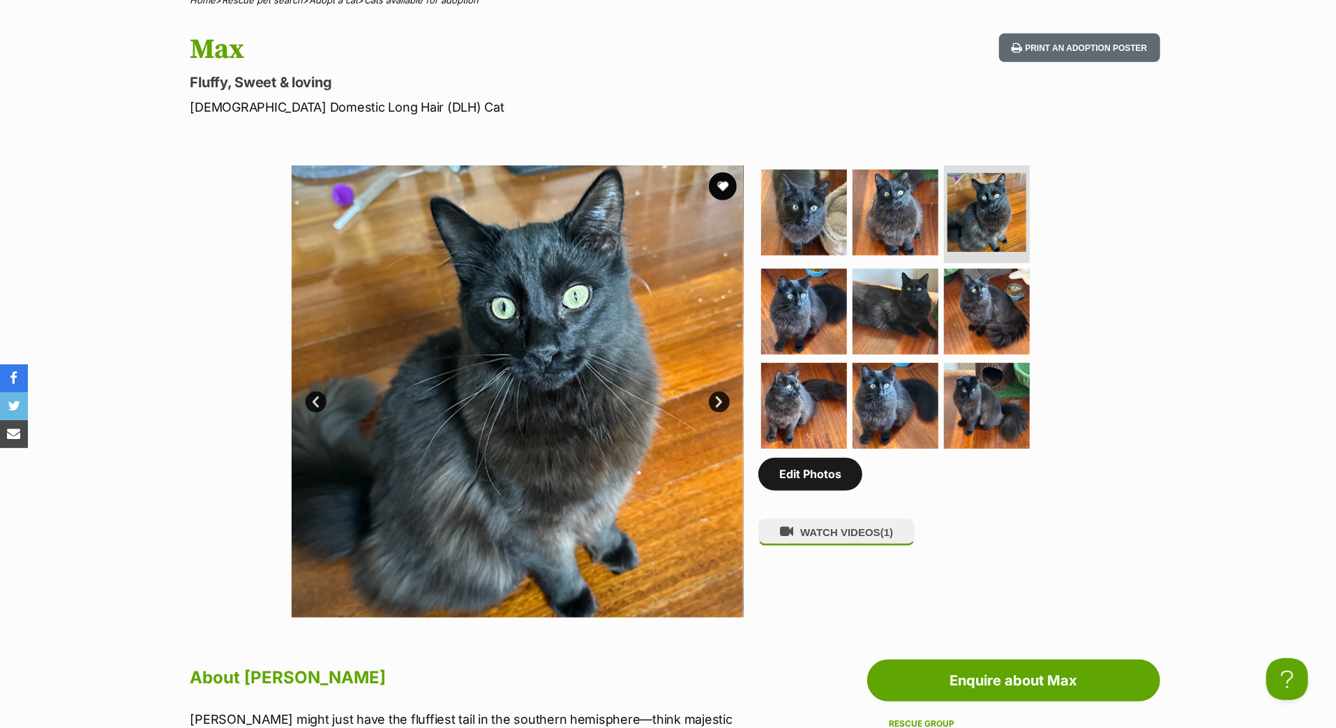
click at [793, 490] on link "Edit Photos" at bounding box center [811, 474] width 104 height 32
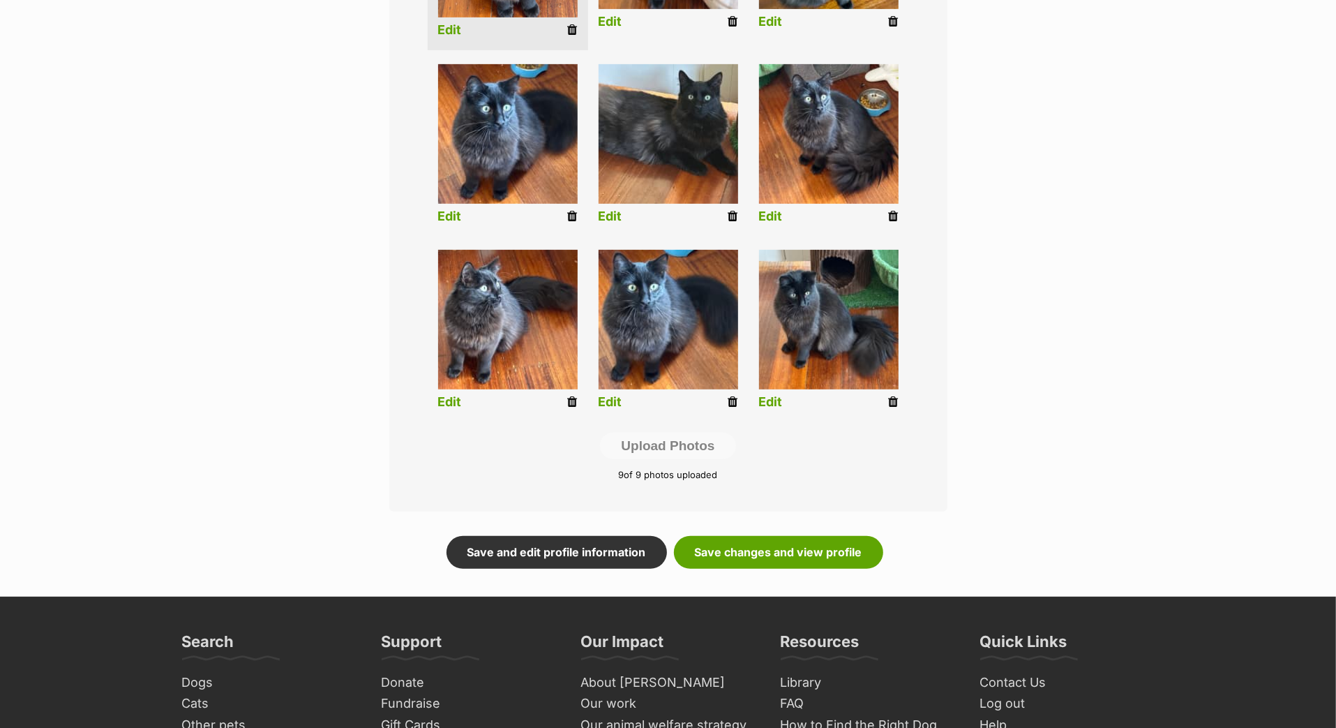
scroll to position [518, 0]
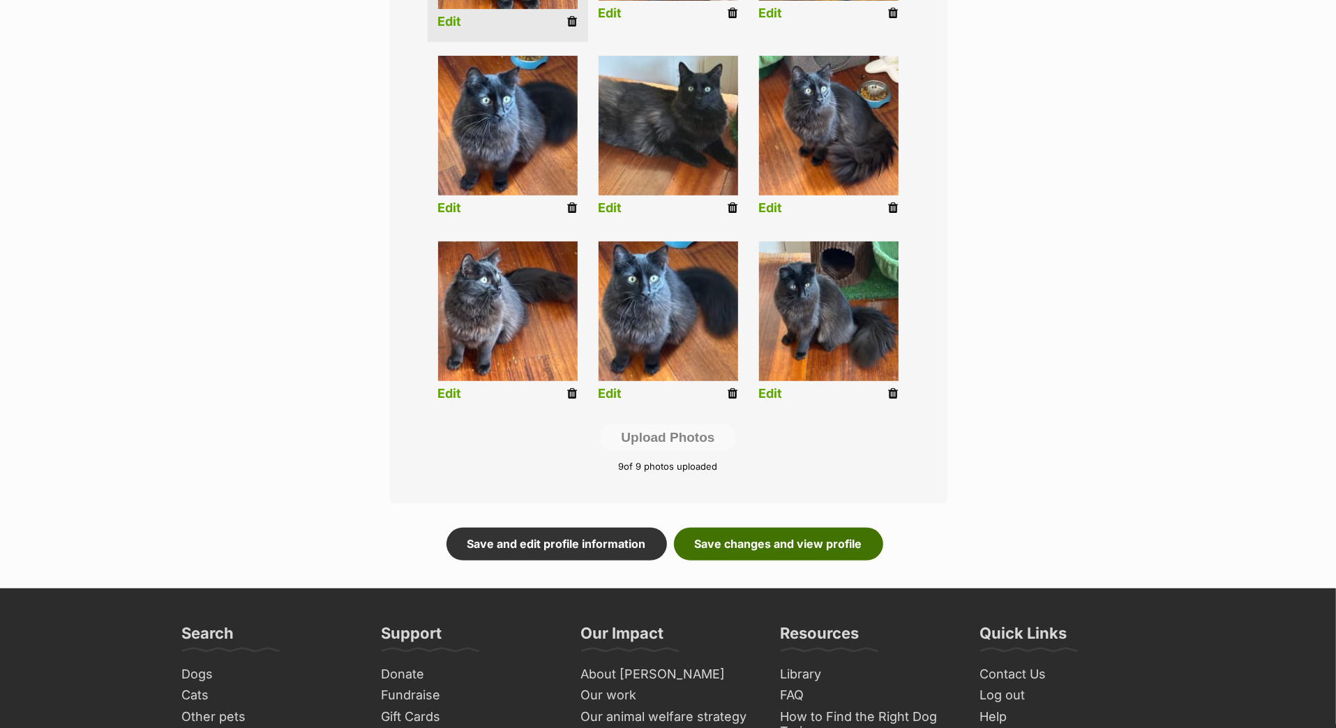
click at [773, 560] on link "Save changes and view profile" at bounding box center [778, 544] width 209 height 32
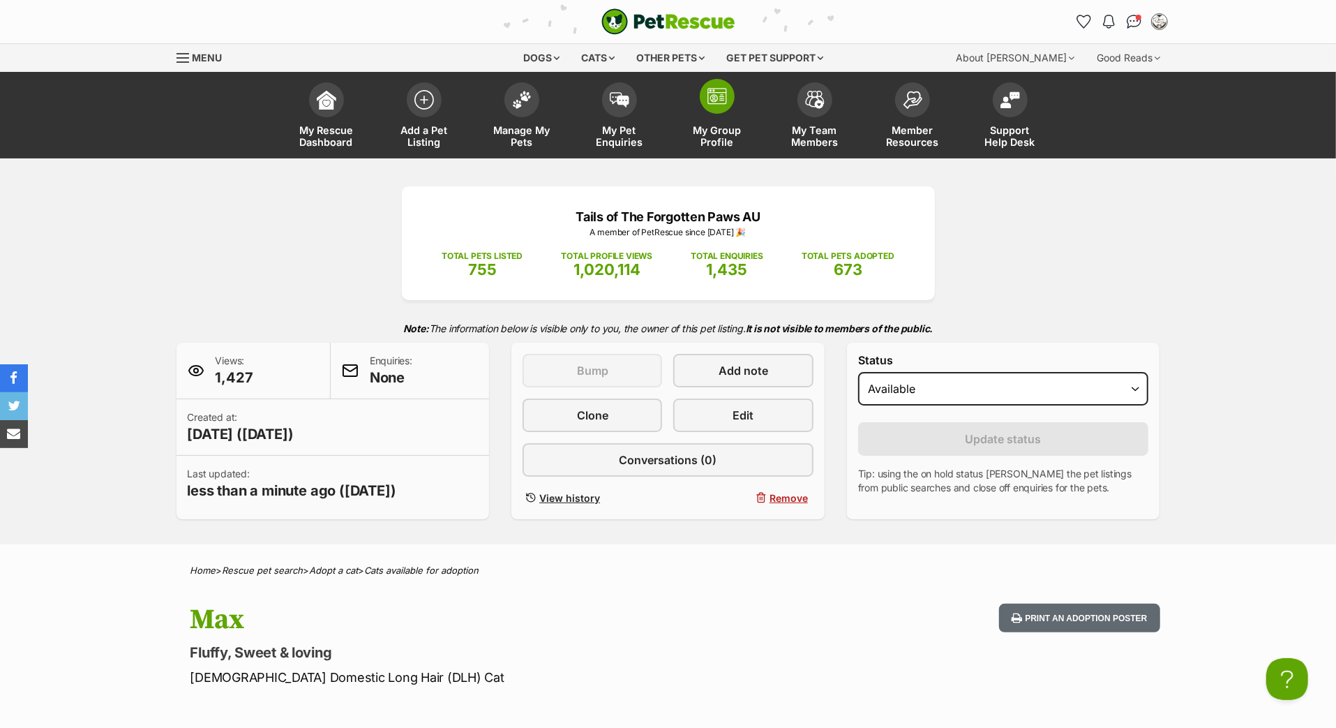
click at [711, 114] on span at bounding box center [717, 96] width 35 height 35
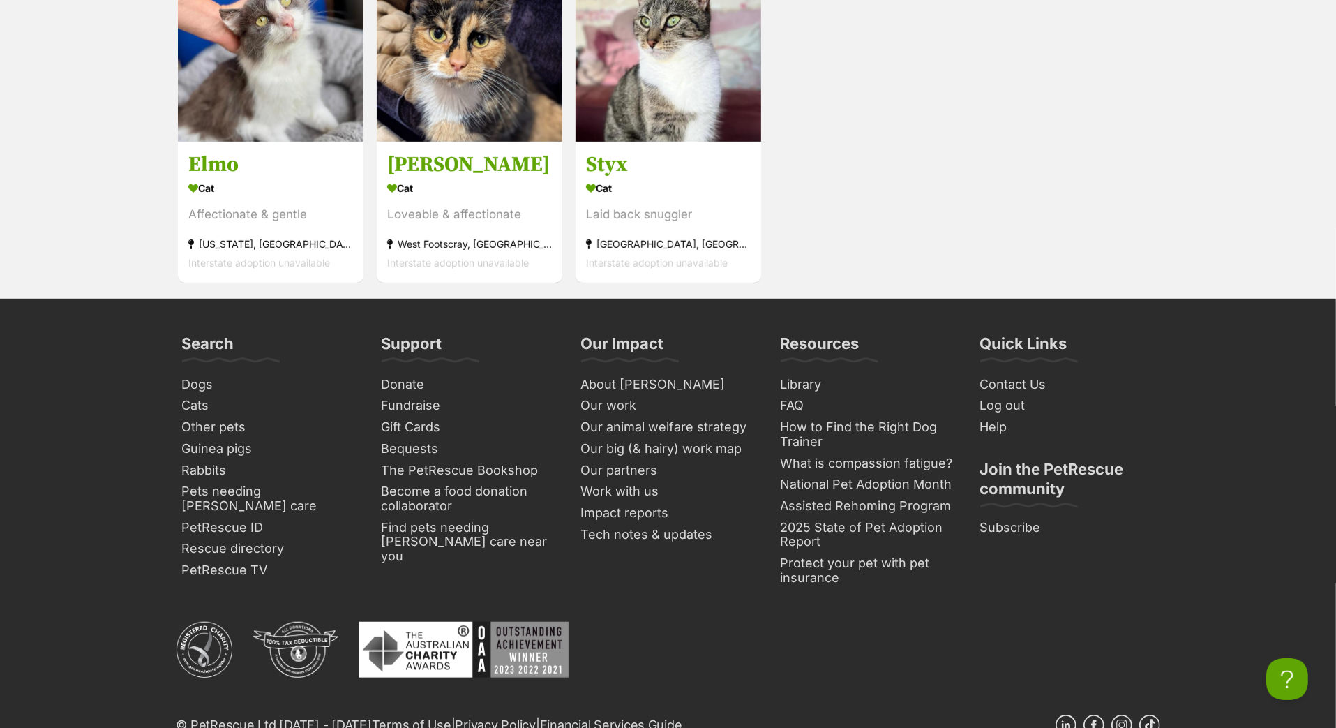
scroll to position [4353, 0]
